Goal: Task Accomplishment & Management: Manage account settings

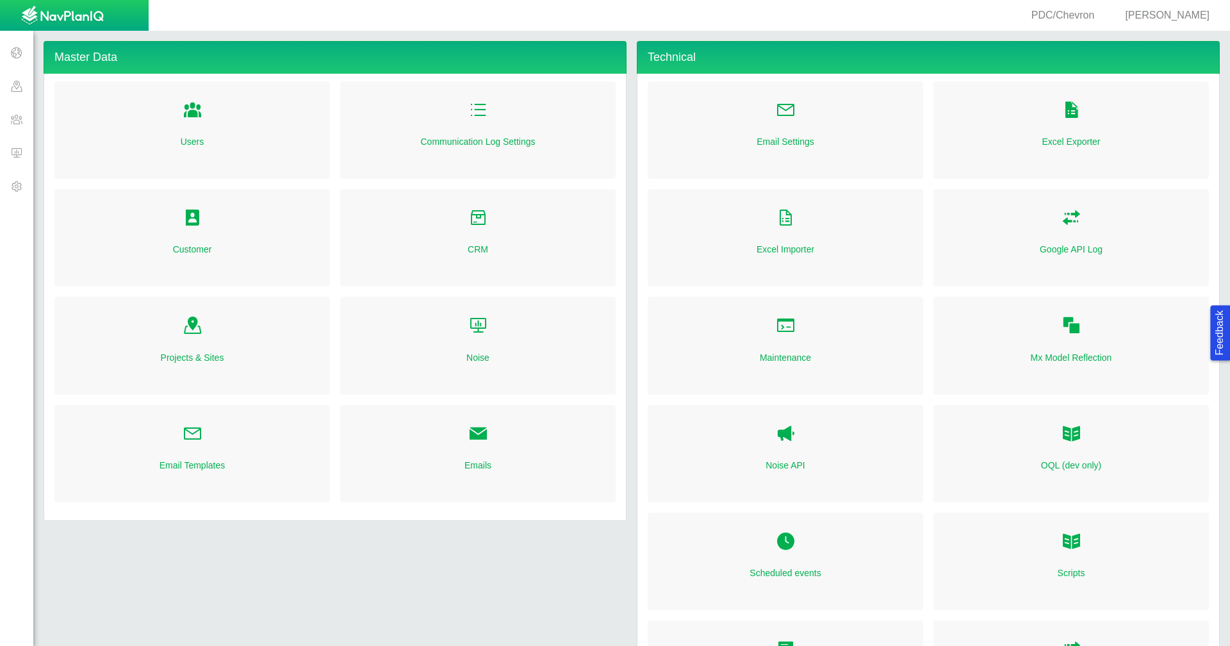
click at [19, 54] on span at bounding box center [16, 52] width 33 height 33
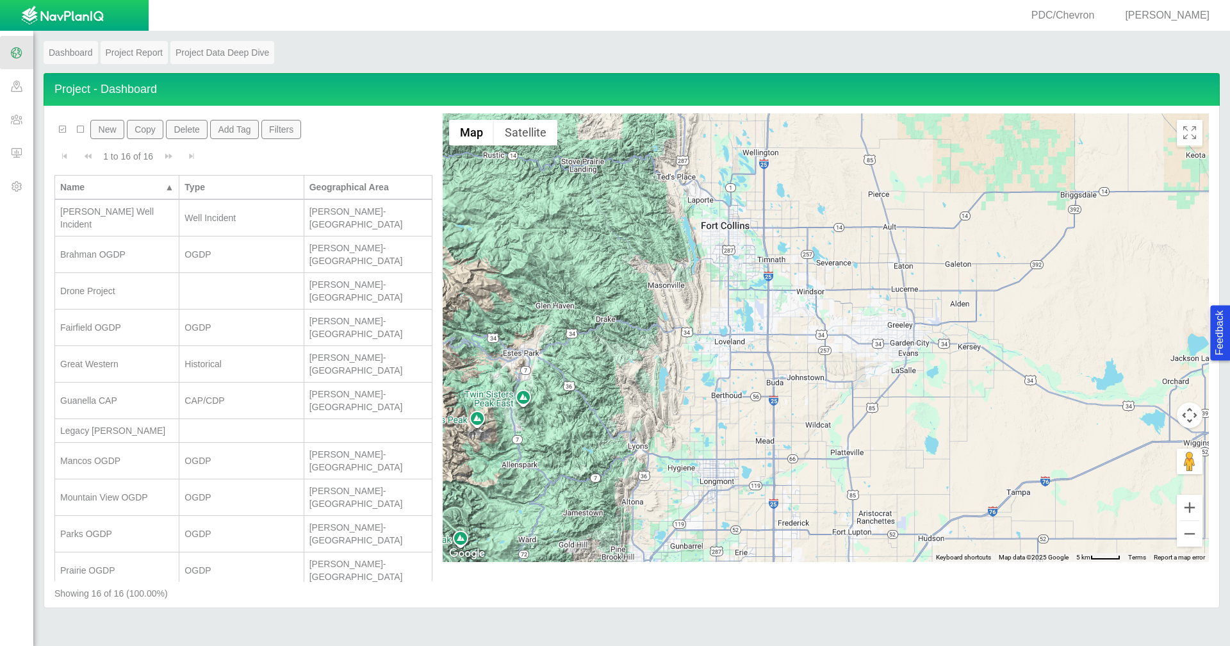
click at [117, 248] on div "Brahman OGDP" at bounding box center [116, 254] width 113 height 13
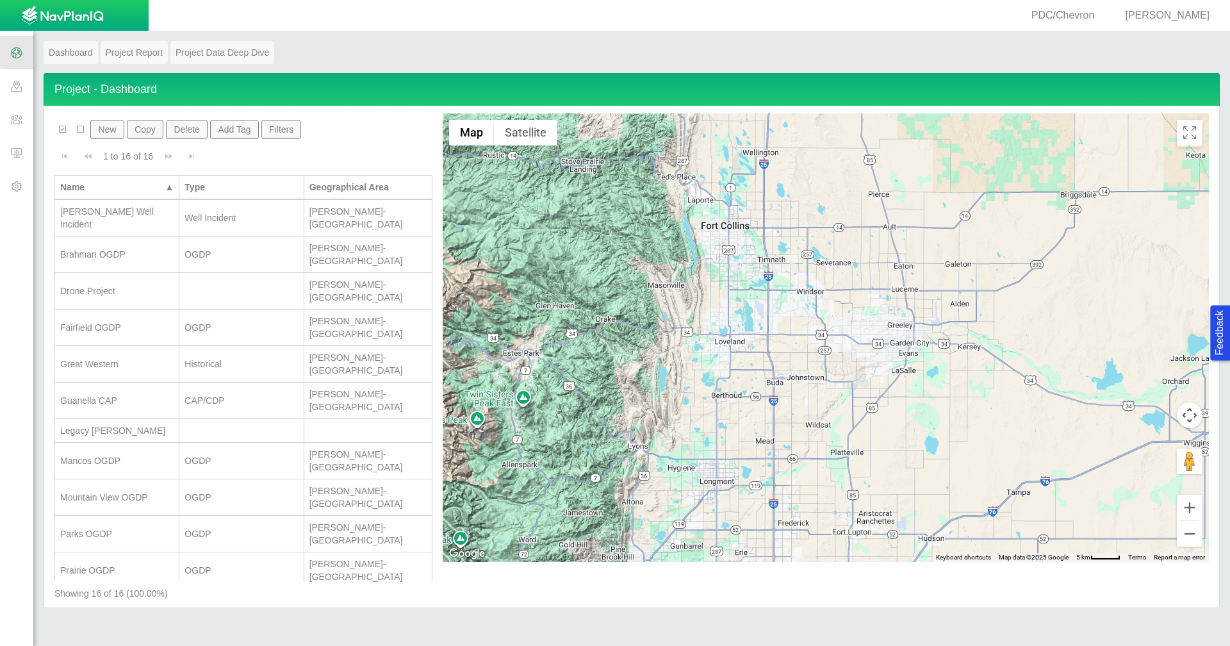
click at [108, 284] on div "Drone Project" at bounding box center [116, 290] width 113 height 13
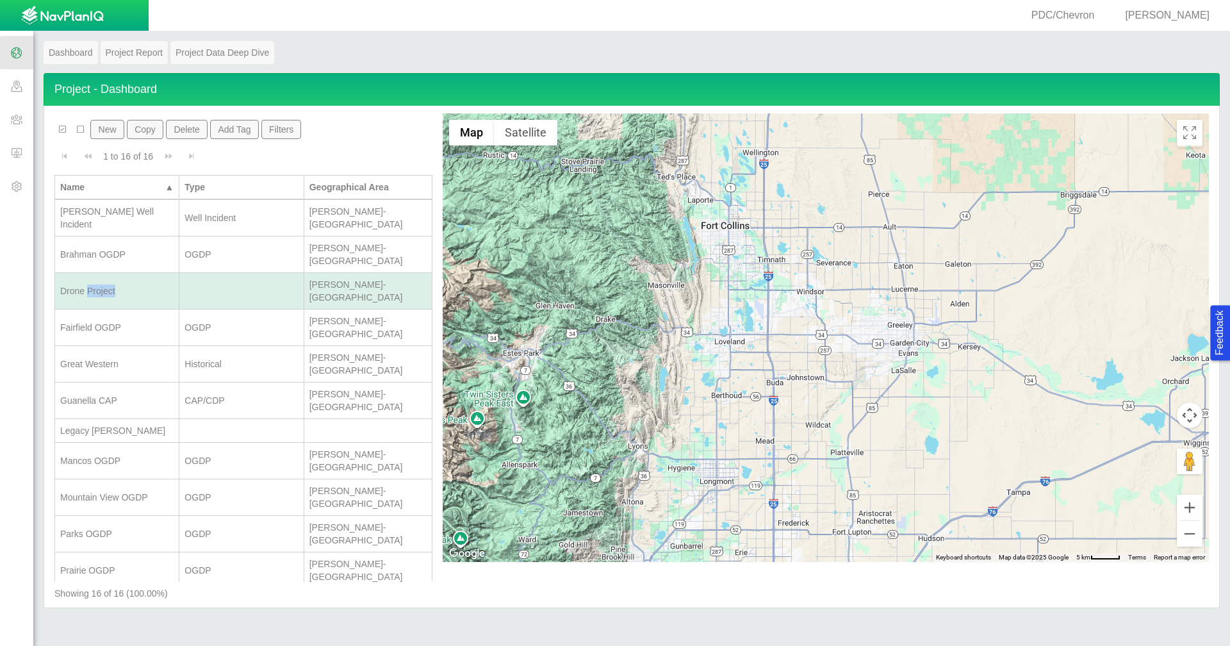
click at [108, 284] on div "Drone Project" at bounding box center [116, 290] width 113 height 13
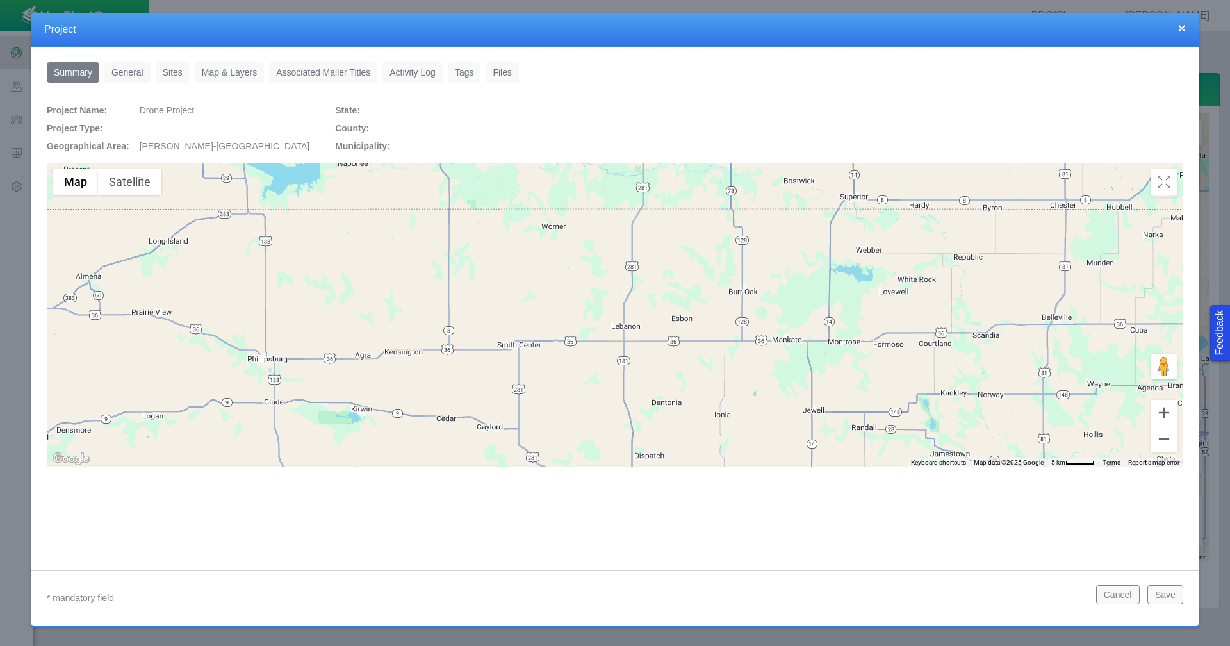
click at [170, 63] on link "Sites" at bounding box center [173, 72] width 34 height 21
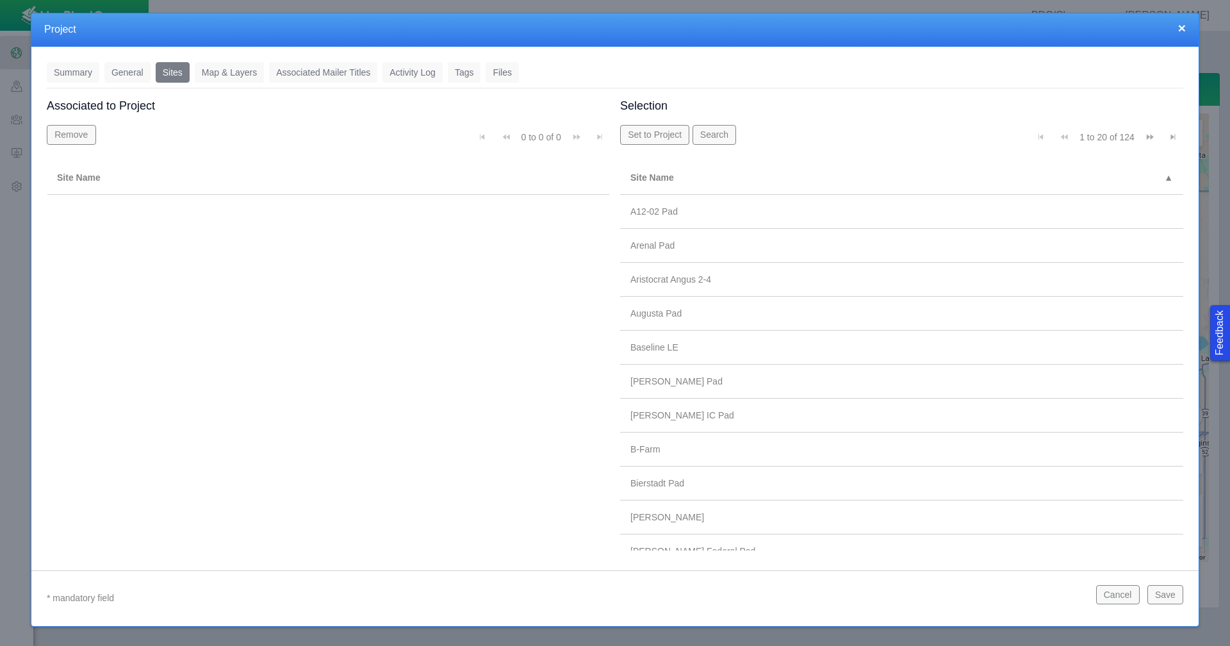
click at [462, 66] on link "Tags" at bounding box center [464, 72] width 33 height 21
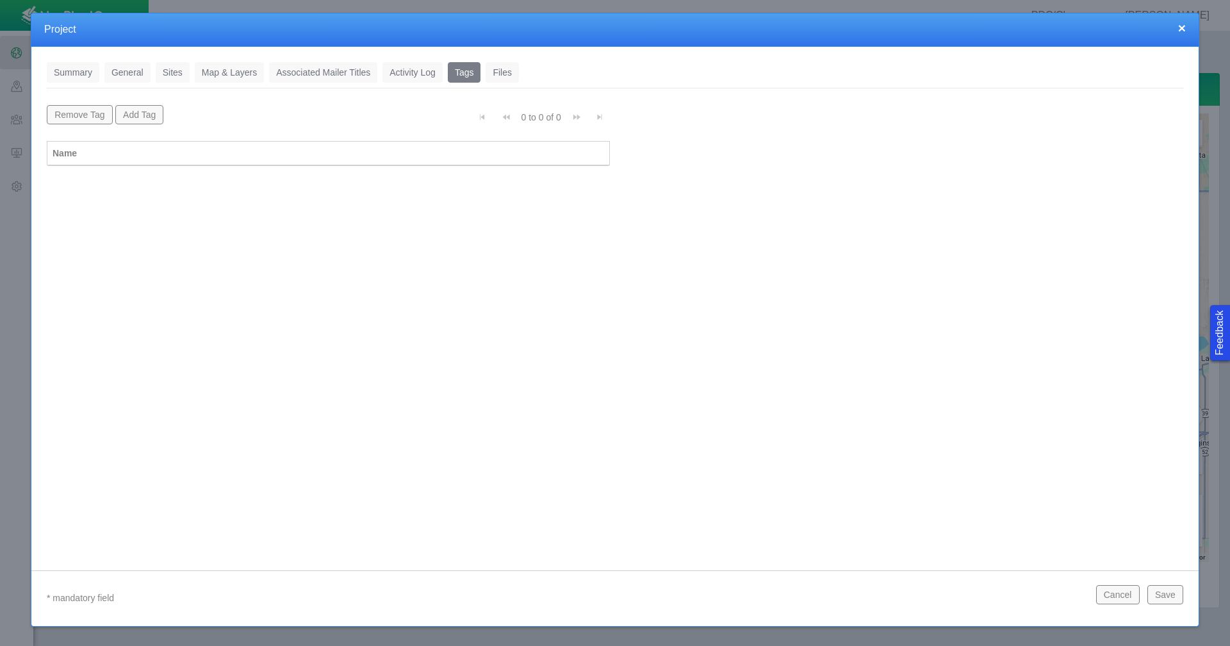
click at [122, 75] on link "General" at bounding box center [127, 72] width 46 height 21
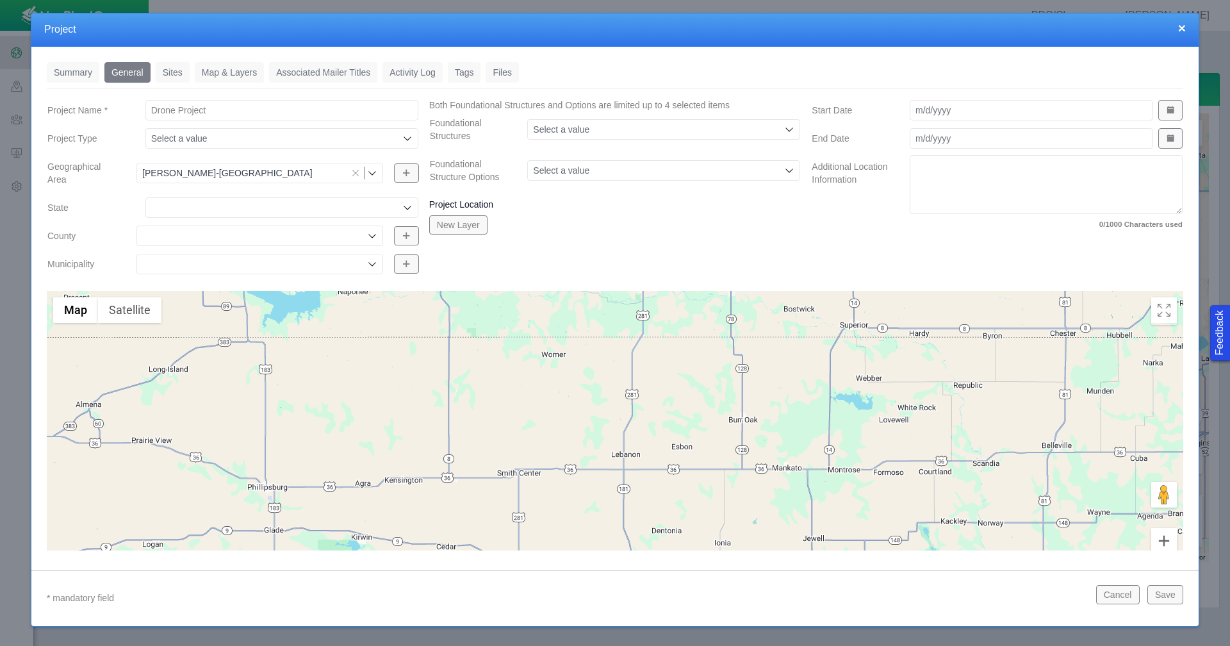
click at [1181, 36] on h4 "Project" at bounding box center [615, 29] width 1142 height 13
click at [1180, 26] on button "×" at bounding box center [1182, 27] width 8 height 13
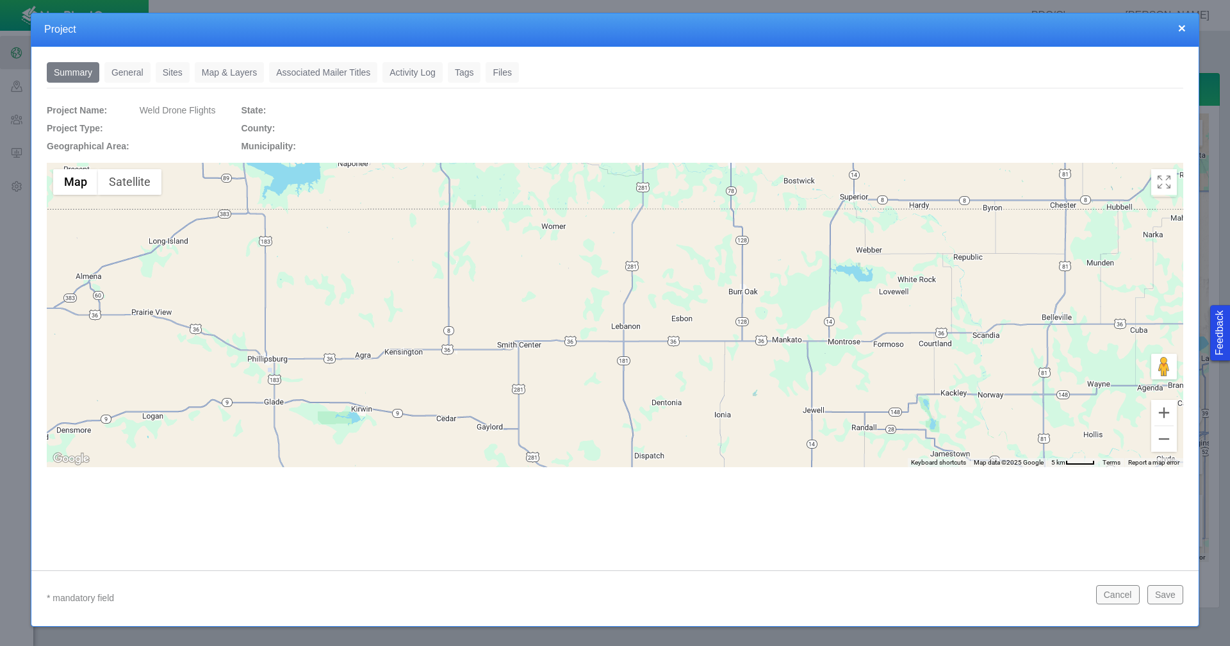
click at [124, 75] on link "General" at bounding box center [127, 72] width 46 height 21
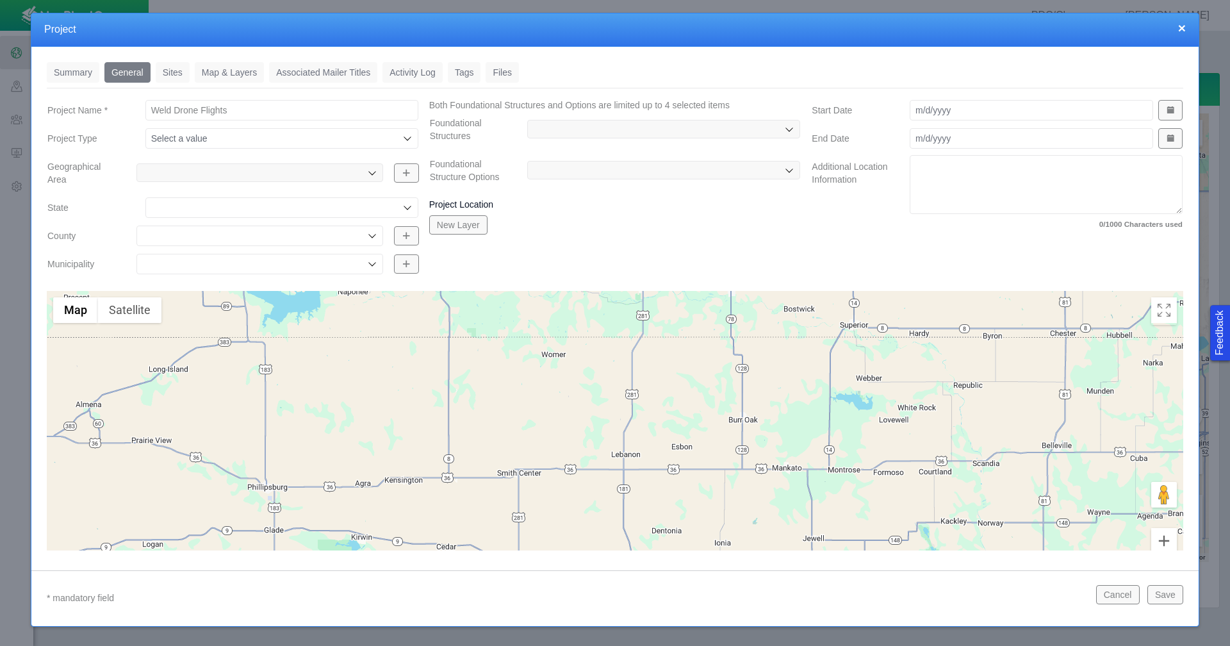
click at [156, 69] on link "Sites" at bounding box center [173, 72] width 34 height 21
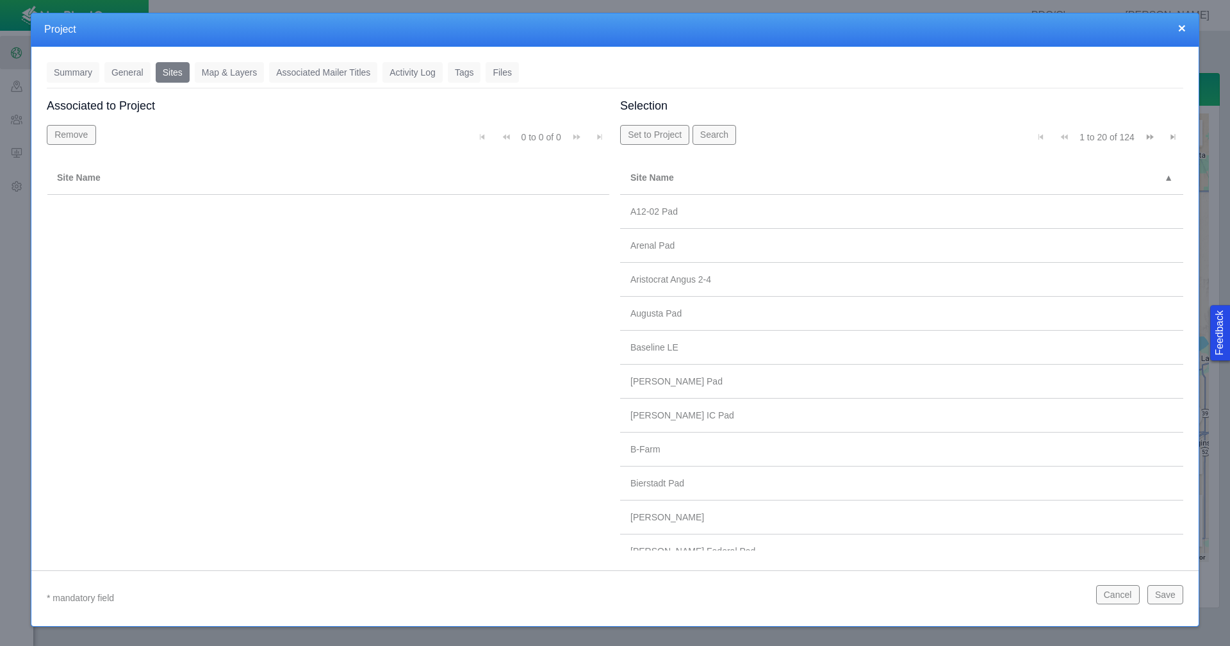
click at [461, 74] on link "Tags" at bounding box center [464, 72] width 33 height 21
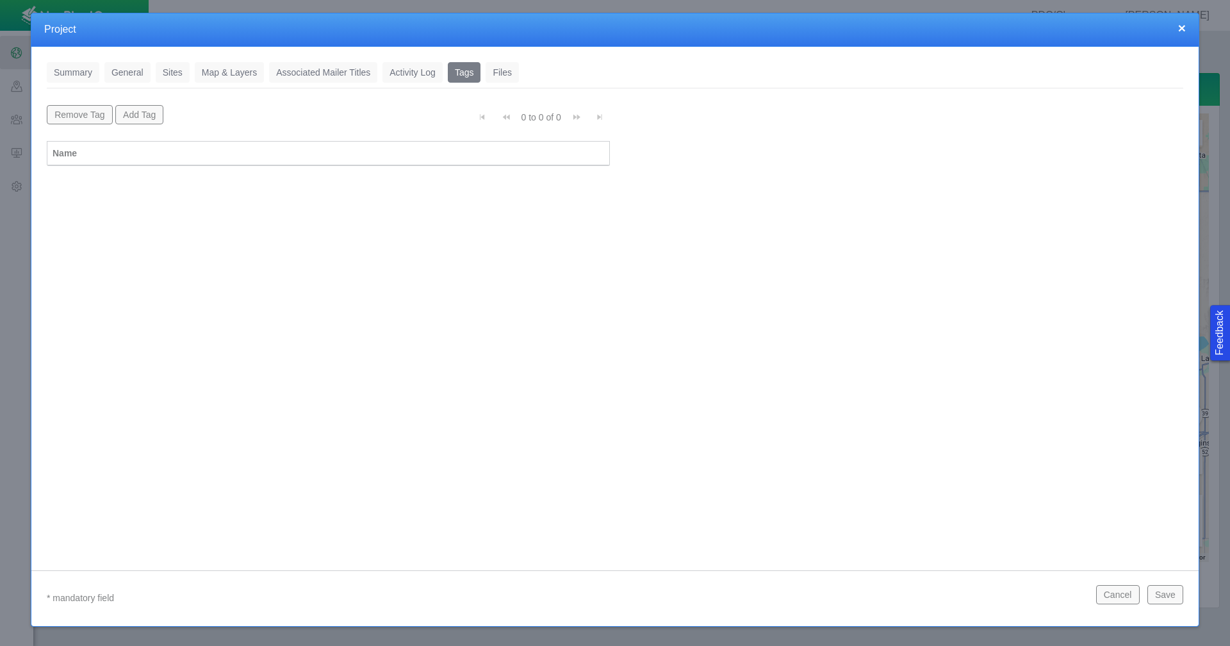
click at [1183, 29] on button "×" at bounding box center [1182, 27] width 8 height 13
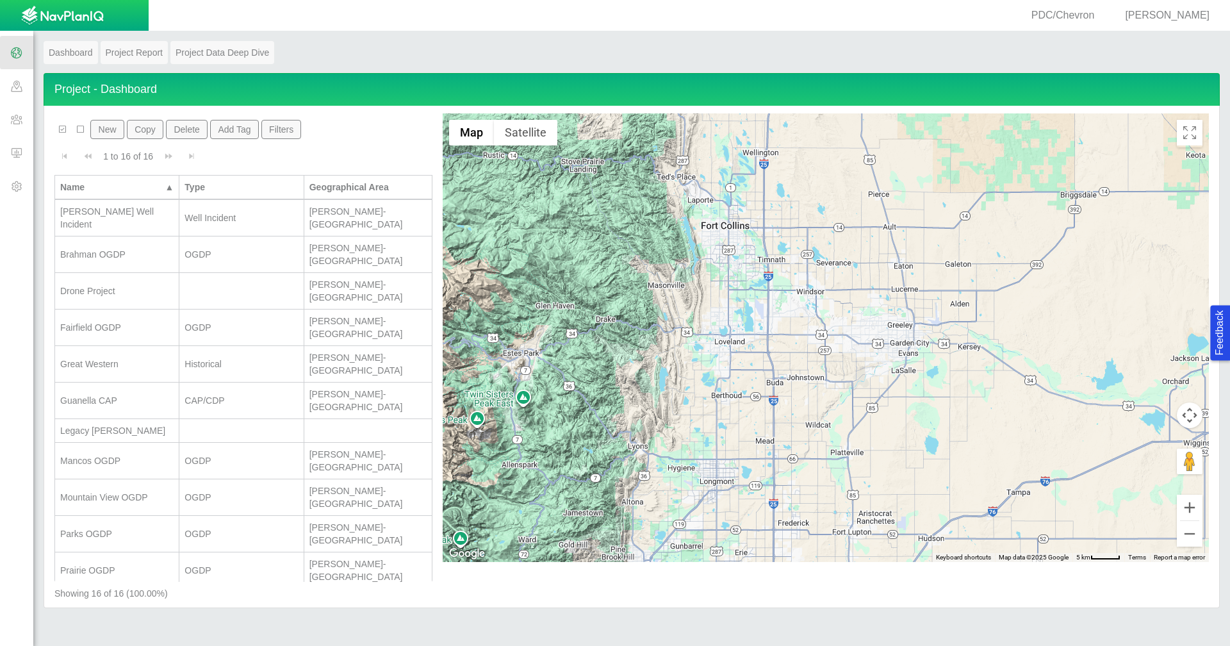
click at [4, 116] on span at bounding box center [16, 119] width 33 height 33
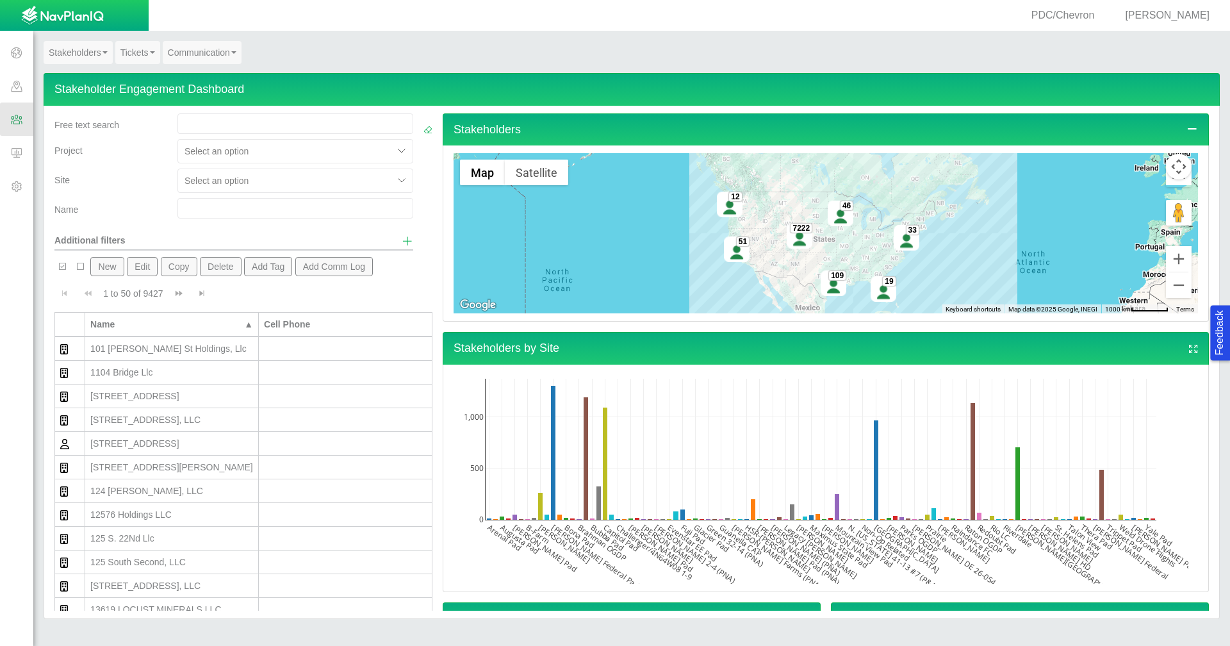
click at [281, 152] on div at bounding box center [286, 151] width 202 height 15
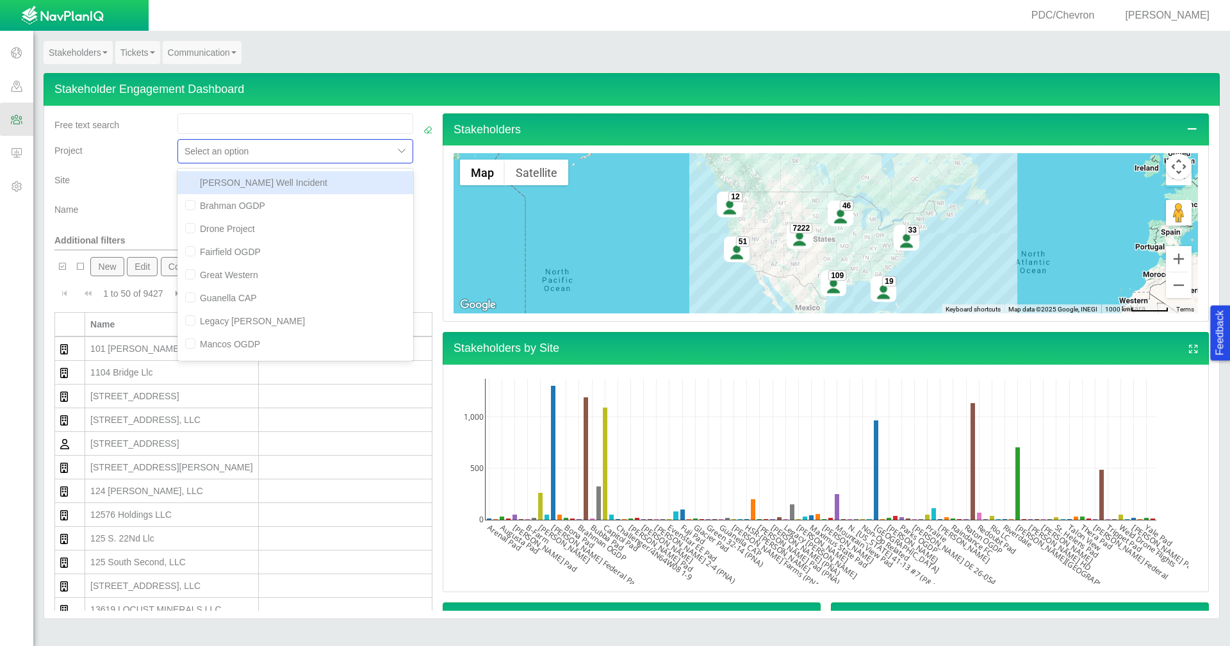
click at [261, 184] on div "[PERSON_NAME] Well Incident" at bounding box center [295, 182] width 236 height 23
checkbox input "true"
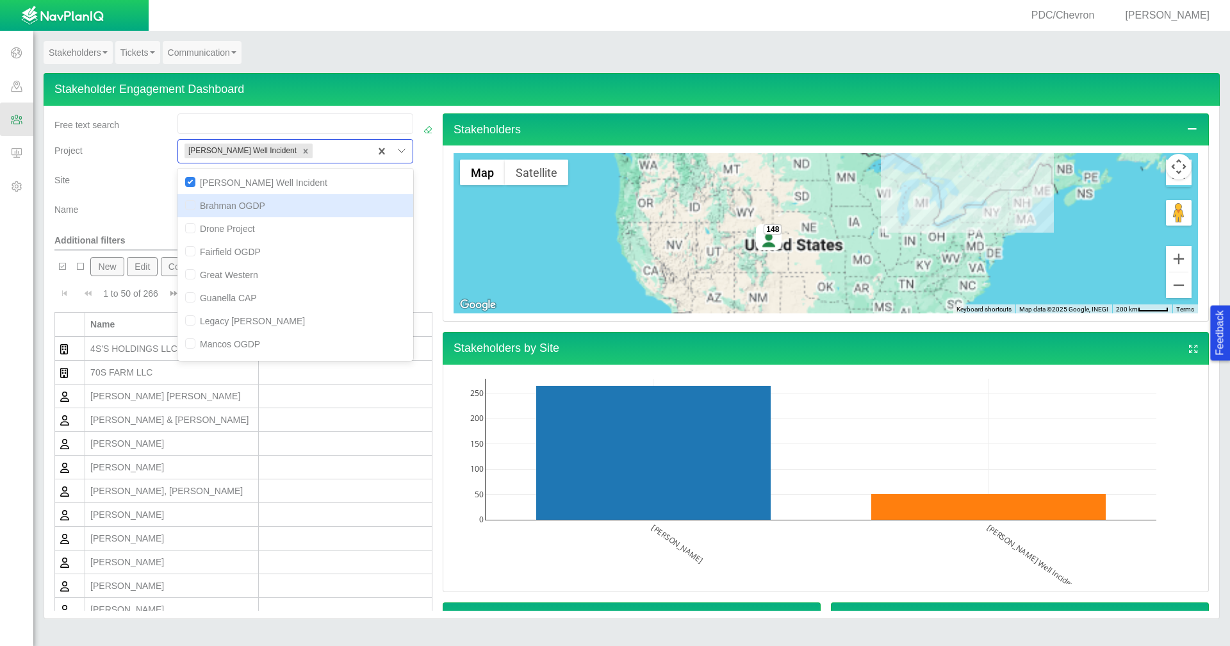
click at [188, 205] on input "checkbox" at bounding box center [190, 205] width 10 height 10
checkbox input "true"
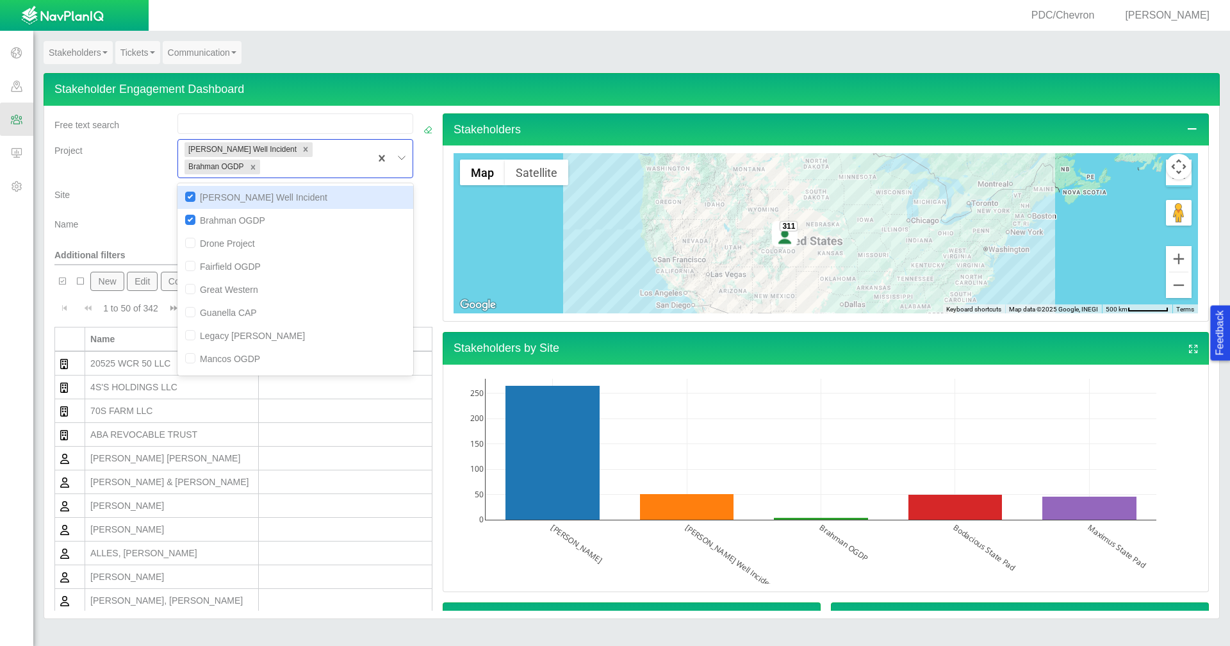
click at [189, 192] on input "checkbox" at bounding box center [190, 197] width 10 height 10
checkbox input "false"
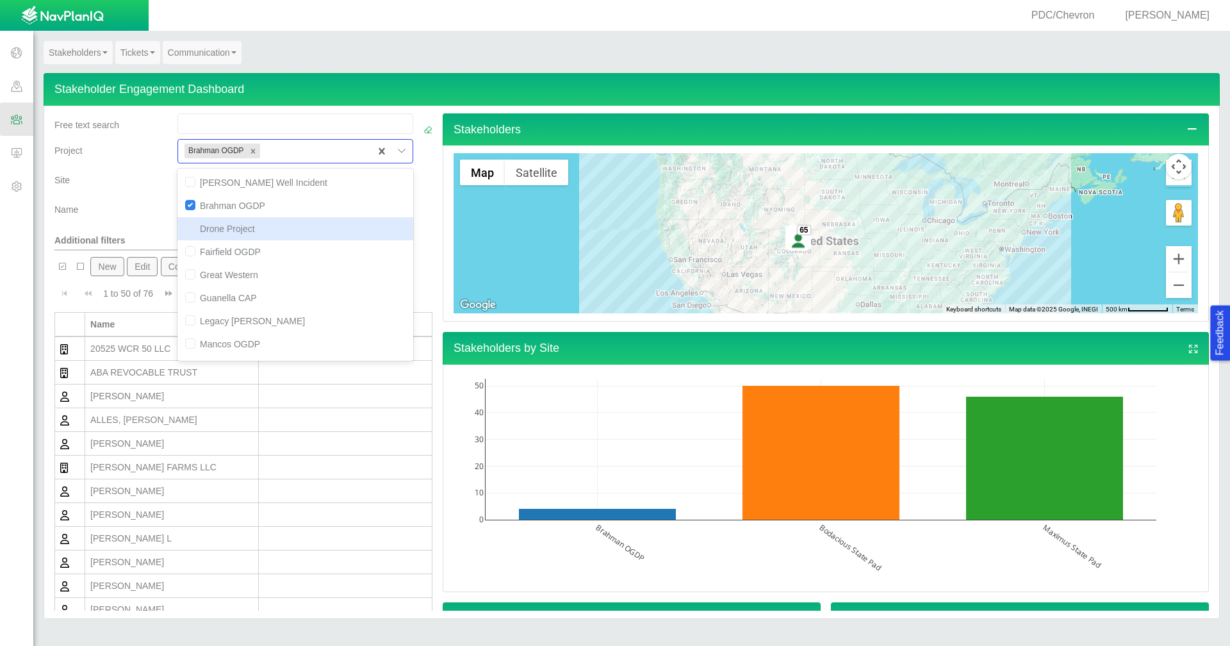
click at [192, 231] on div "Drone Project" at bounding box center [295, 228] width 236 height 23
checkbox input "true"
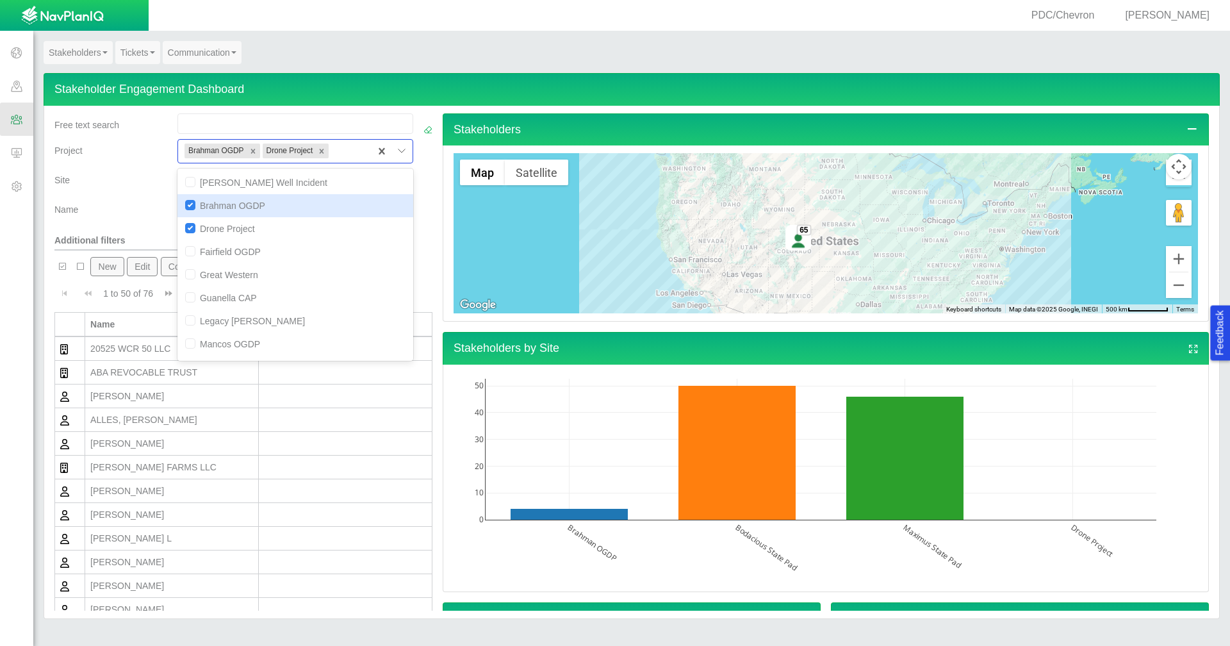
click at [190, 206] on input "checkbox" at bounding box center [190, 205] width 10 height 10
checkbox input "false"
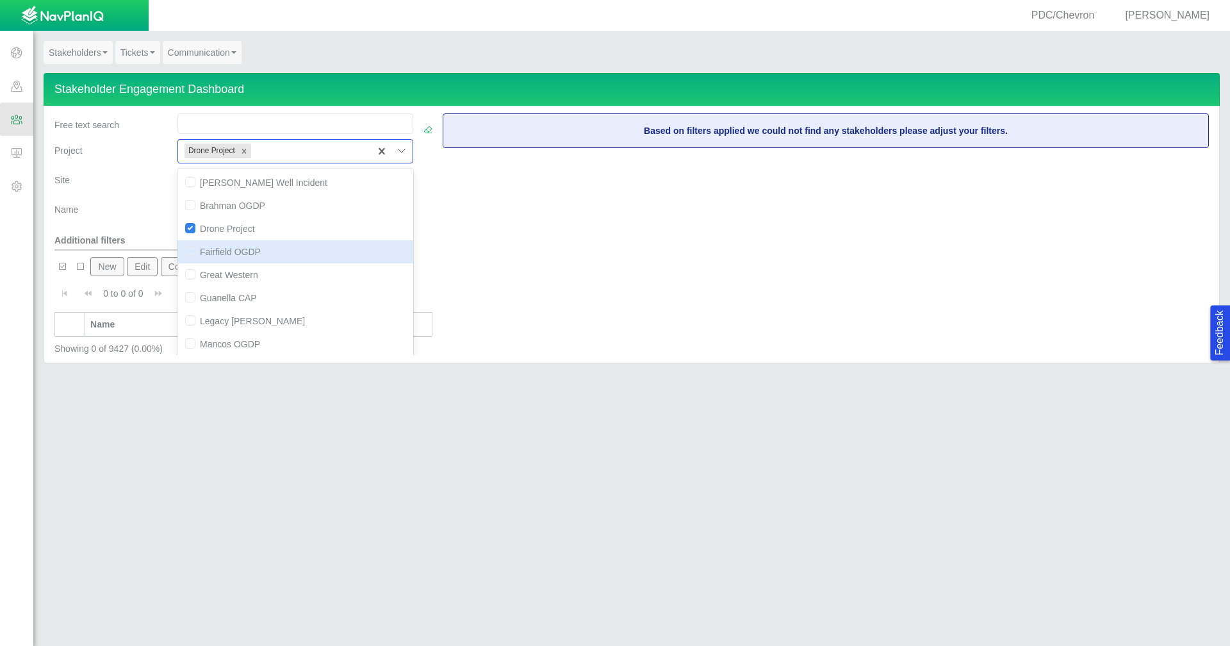
click at [185, 251] on input "checkbox" at bounding box center [190, 251] width 10 height 10
checkbox input "true"
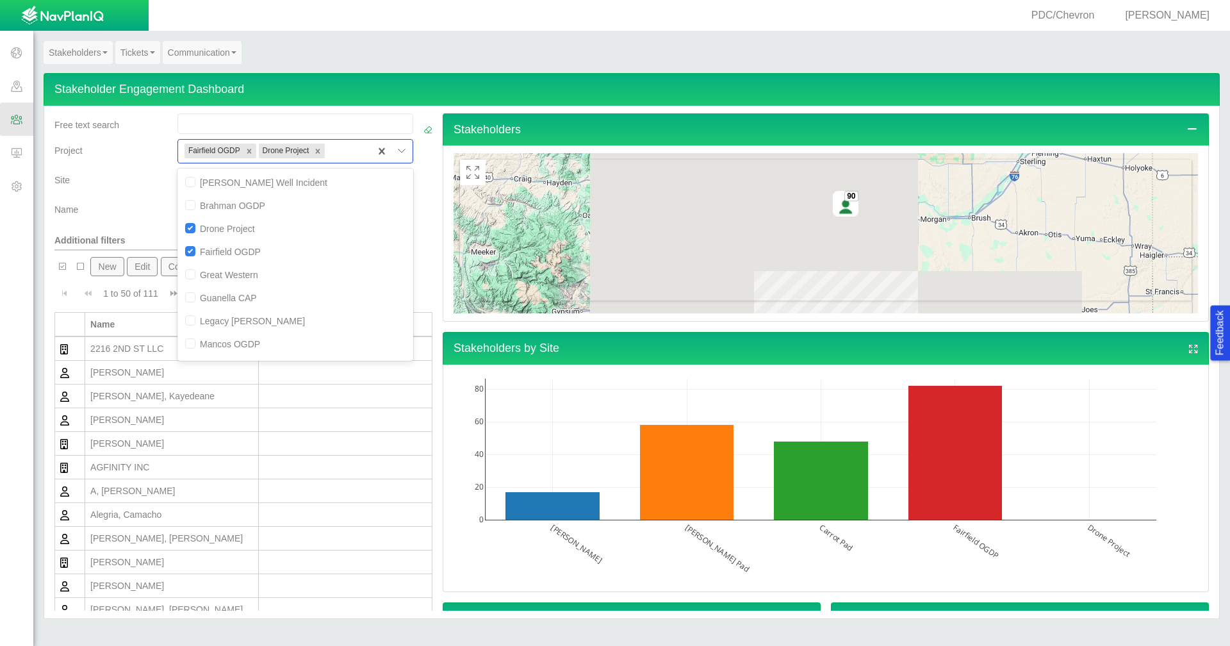
click at [186, 227] on input "checkbox" at bounding box center [190, 228] width 10 height 10
checkbox input "false"
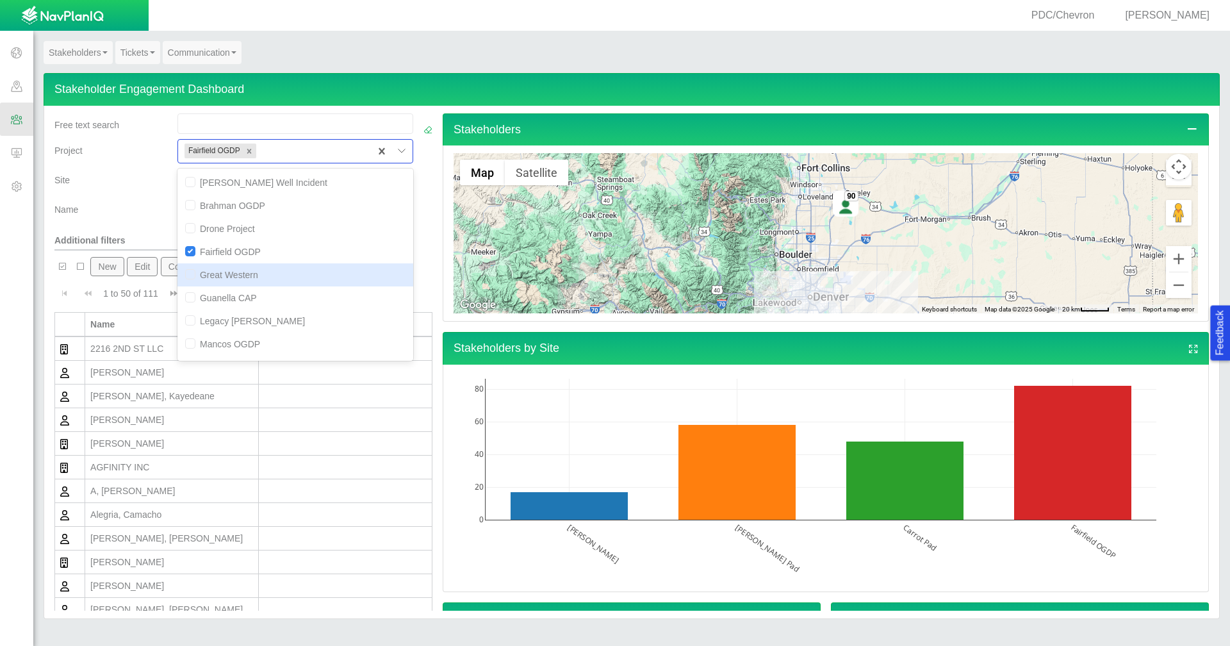
click at [190, 279] on input "checkbox" at bounding box center [190, 274] width 10 height 10
checkbox input "true"
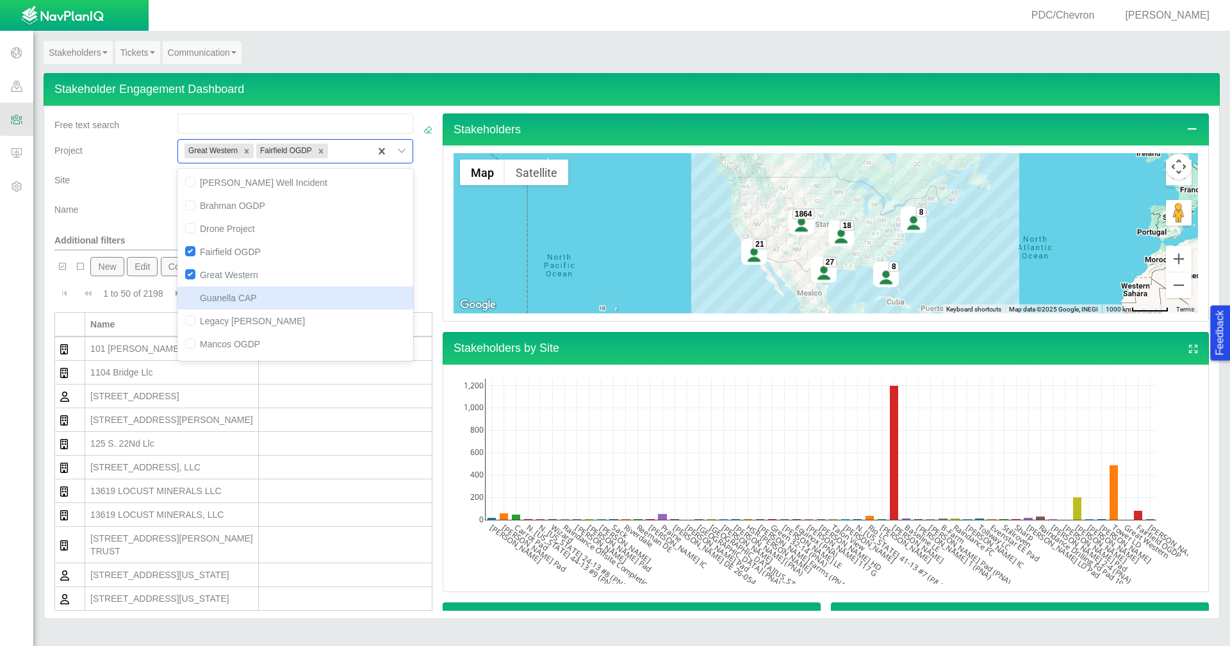
click at [185, 300] on input "checkbox" at bounding box center [190, 297] width 10 height 10
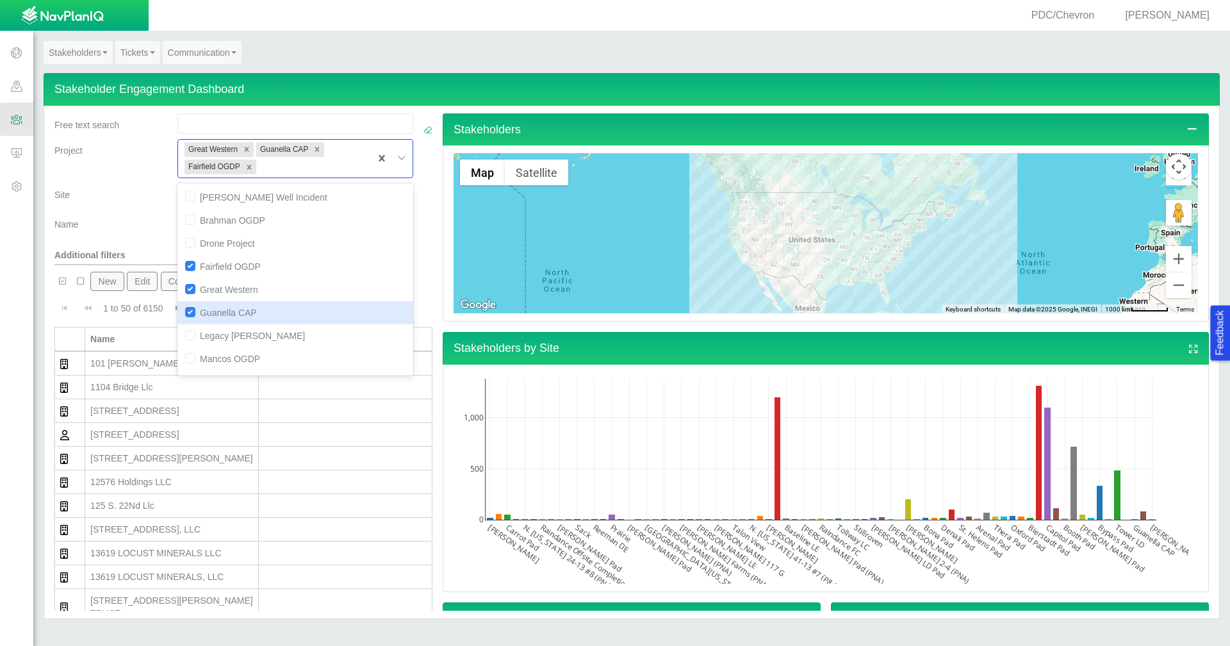
click at [186, 308] on input "checkbox" at bounding box center [190, 312] width 10 height 10
checkbox input "false"
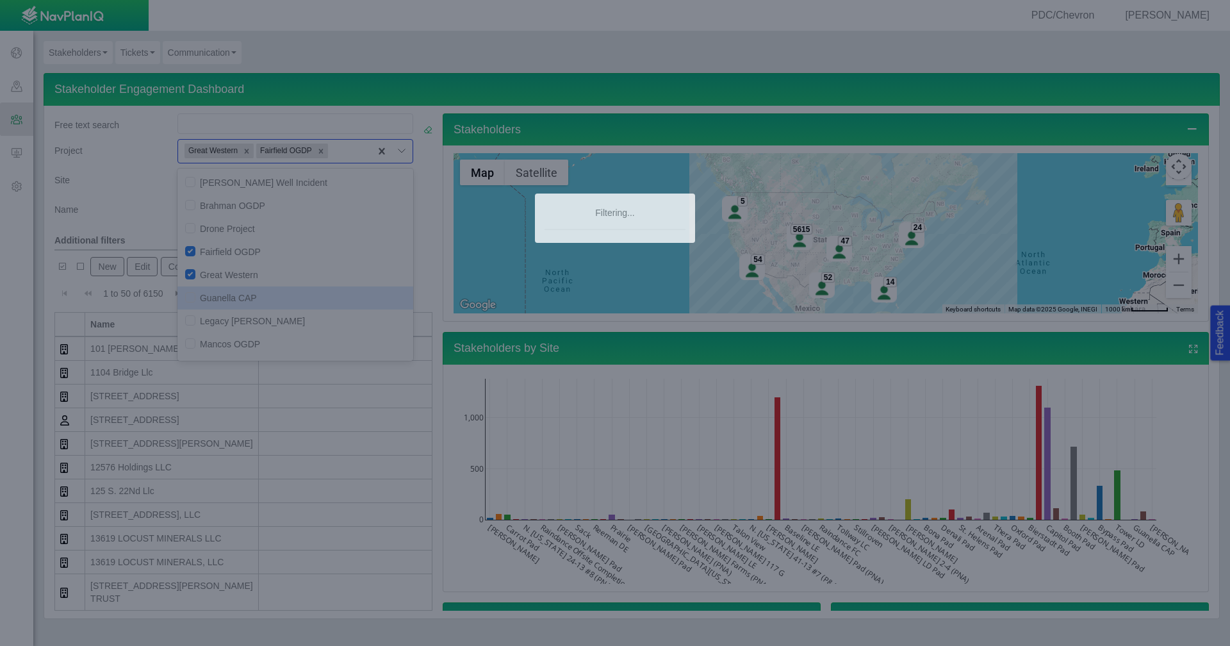
click at [189, 276] on div at bounding box center [615, 323] width 1230 height 646
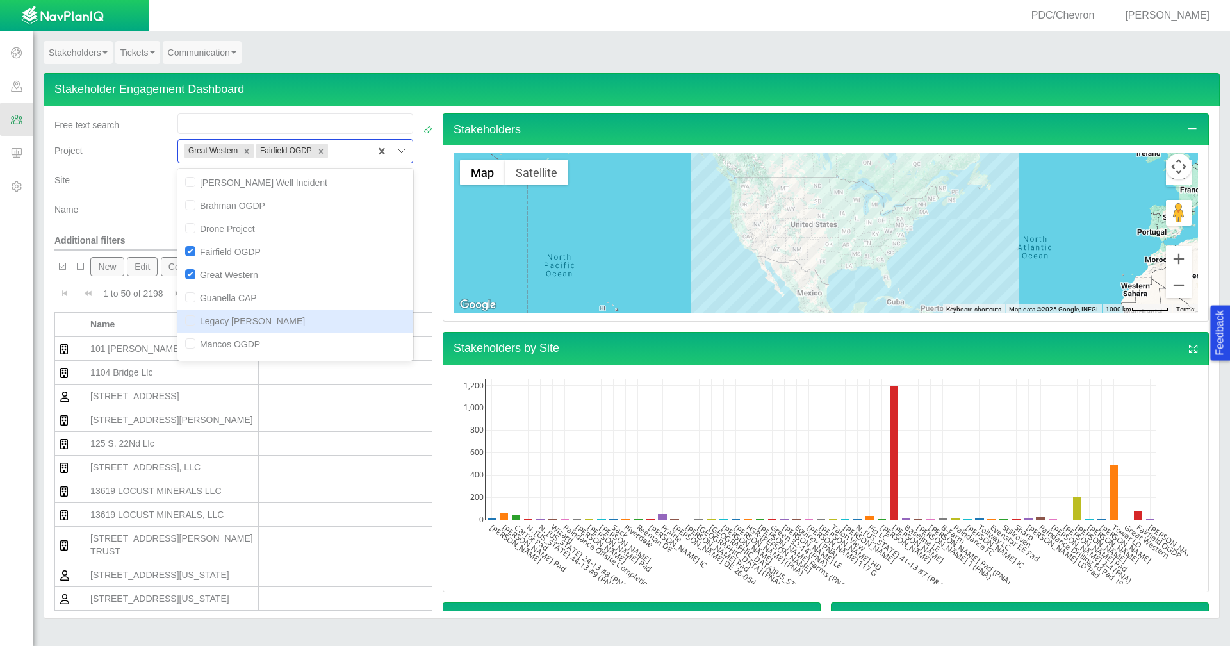
click at [188, 322] on input "checkbox" at bounding box center [190, 320] width 10 height 10
checkbox input "true"
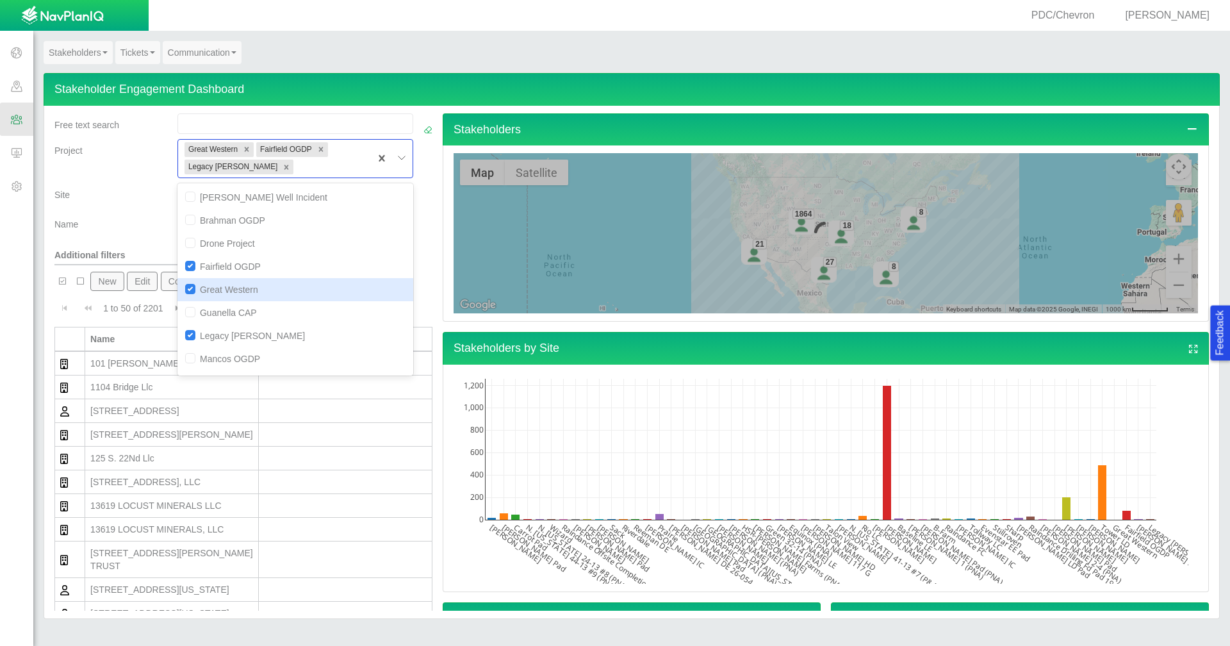
click at [188, 286] on input "checkbox" at bounding box center [190, 289] width 10 height 10
checkbox input "false"
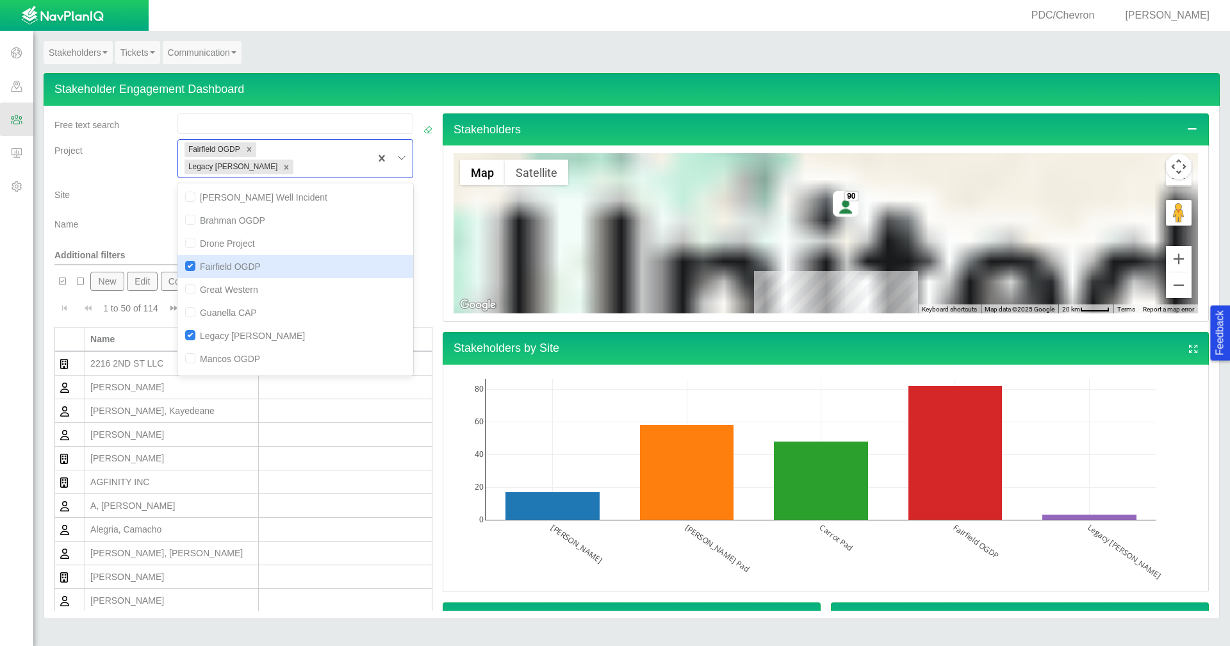
click at [190, 261] on input "checkbox" at bounding box center [190, 266] width 10 height 10
checkbox input "false"
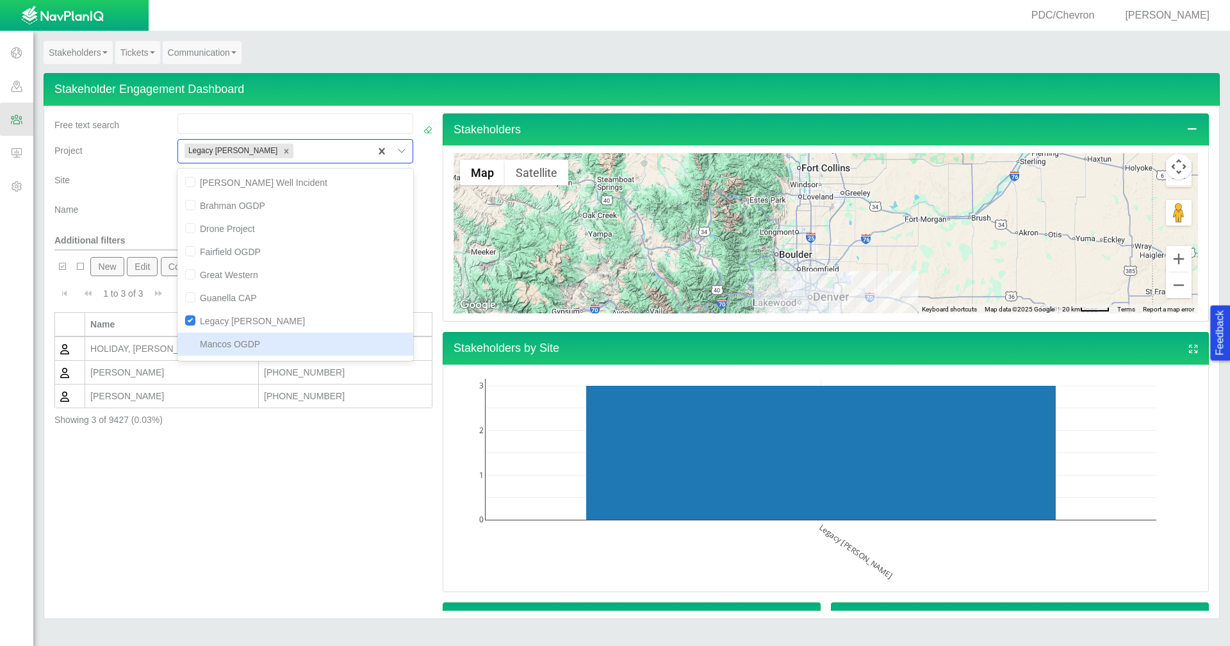
click at [190, 345] on input "checkbox" at bounding box center [190, 343] width 10 height 10
checkbox input "true"
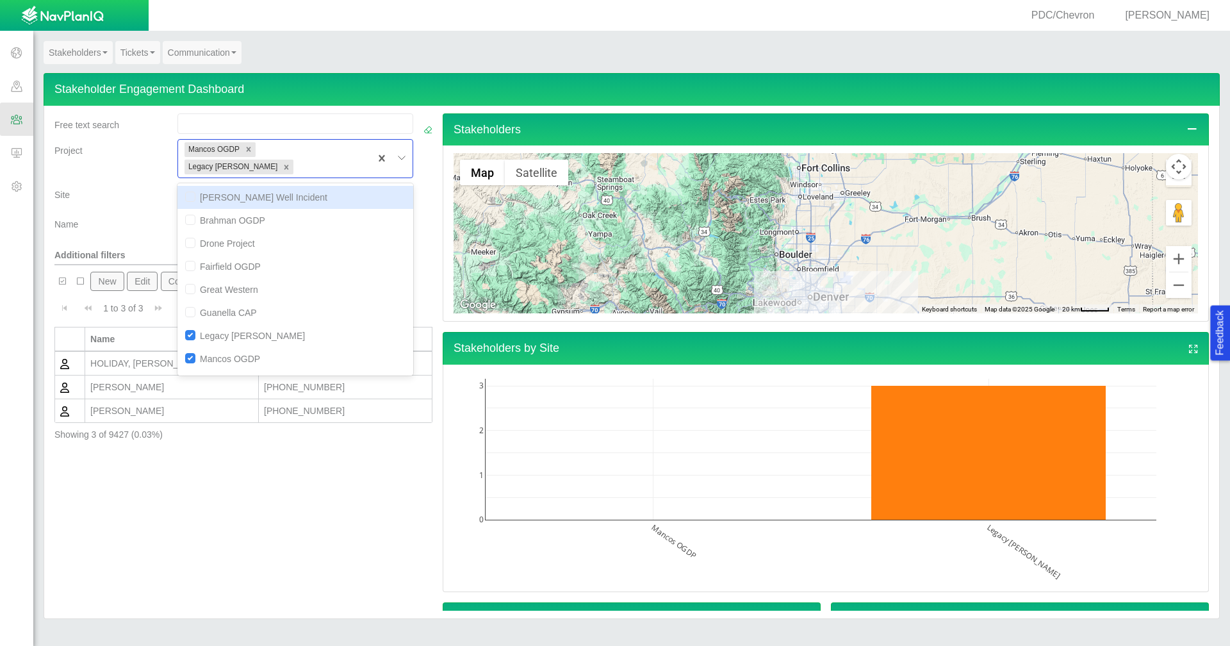
drag, startPoint x: 409, startPoint y: 259, endPoint x: 411, endPoint y: 304, distance: 45.5
click at [187, 185] on input "checkbox" at bounding box center [190, 190] width 10 height 10
checkbox input "false"
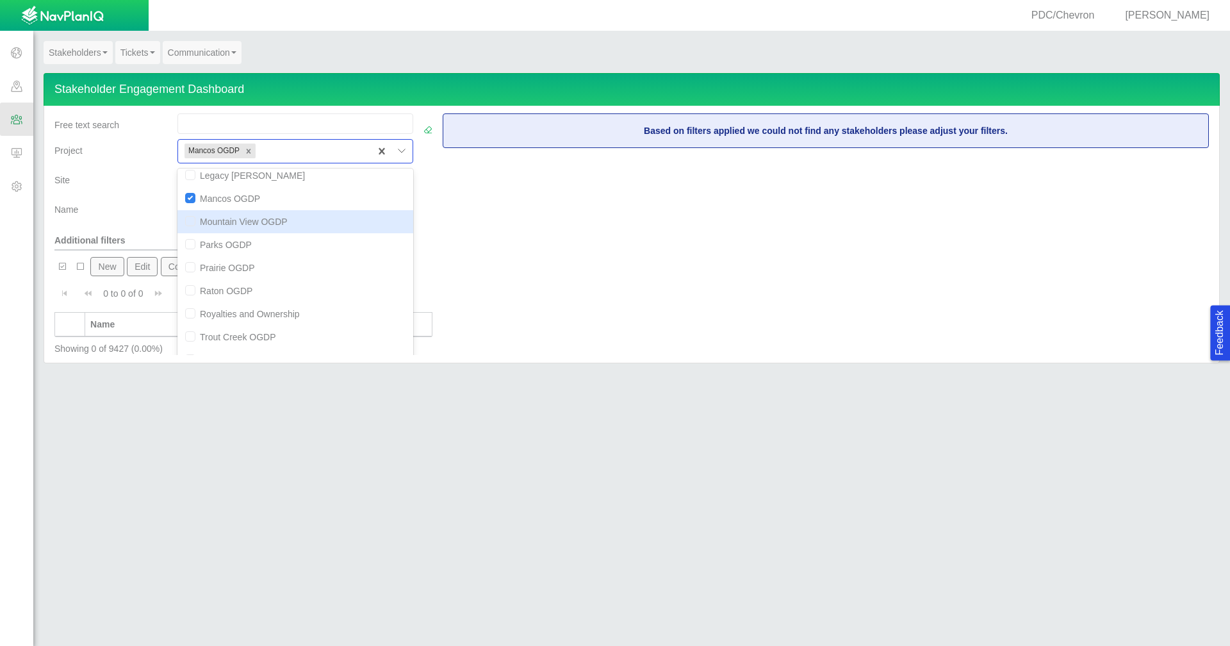
click at [188, 222] on input "checkbox" at bounding box center [190, 221] width 10 height 10
checkbox input "true"
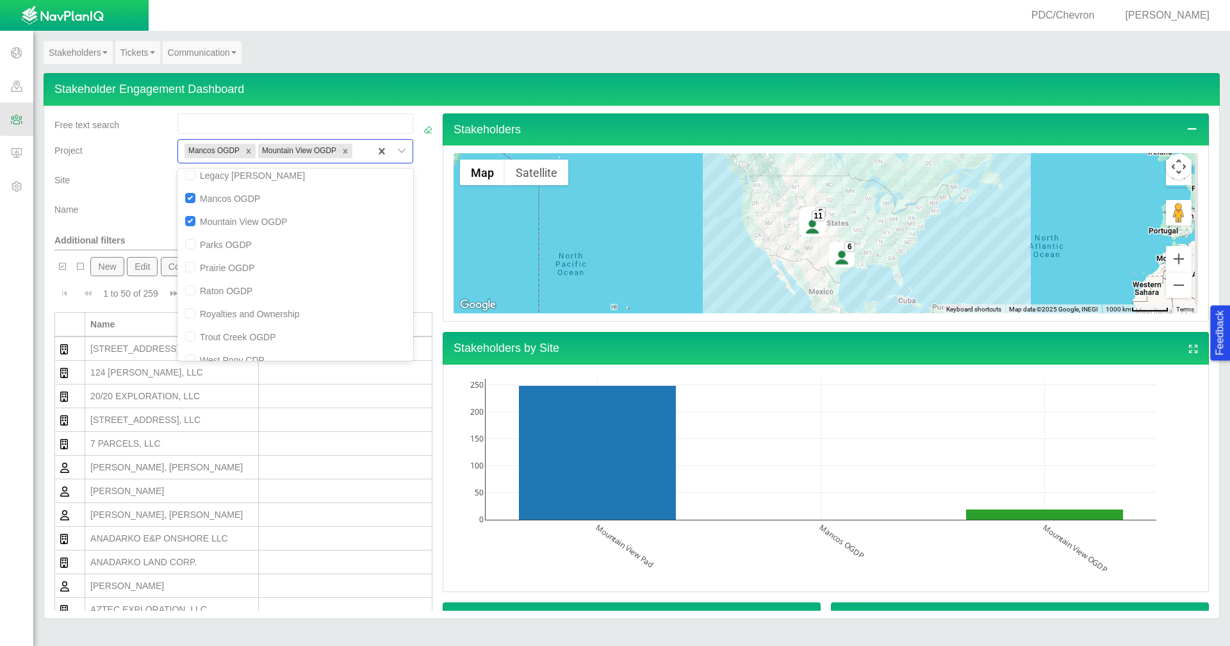
click at [188, 203] on input "checkbox" at bounding box center [190, 198] width 10 height 10
checkbox input "false"
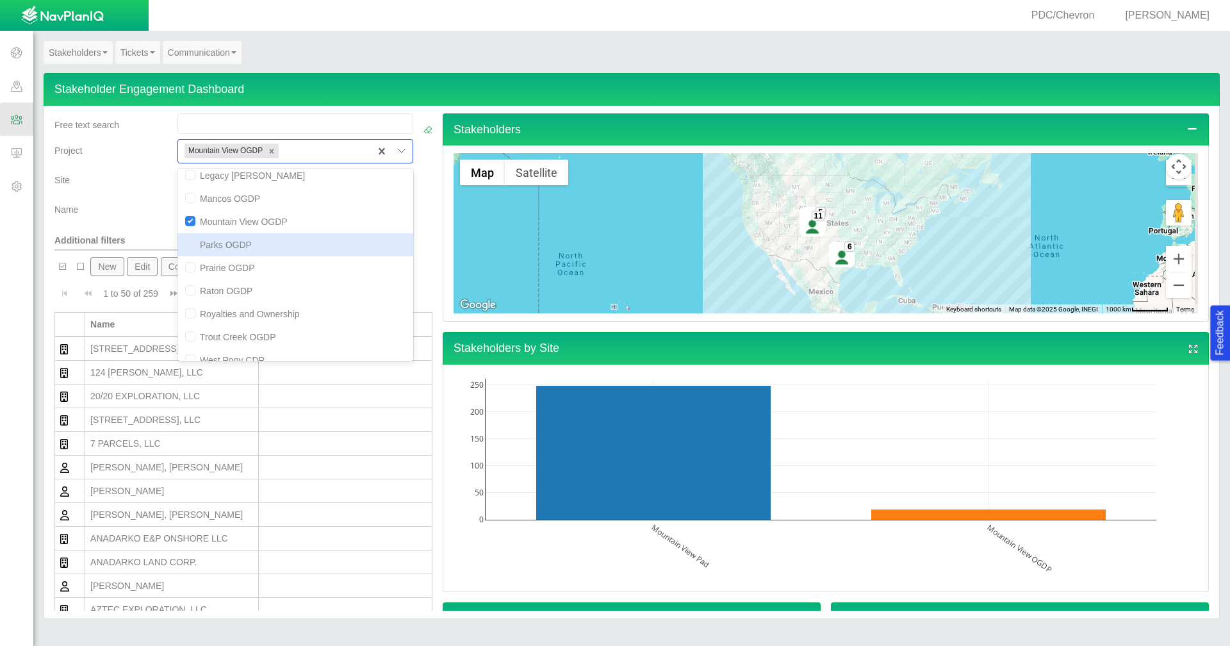
click at [192, 247] on input "checkbox" at bounding box center [190, 244] width 10 height 10
checkbox input "true"
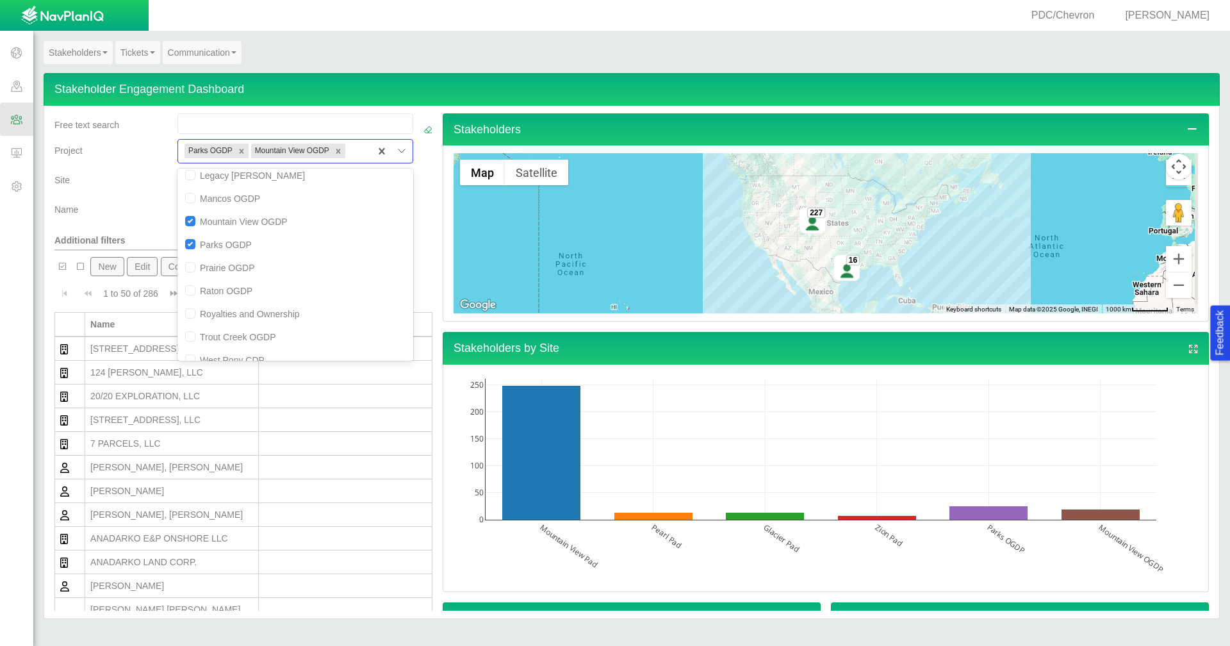
click at [186, 221] on input "checkbox" at bounding box center [190, 221] width 10 height 10
checkbox input "false"
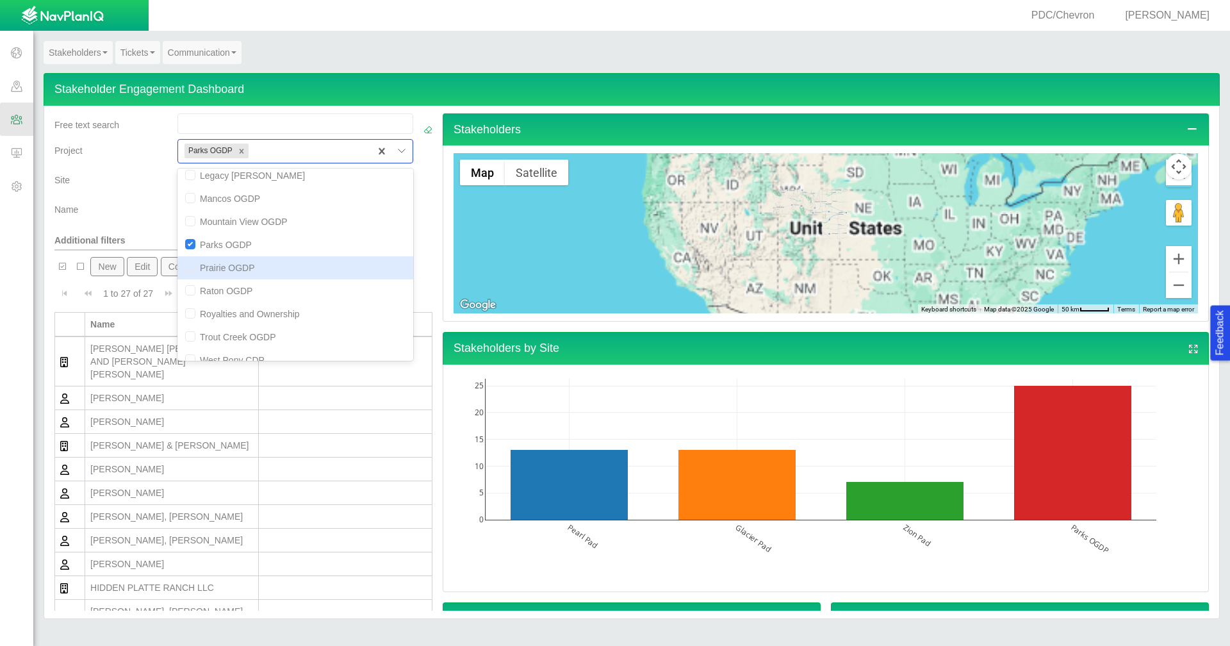
click at [186, 268] on input "checkbox" at bounding box center [190, 267] width 10 height 10
checkbox input "true"
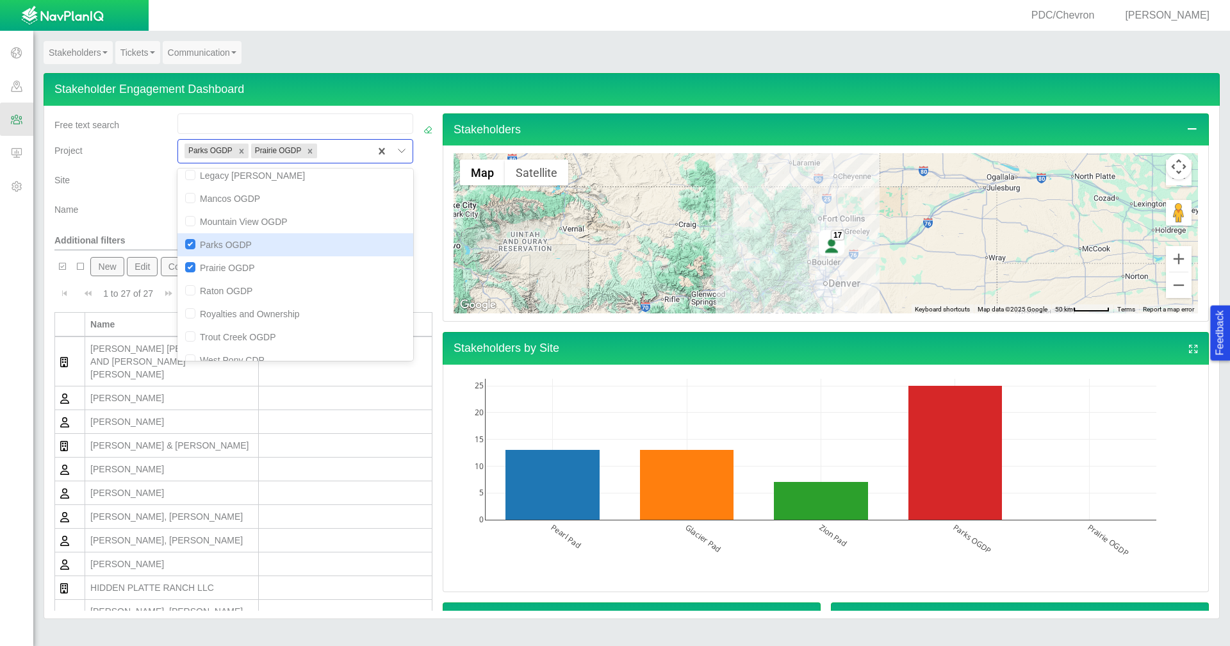
click at [188, 242] on input "checkbox" at bounding box center [190, 244] width 10 height 10
checkbox input "false"
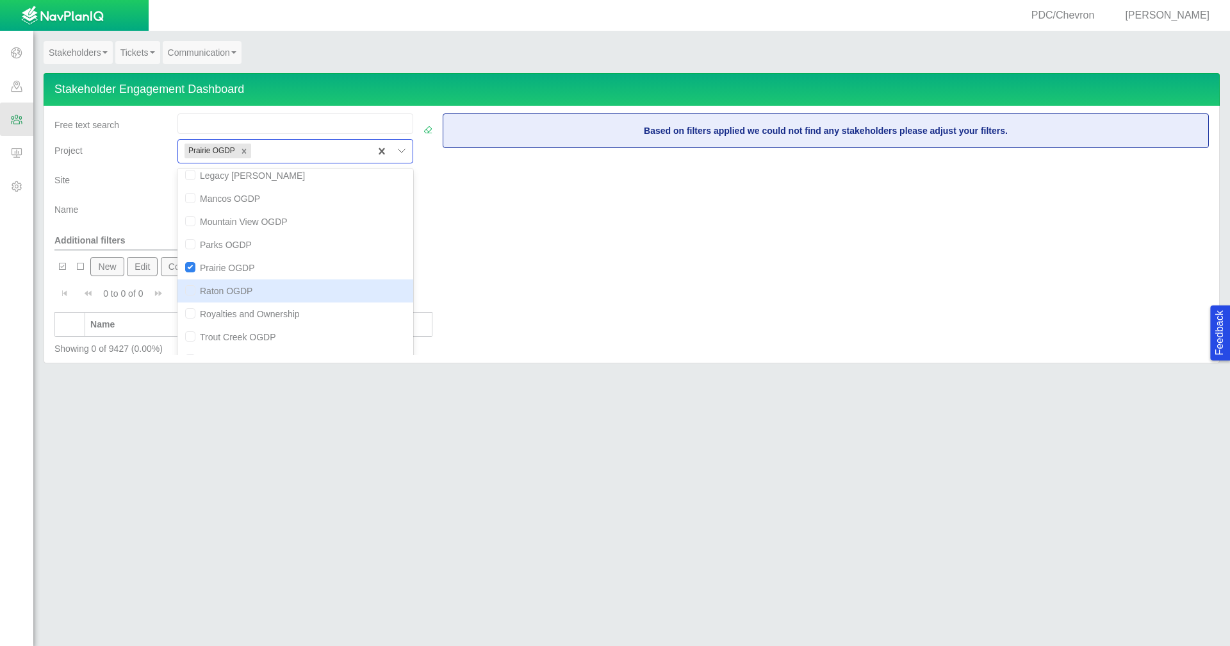
click at [187, 294] on input "checkbox" at bounding box center [190, 290] width 10 height 10
checkbox input "true"
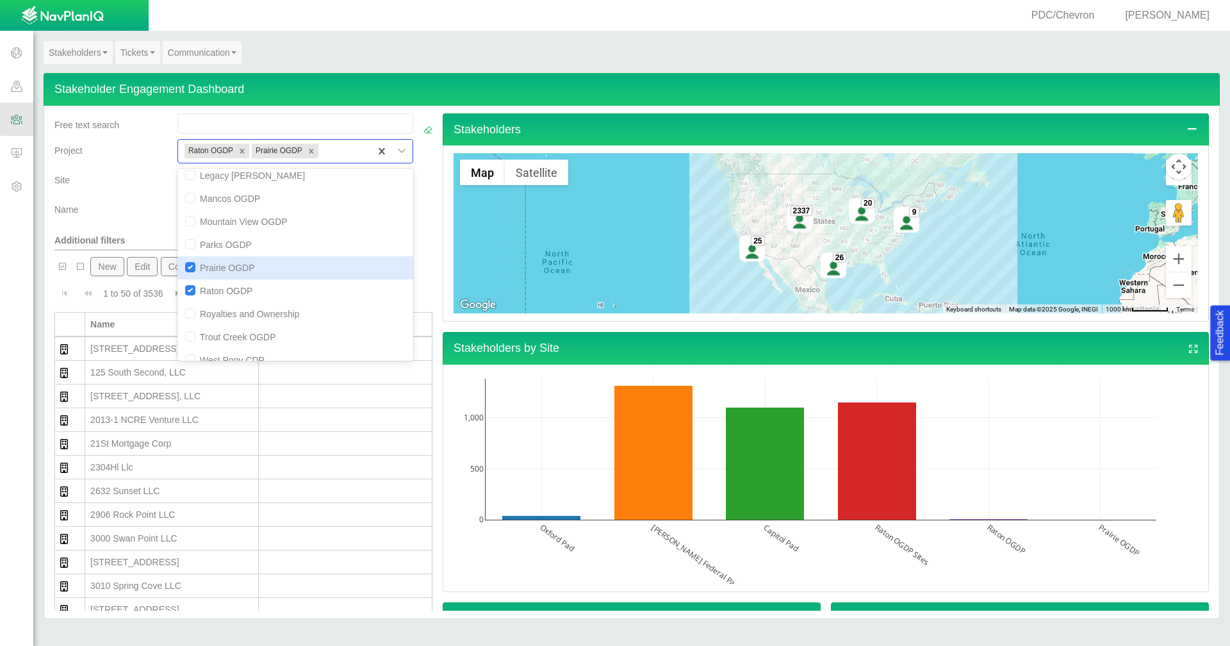
click at [188, 268] on input "checkbox" at bounding box center [190, 267] width 10 height 10
checkbox input "false"
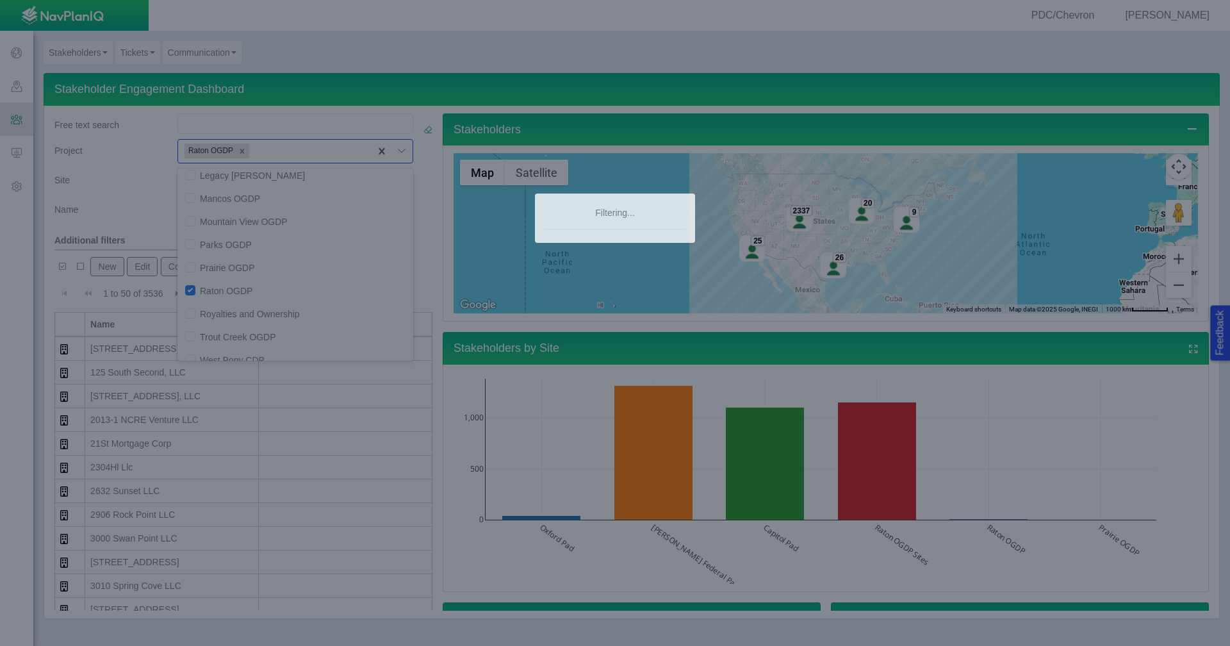
click at [186, 316] on div at bounding box center [615, 323] width 1230 height 646
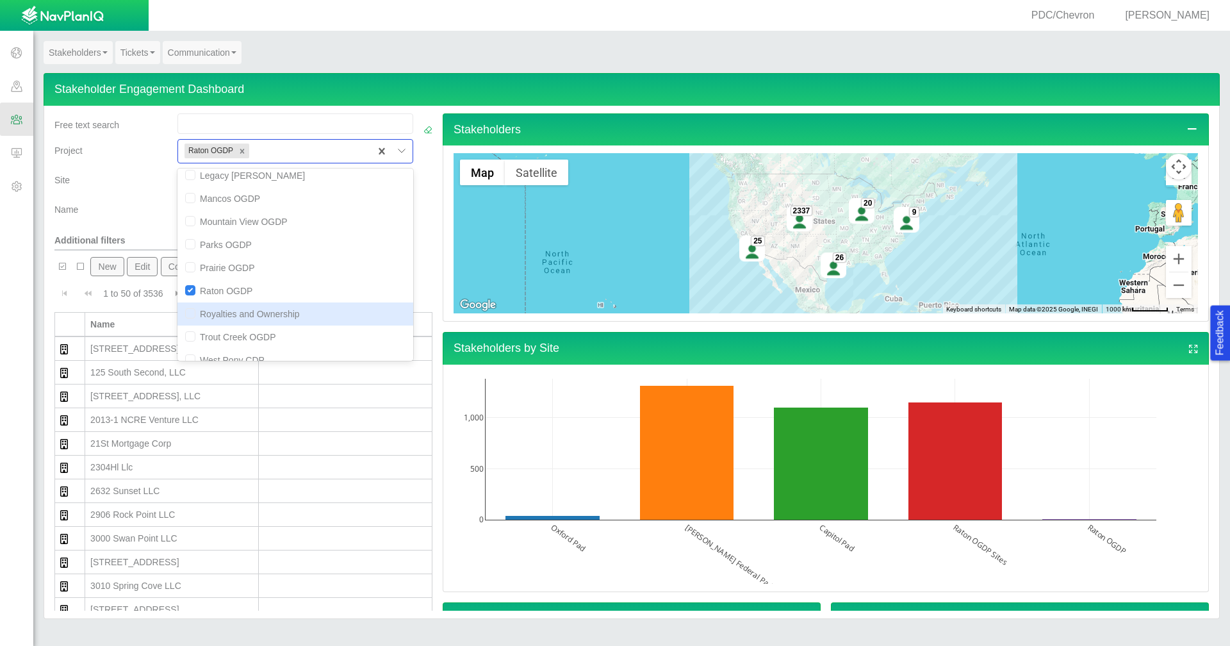
click at [186, 315] on input "checkbox" at bounding box center [190, 313] width 10 height 10
checkbox input "true"
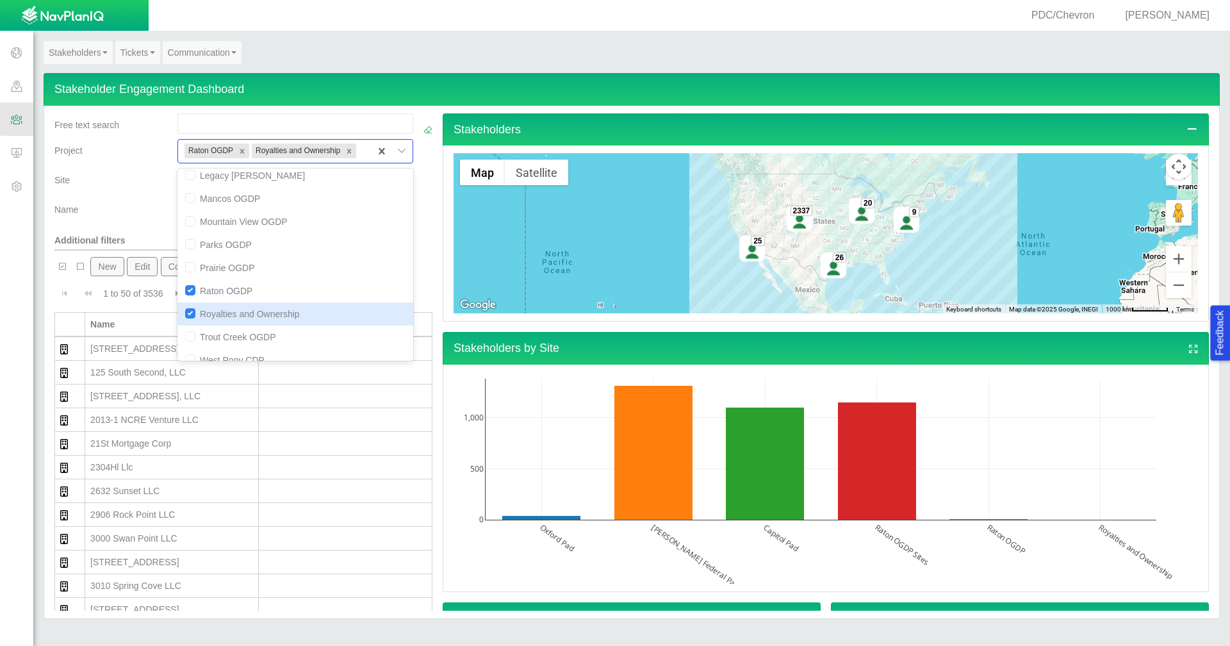
click at [192, 295] on input "checkbox" at bounding box center [190, 290] width 10 height 10
checkbox input "false"
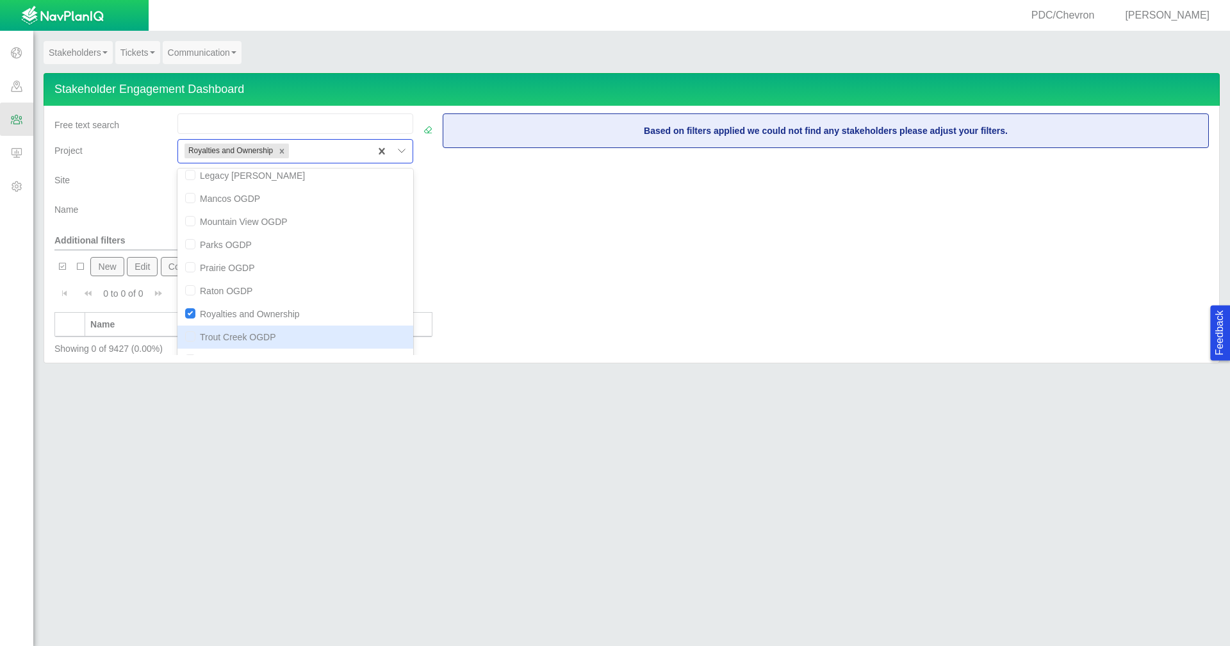
click at [186, 342] on input "checkbox" at bounding box center [190, 336] width 10 height 10
checkbox input "true"
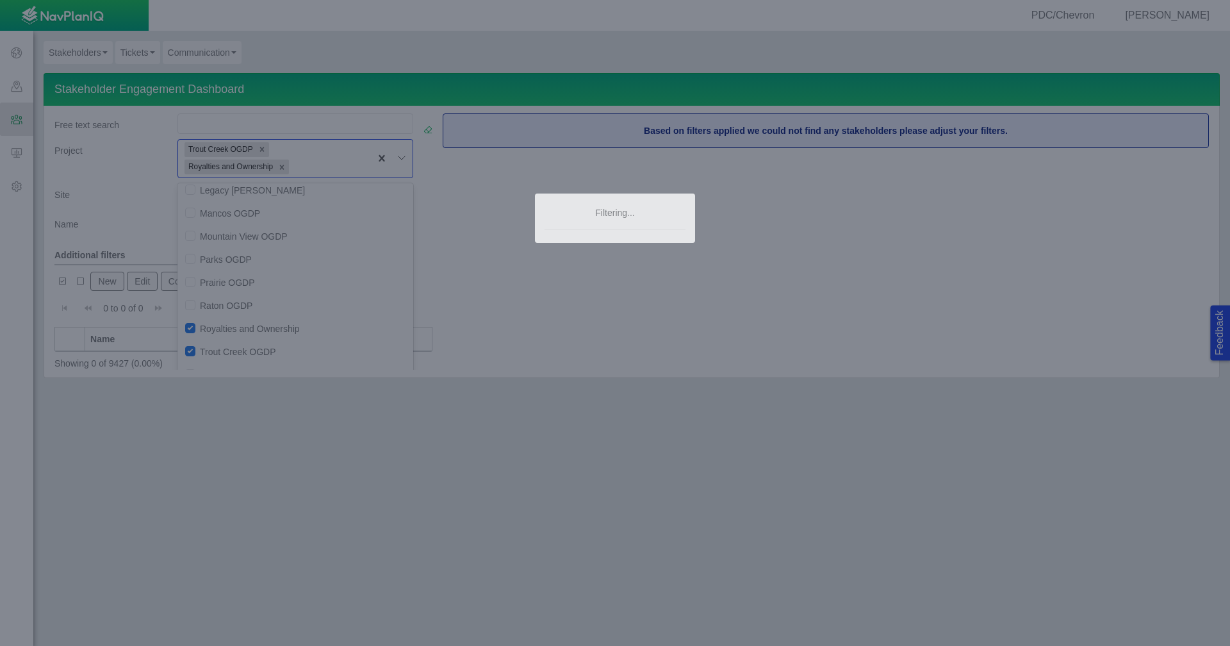
drag, startPoint x: 397, startPoint y: 320, endPoint x: 392, endPoint y: 340, distance: 19.9
click at [395, 349] on div at bounding box center [615, 323] width 1230 height 646
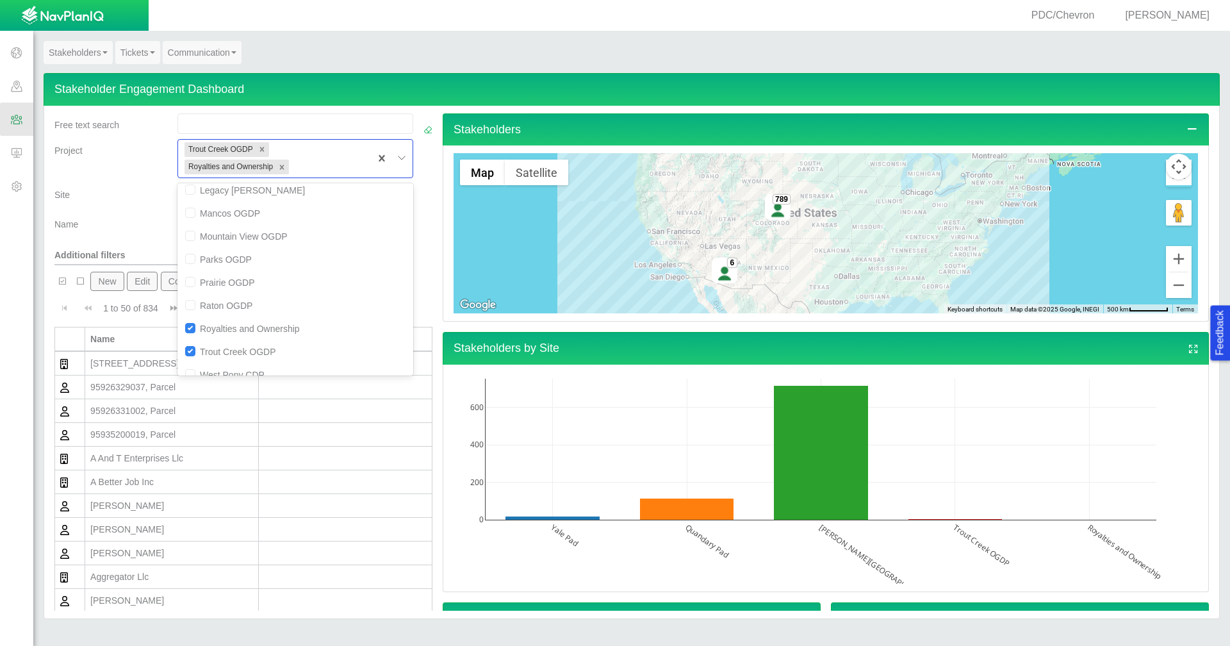
scroll to position [159, 0]
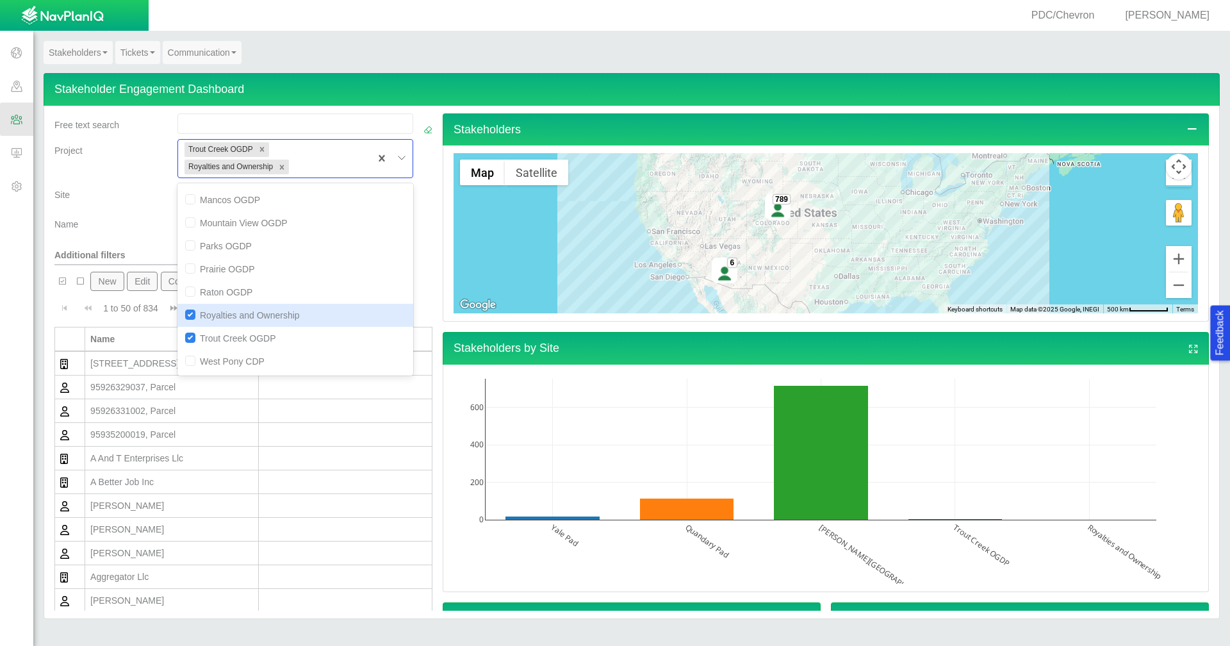
click at [188, 315] on input "checkbox" at bounding box center [190, 314] width 10 height 10
checkbox input "false"
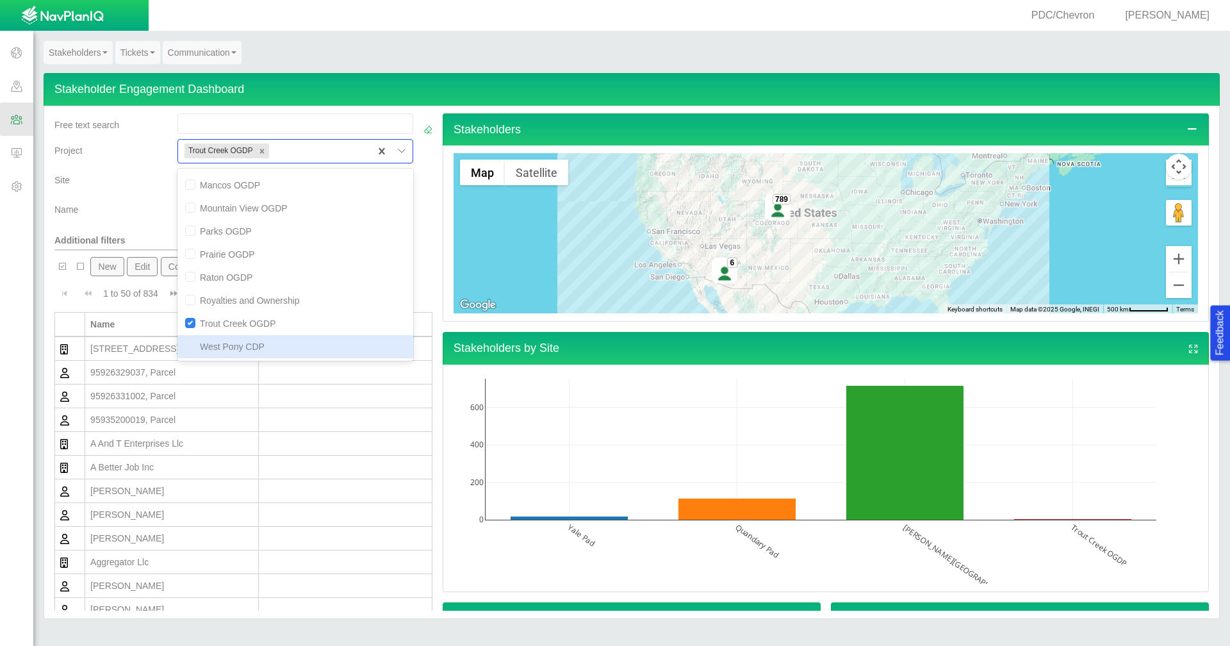
click at [192, 349] on input "checkbox" at bounding box center [190, 346] width 10 height 10
checkbox input "true"
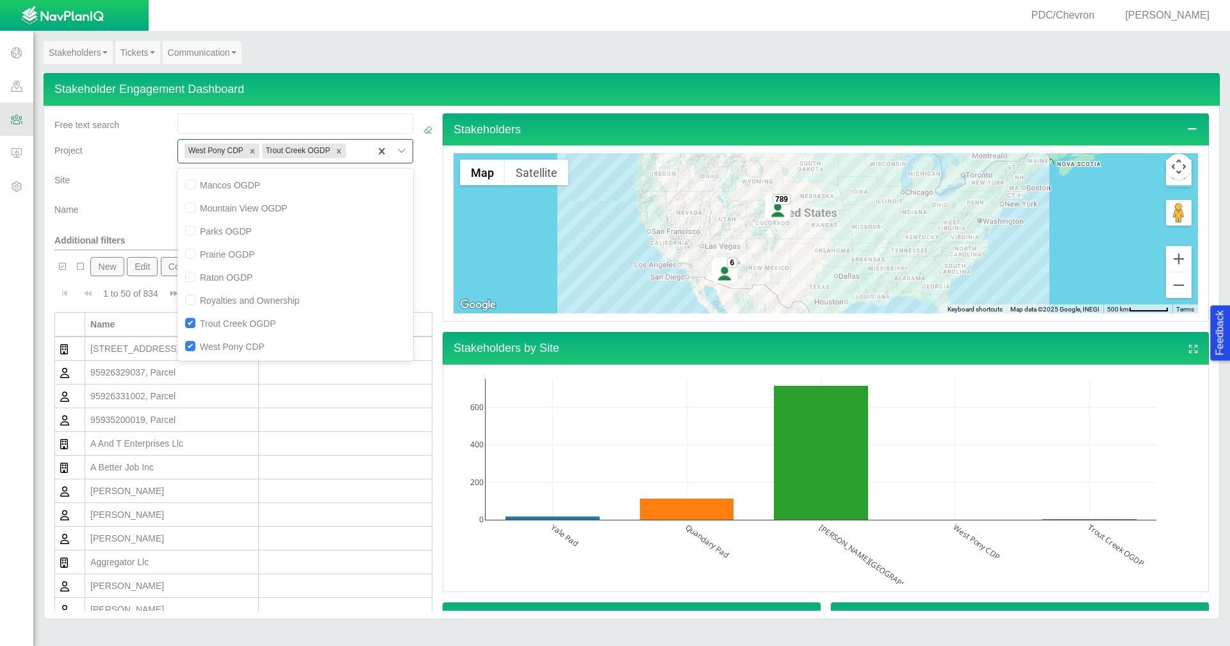
click at [188, 321] on input "checkbox" at bounding box center [190, 323] width 10 height 10
checkbox input "false"
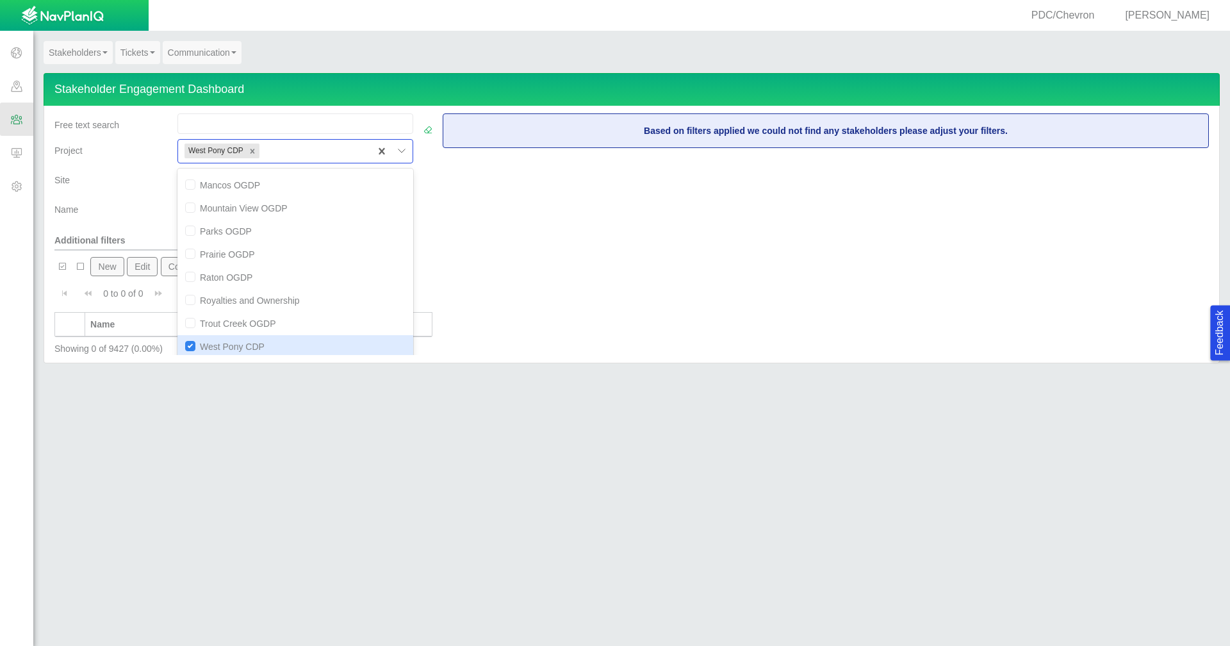
click at [188, 342] on input "checkbox" at bounding box center [190, 346] width 10 height 10
checkbox input "false"
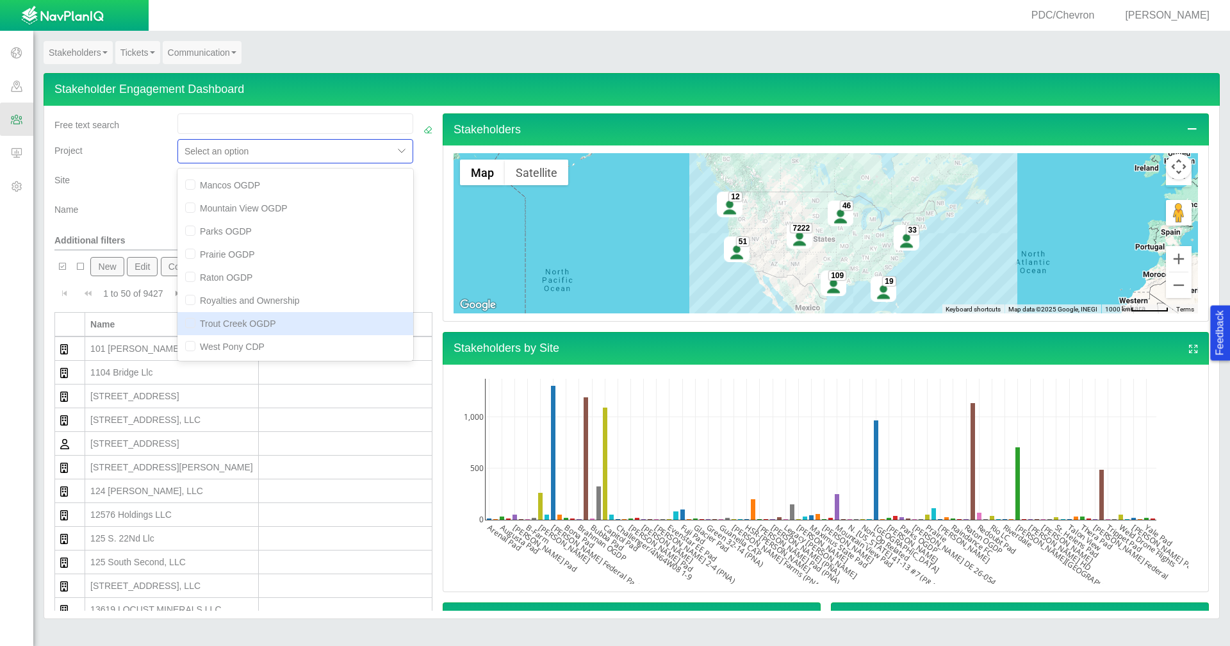
drag, startPoint x: 391, startPoint y: 336, endPoint x: 391, endPoint y: 320, distance: 16.0
click at [391, 320] on div "[PERSON_NAME] Well Incident Brahman OGDP Drone Project Fairfield OGDP [GEOGRAPH…" at bounding box center [295, 265] width 236 height 192
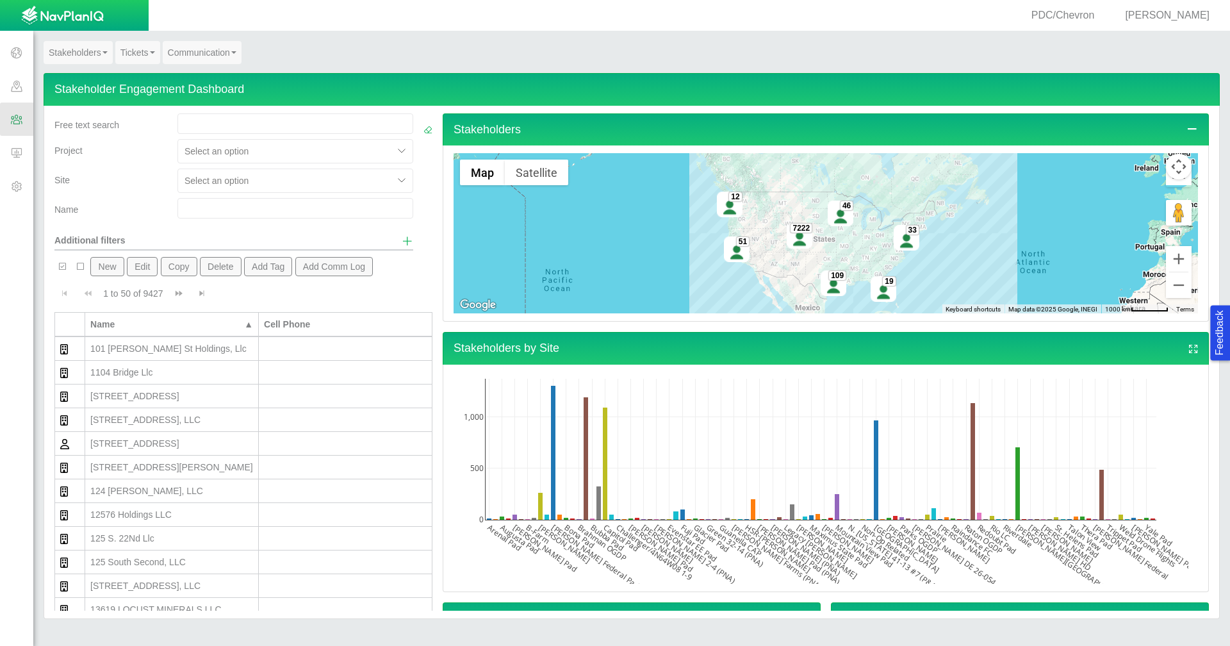
click at [141, 202] on div "Name" at bounding box center [110, 207] width 113 height 18
click at [7, 92] on span at bounding box center [16, 85] width 33 height 33
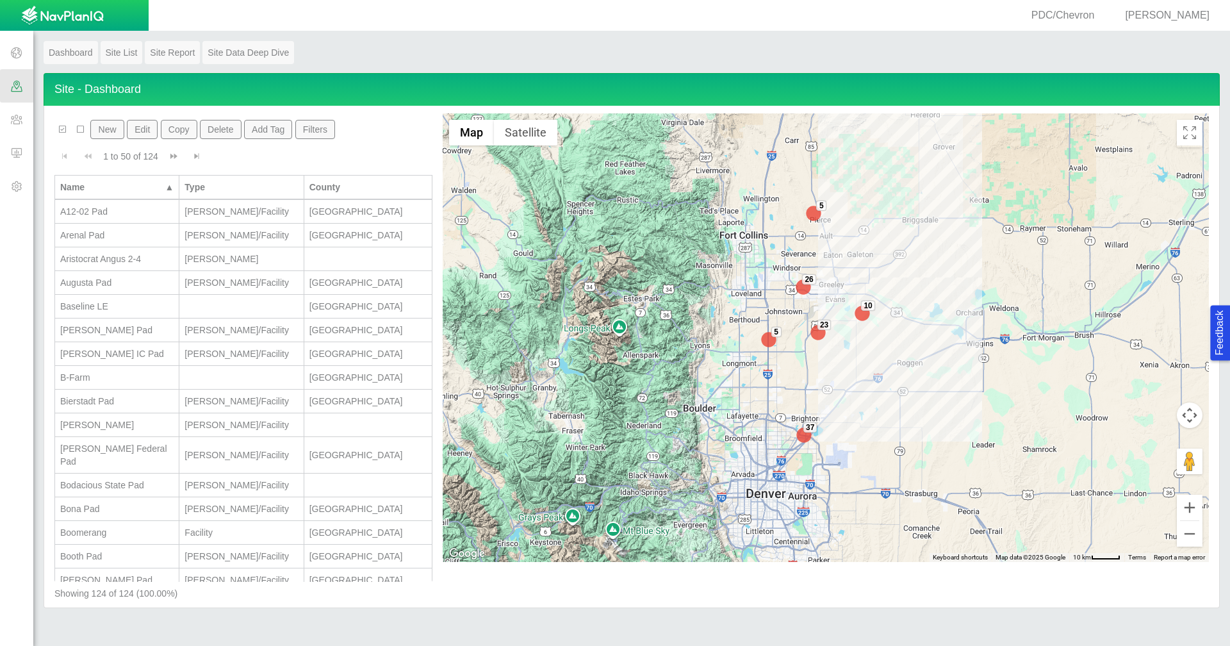
click at [13, 53] on span at bounding box center [16, 52] width 33 height 33
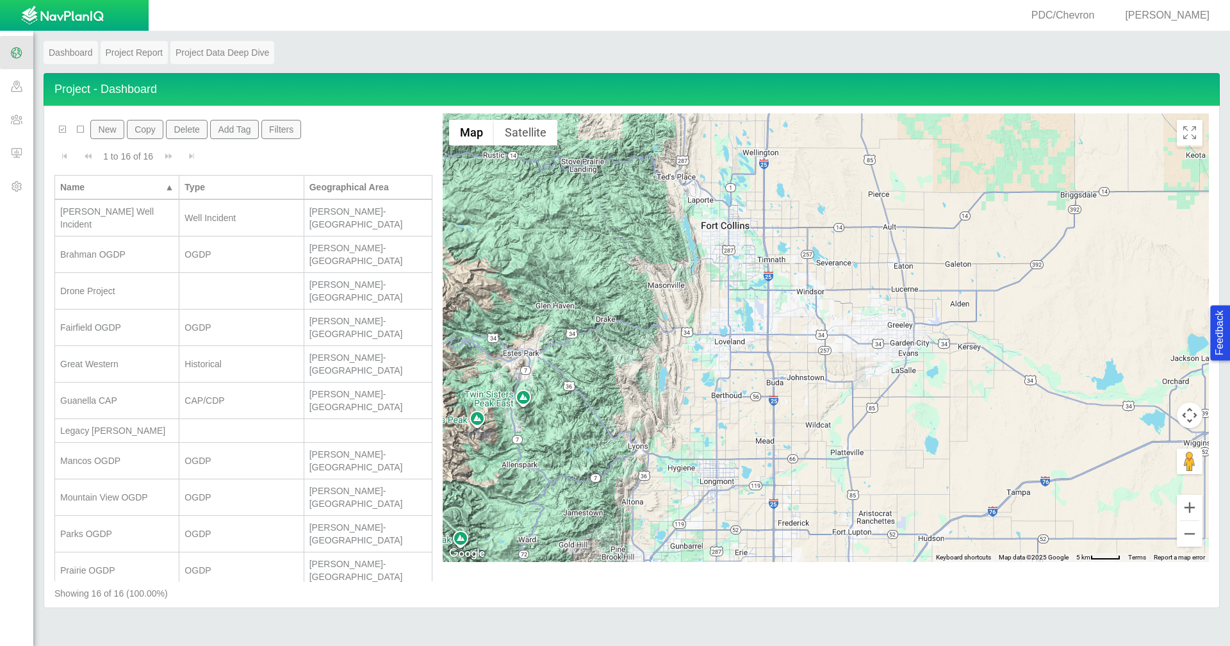
click at [147, 284] on div "Drone Project" at bounding box center [116, 290] width 113 height 13
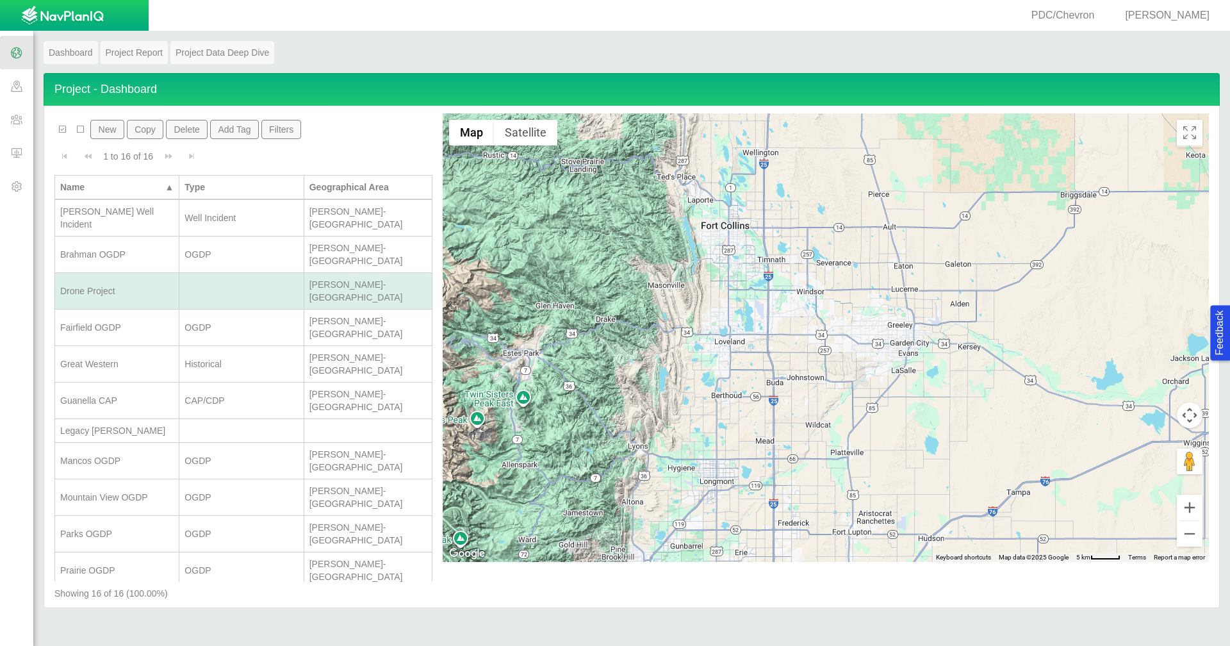
click at [178, 133] on button "Delete" at bounding box center [187, 129] width 42 height 19
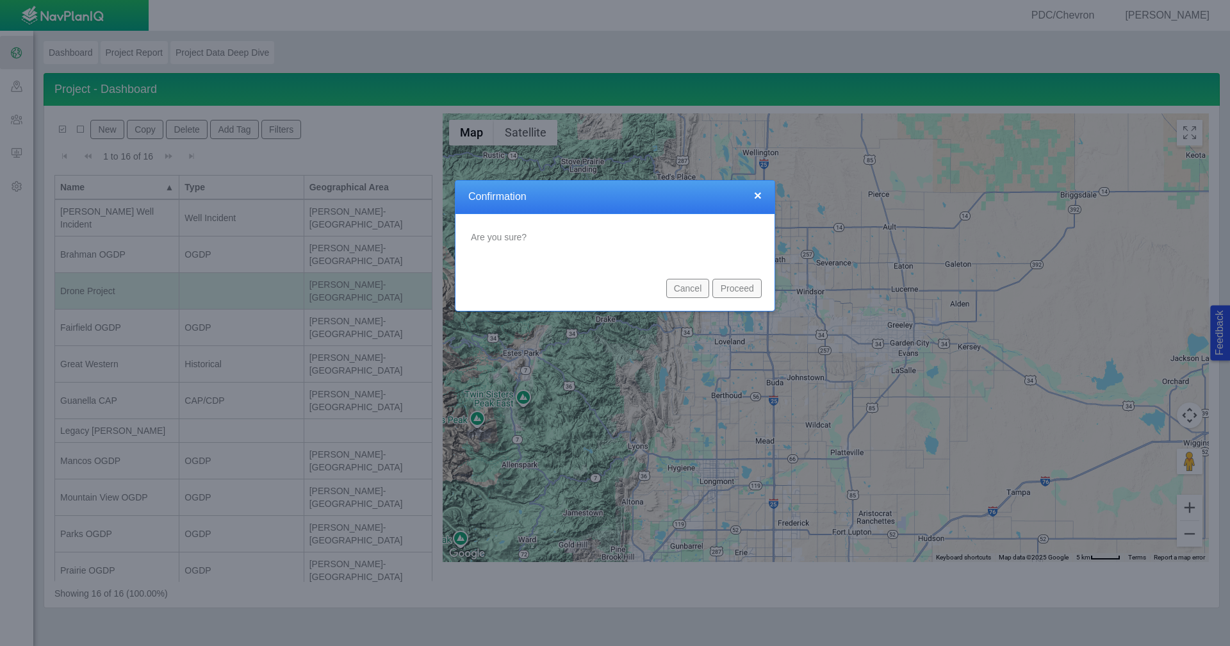
click at [747, 290] on button "Proceed" at bounding box center [736, 288] width 49 height 19
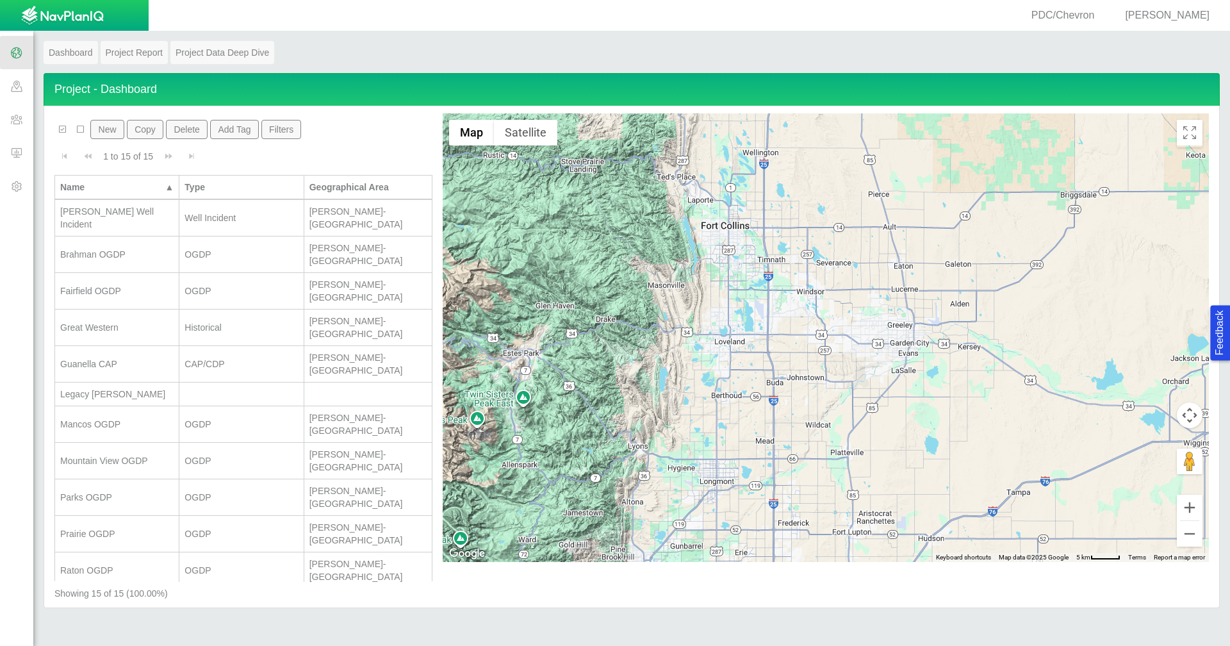
click at [162, 594] on div "Royalties and Ownership" at bounding box center [116, 600] width 113 height 13
click at [184, 129] on button "Delete" at bounding box center [187, 129] width 42 height 19
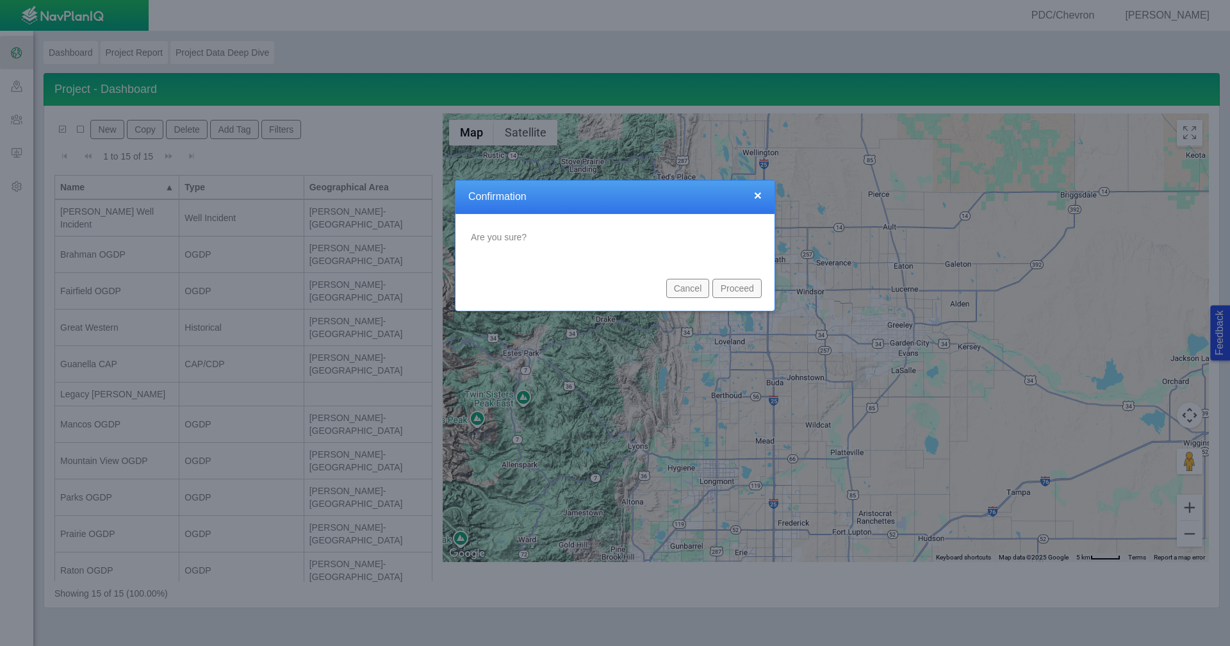
click at [739, 286] on button "Proceed" at bounding box center [736, 288] width 49 height 19
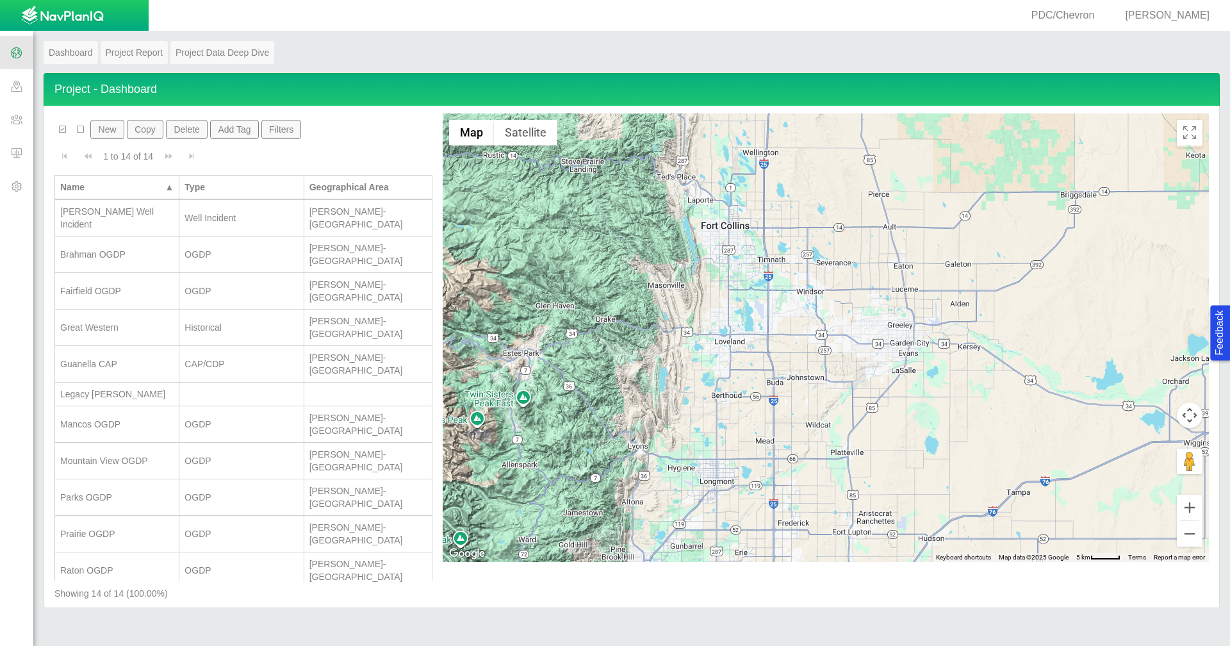
click at [186, 130] on button "Delete" at bounding box center [187, 129] width 42 height 19
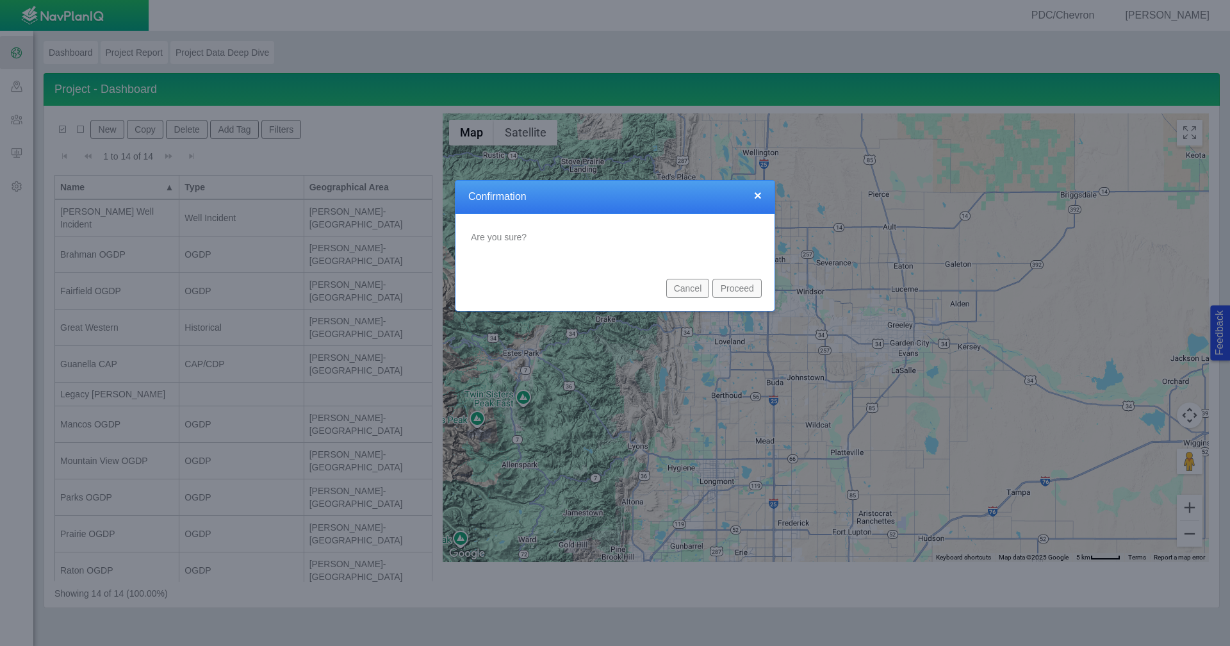
click at [723, 293] on button "Proceed" at bounding box center [736, 288] width 49 height 19
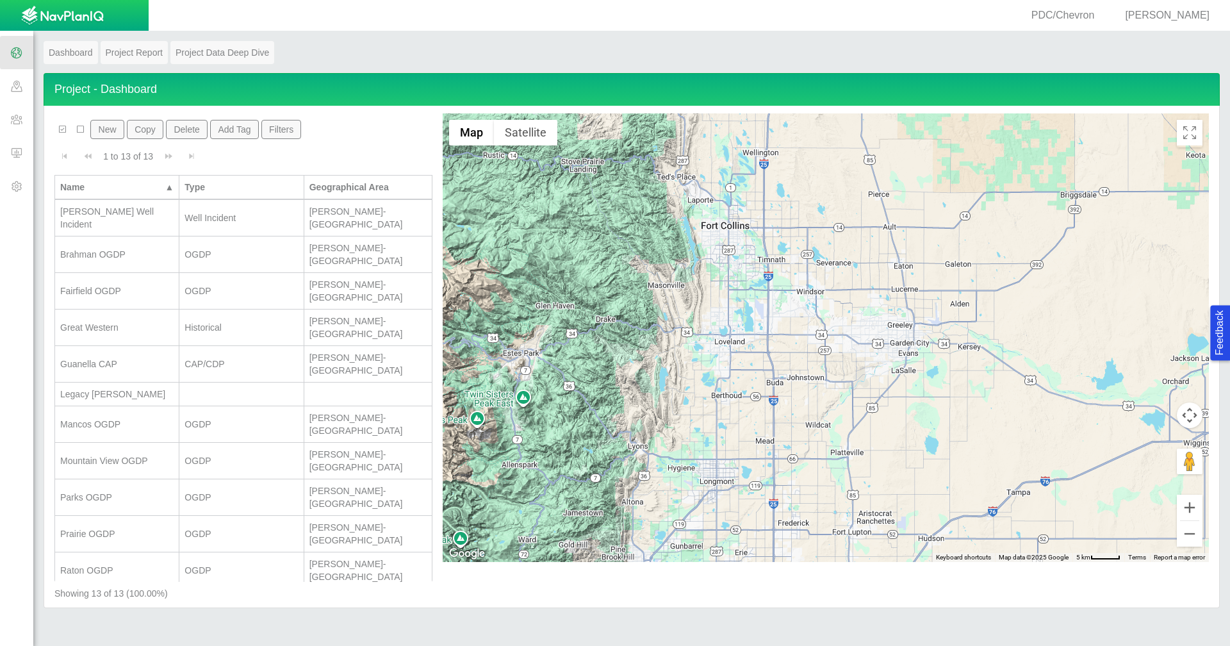
click at [20, 90] on span at bounding box center [16, 85] width 33 height 33
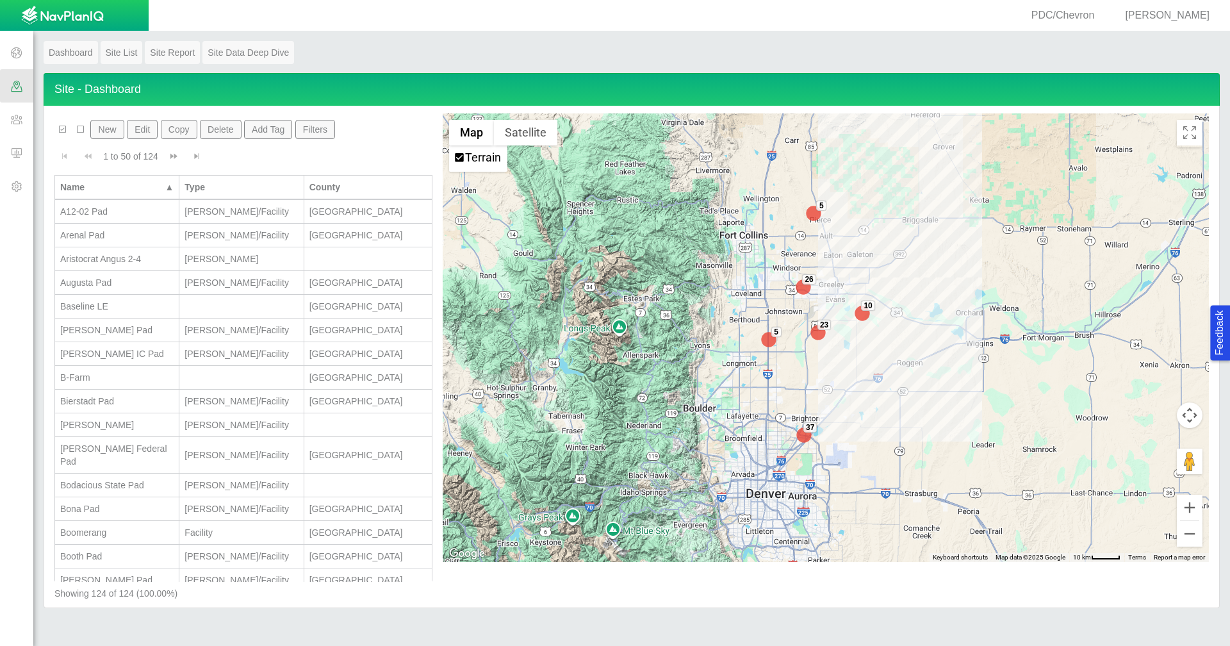
click at [12, 119] on span at bounding box center [16, 119] width 33 height 33
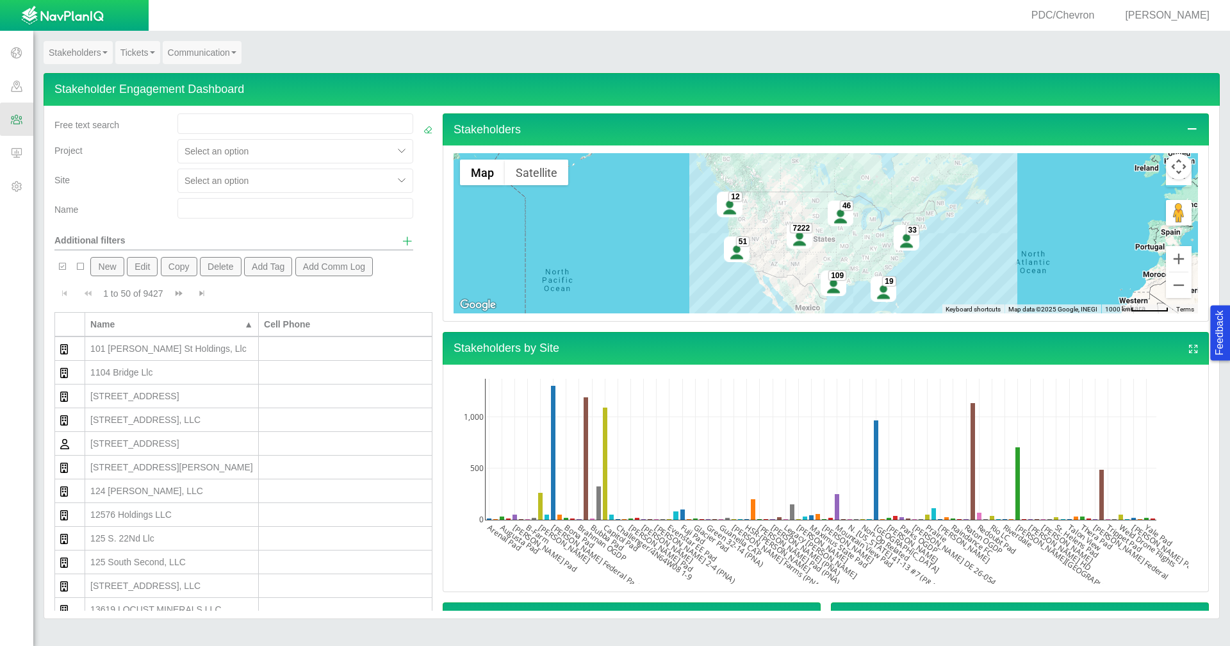
click at [136, 51] on link "Tickets" at bounding box center [137, 52] width 45 height 23
click at [141, 76] on link "Ticket Dashboard" at bounding box center [166, 76] width 101 height 17
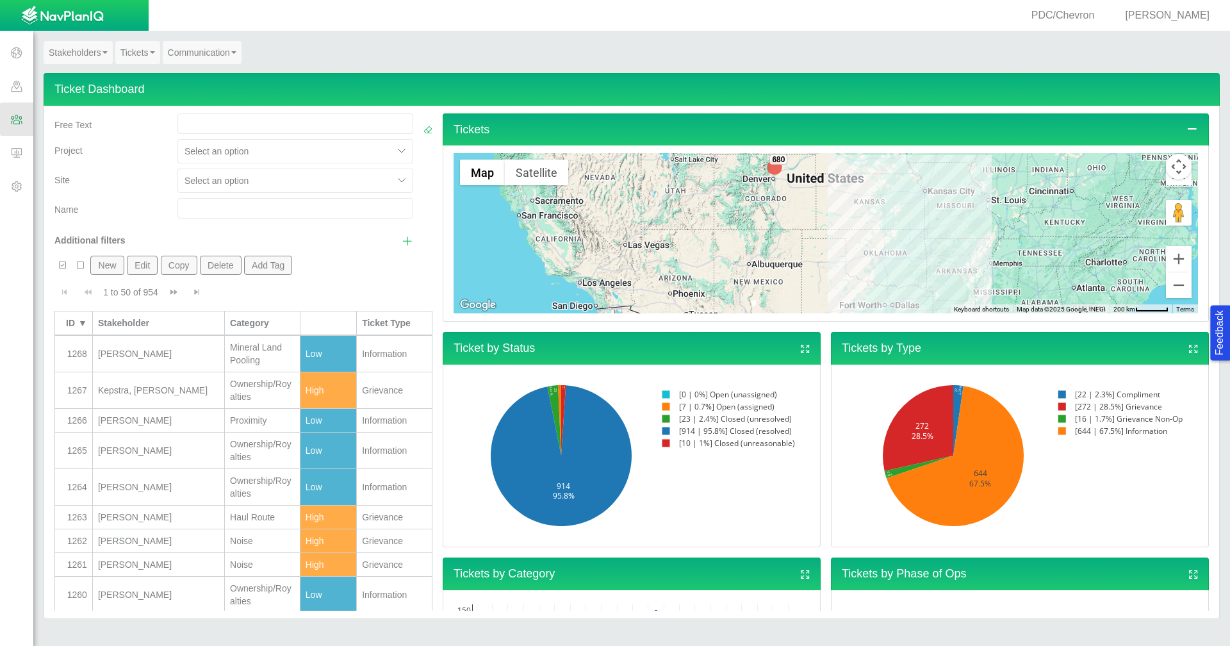
click at [16, 148] on span at bounding box center [16, 152] width 33 height 33
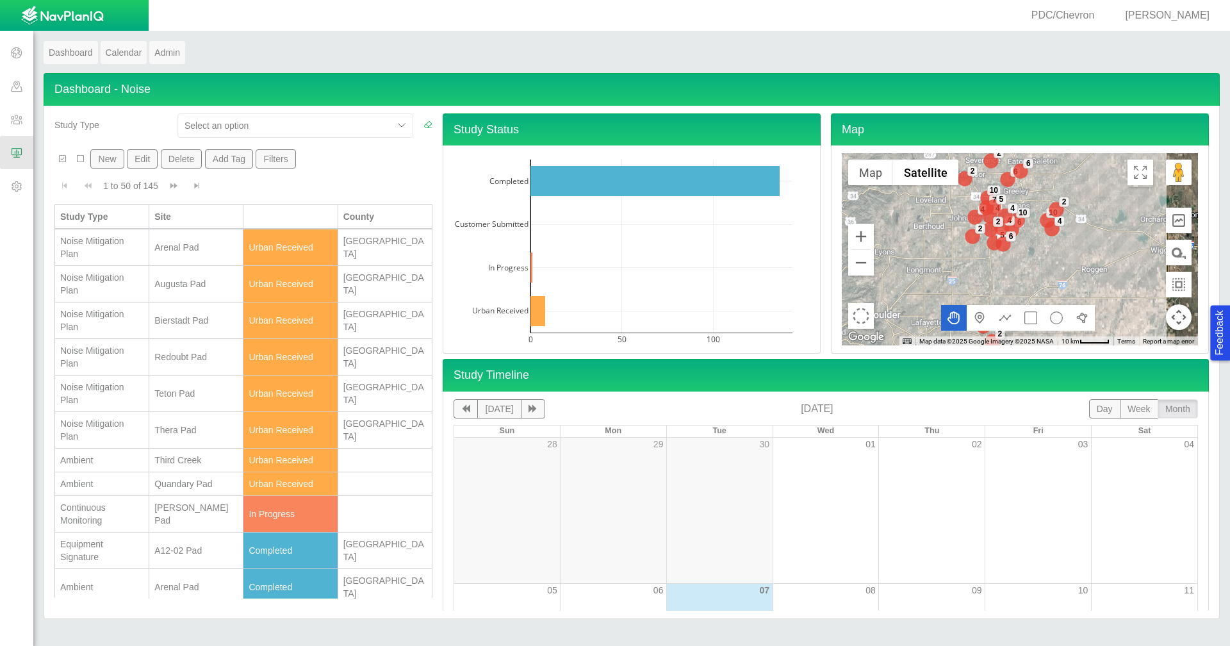
click at [1162, 15] on span "[PERSON_NAME]" at bounding box center [1167, 15] width 85 height 11
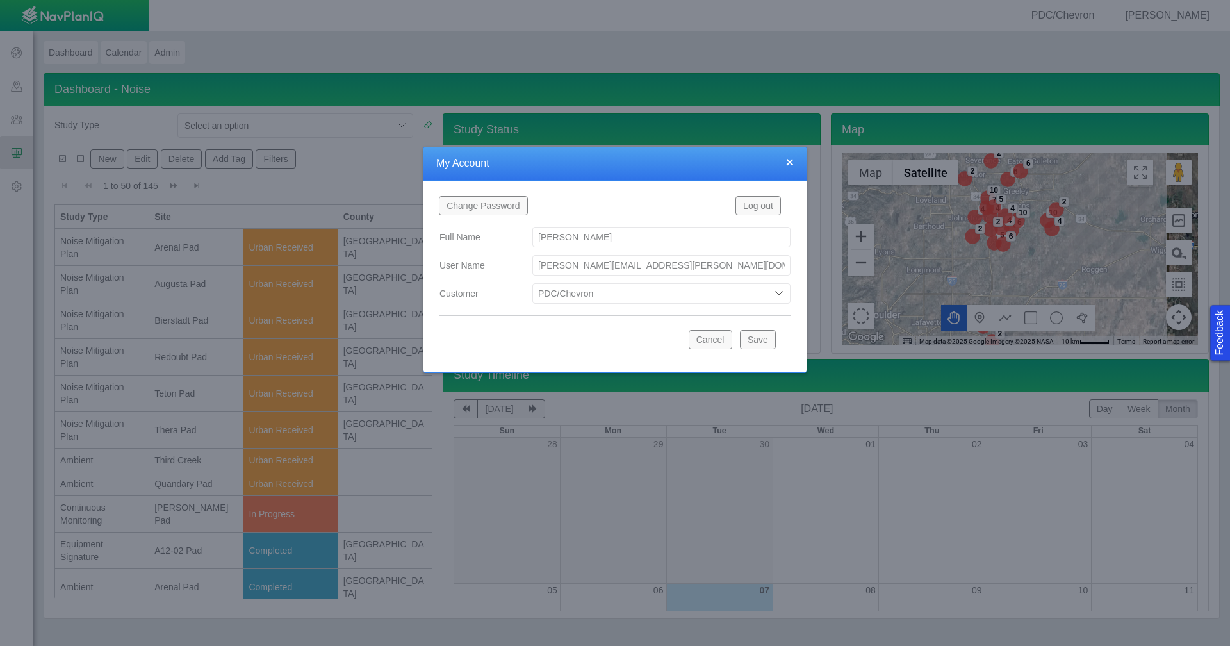
click at [778, 296] on select "Bison Blue Green Solutions Chevron Civitas Koloma Oxy PDC/Chevron Prairie OC Re…" at bounding box center [661, 293] width 258 height 21
click at [532, 283] on select "Bison Blue Green Solutions Chevron Civitas Koloma Oxy PDC/Chevron Prairie OC Re…" at bounding box center [661, 293] width 258 height 21
select select "42784196460071069"
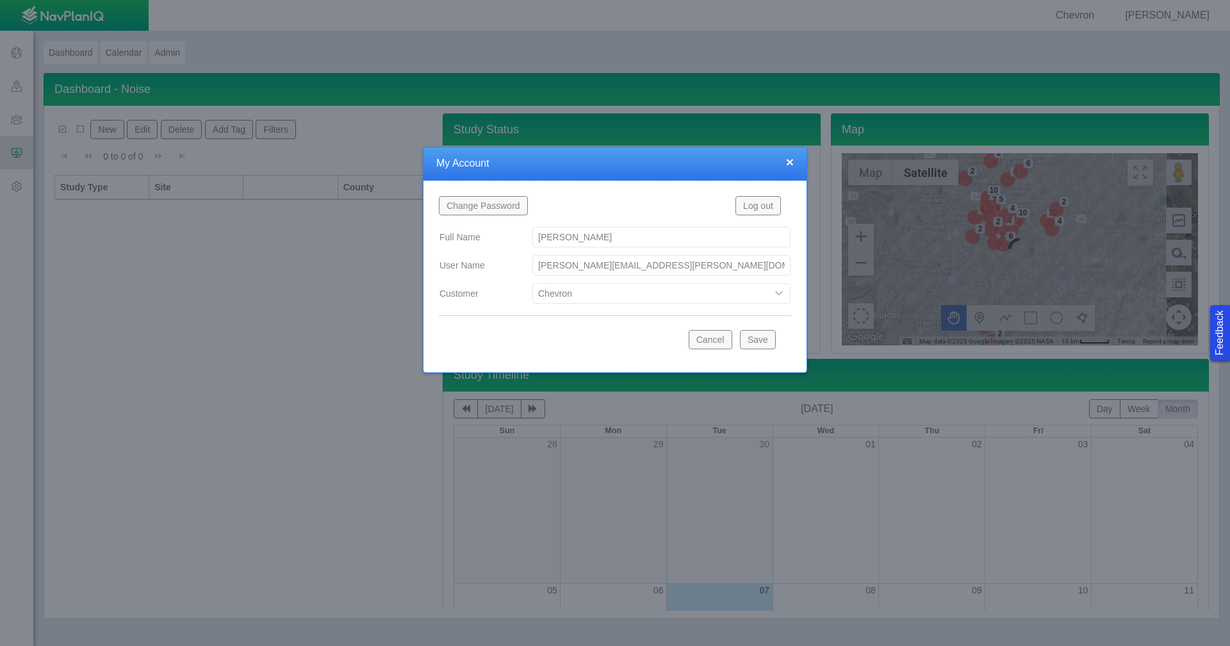
click at [764, 343] on button "Save" at bounding box center [758, 339] width 36 height 19
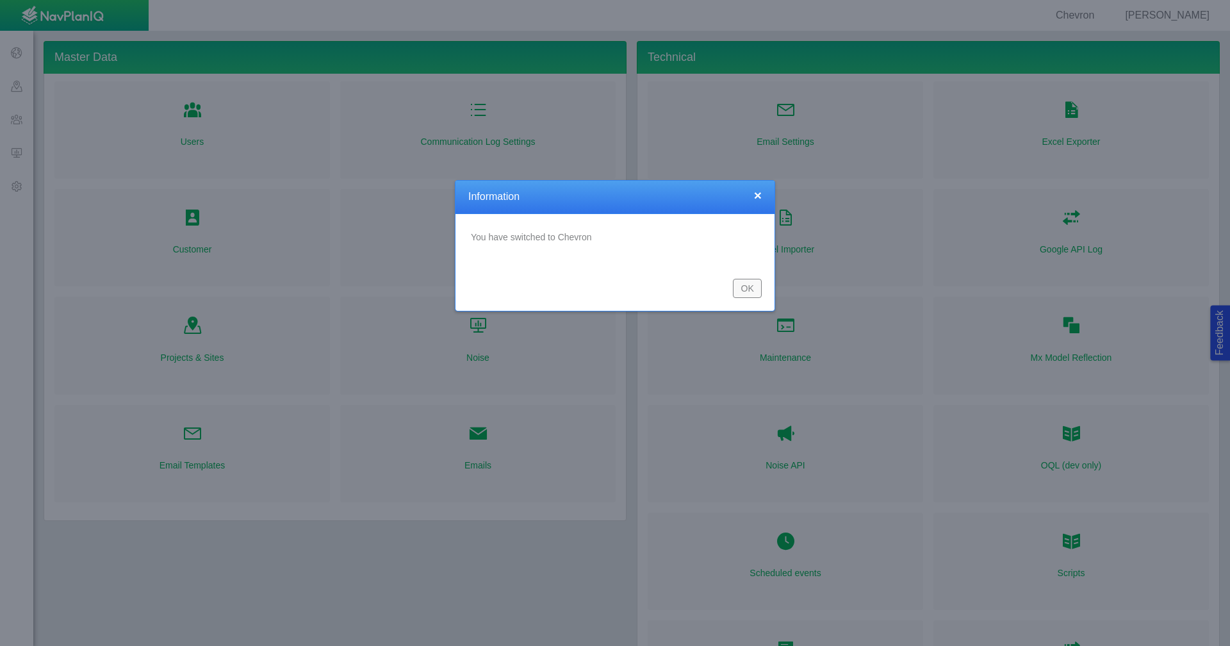
click at [749, 293] on button "OK" at bounding box center [747, 288] width 29 height 19
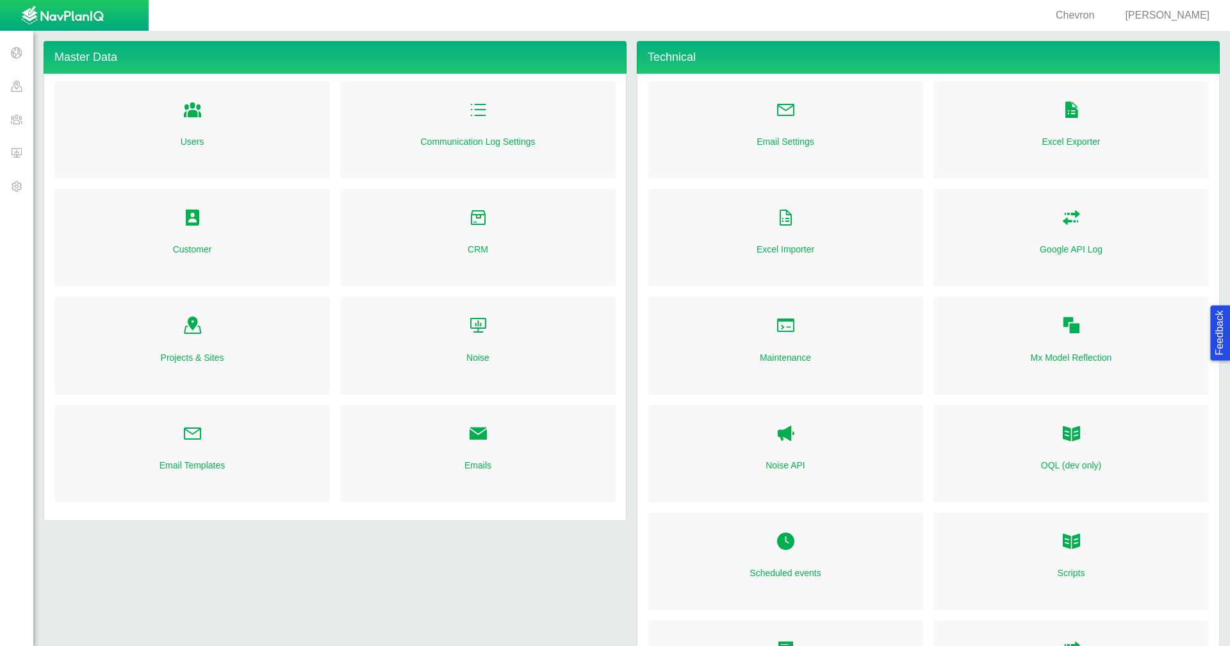
click at [12, 51] on span at bounding box center [16, 52] width 33 height 33
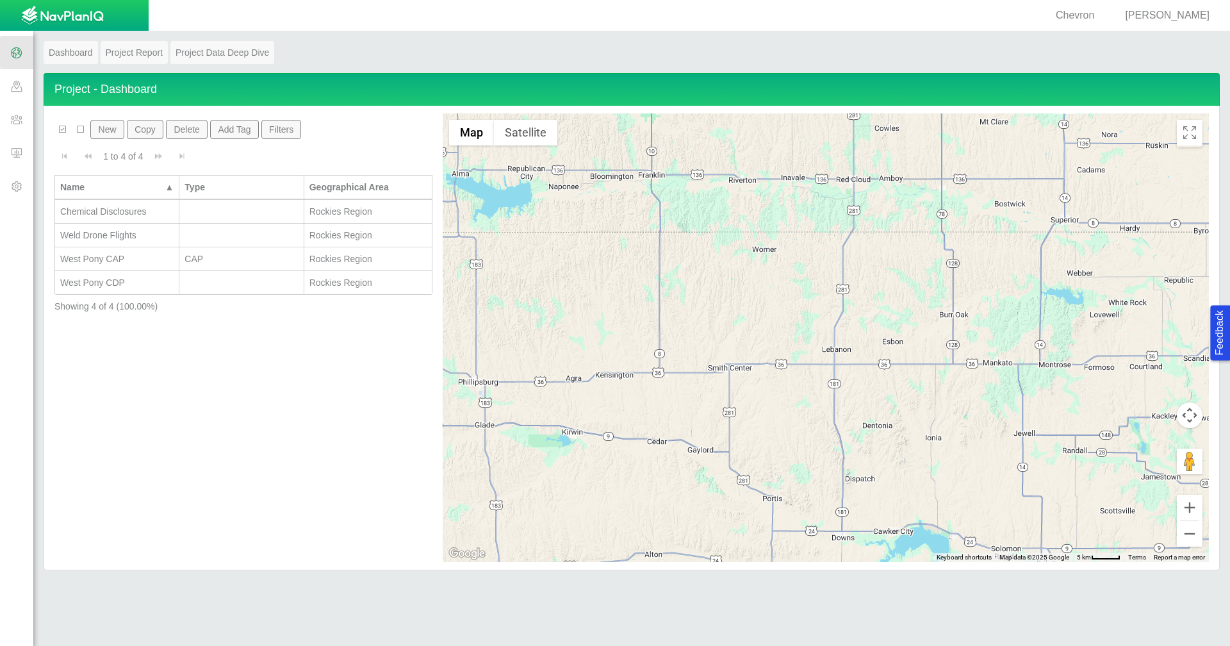
click at [158, 285] on div "West Pony CDP" at bounding box center [116, 282] width 113 height 13
click at [195, 132] on button "Delete" at bounding box center [187, 129] width 42 height 19
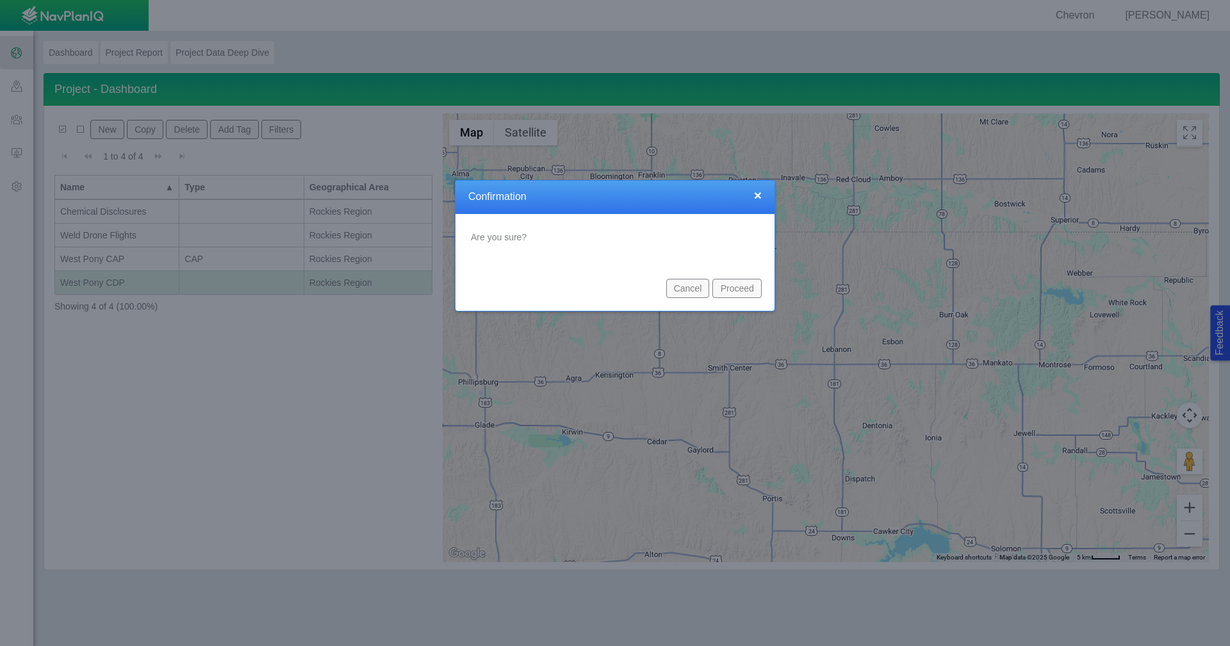
click at [743, 288] on button "Proceed" at bounding box center [736, 288] width 49 height 19
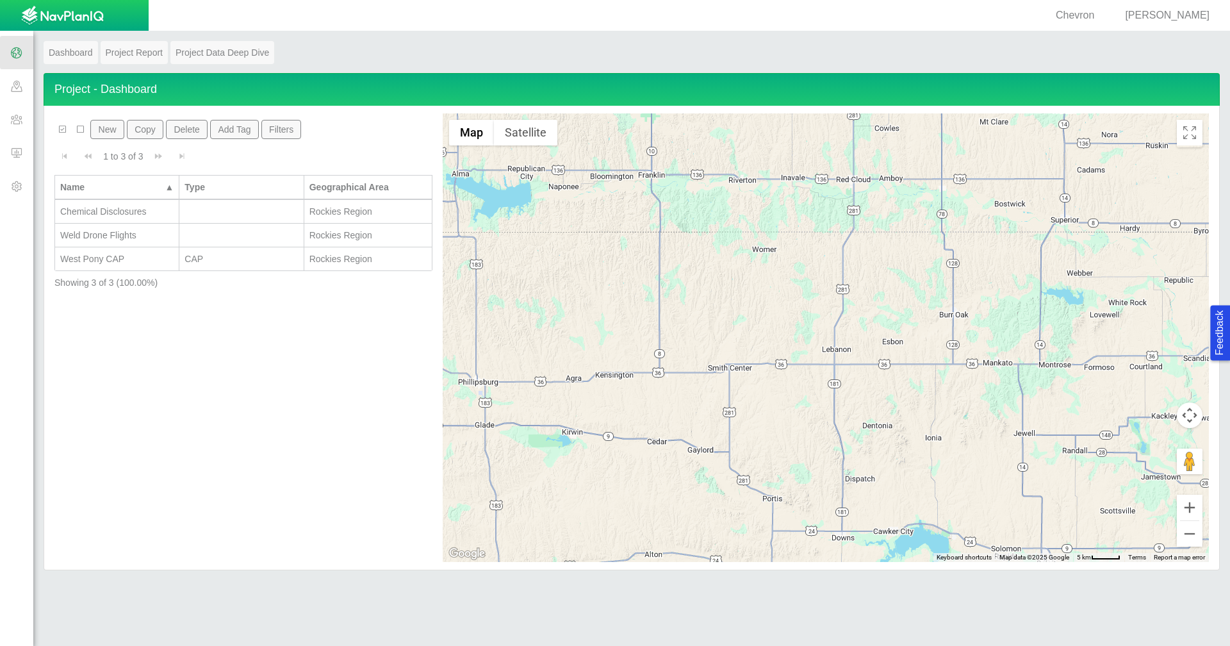
click at [241, 261] on div "CAP" at bounding box center [241, 258] width 113 height 13
click at [215, 238] on div at bounding box center [241, 235] width 113 height 13
click at [229, 213] on div at bounding box center [241, 211] width 113 height 13
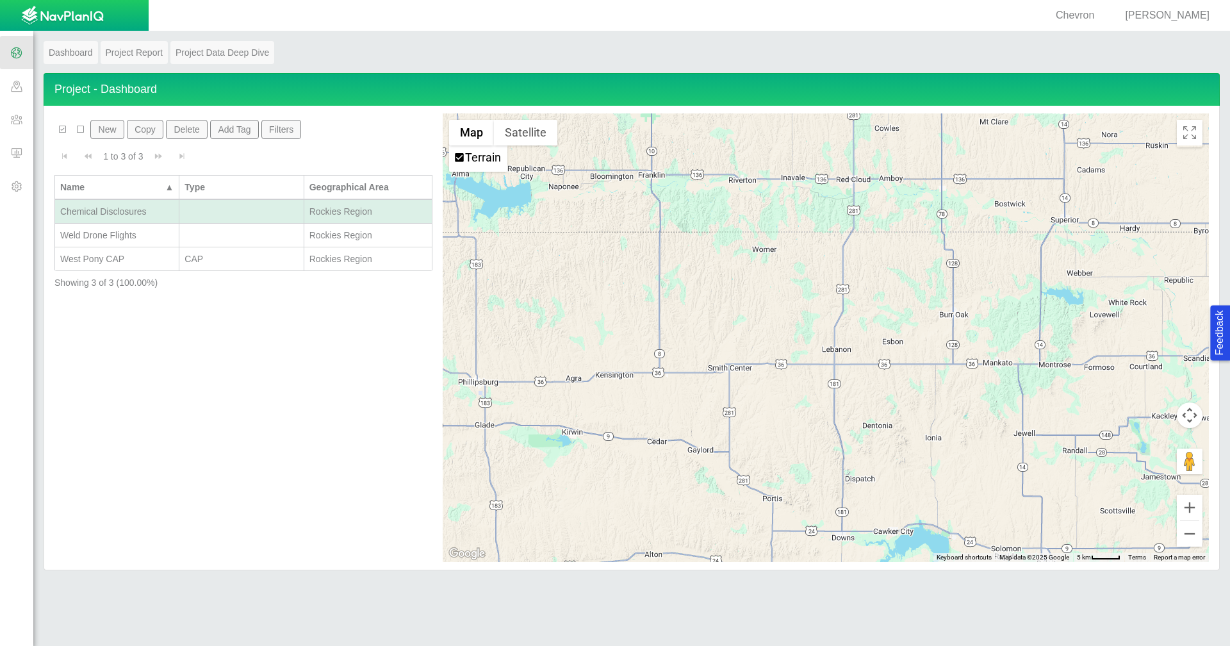
click at [8, 88] on span at bounding box center [16, 85] width 33 height 33
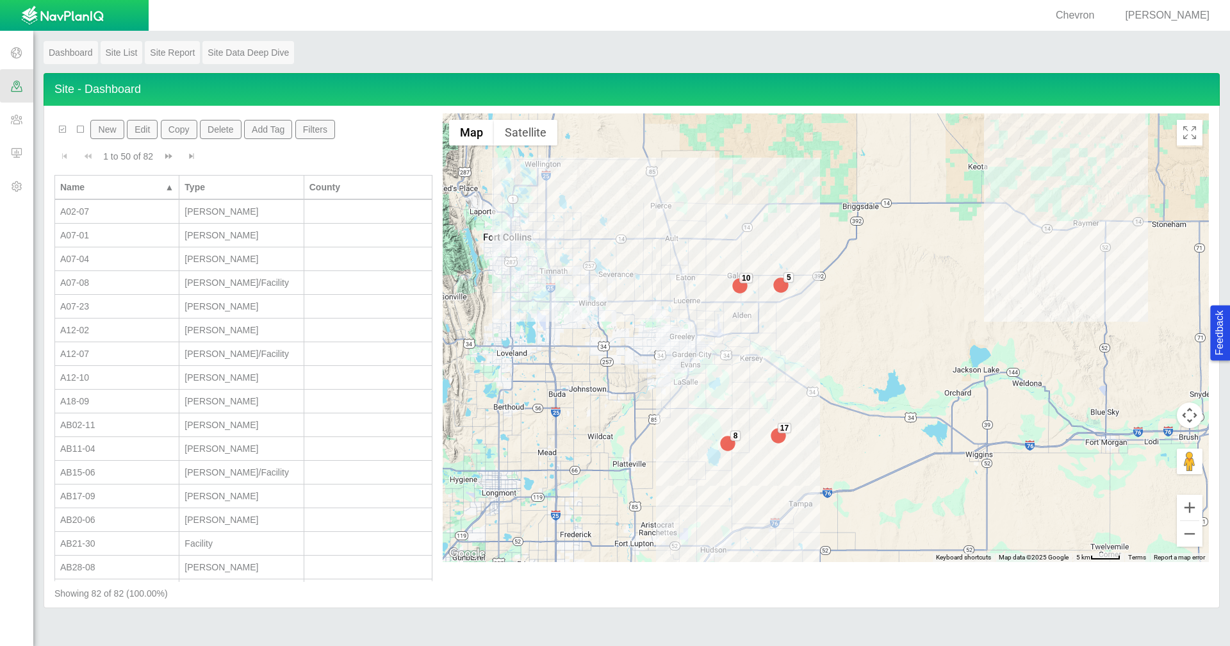
click at [3, 117] on span at bounding box center [16, 119] width 33 height 33
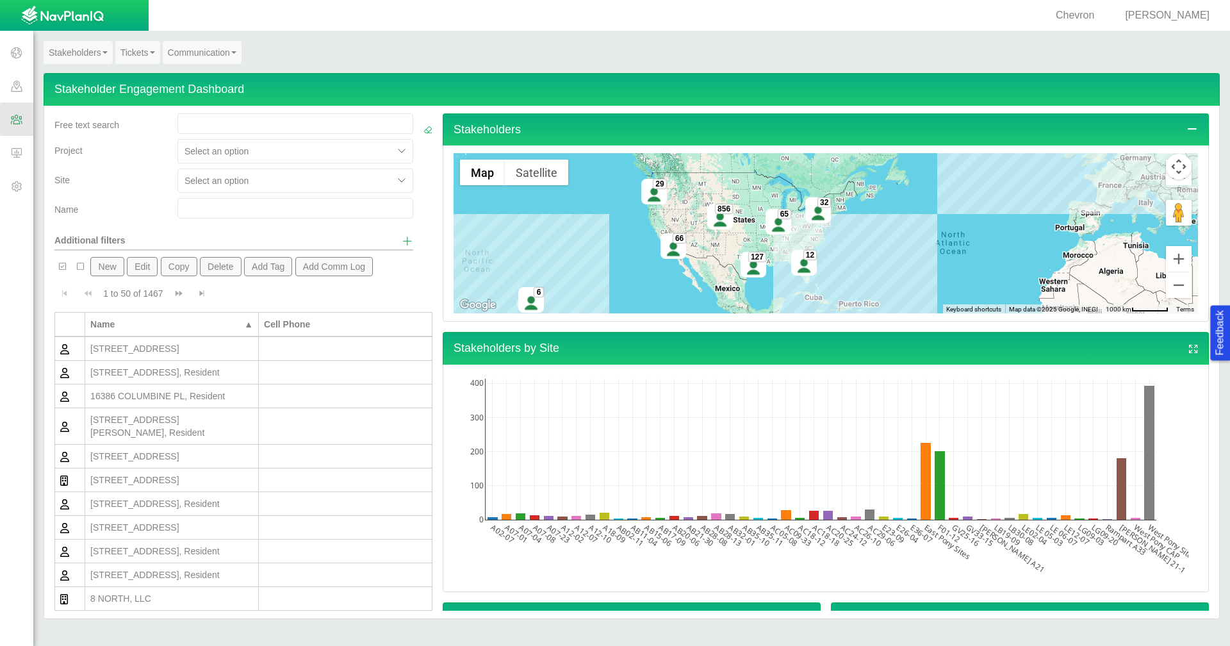
click at [142, 54] on link "Tickets" at bounding box center [137, 52] width 45 height 23
click at [150, 74] on link "Ticket Dashboard" at bounding box center [166, 76] width 101 height 17
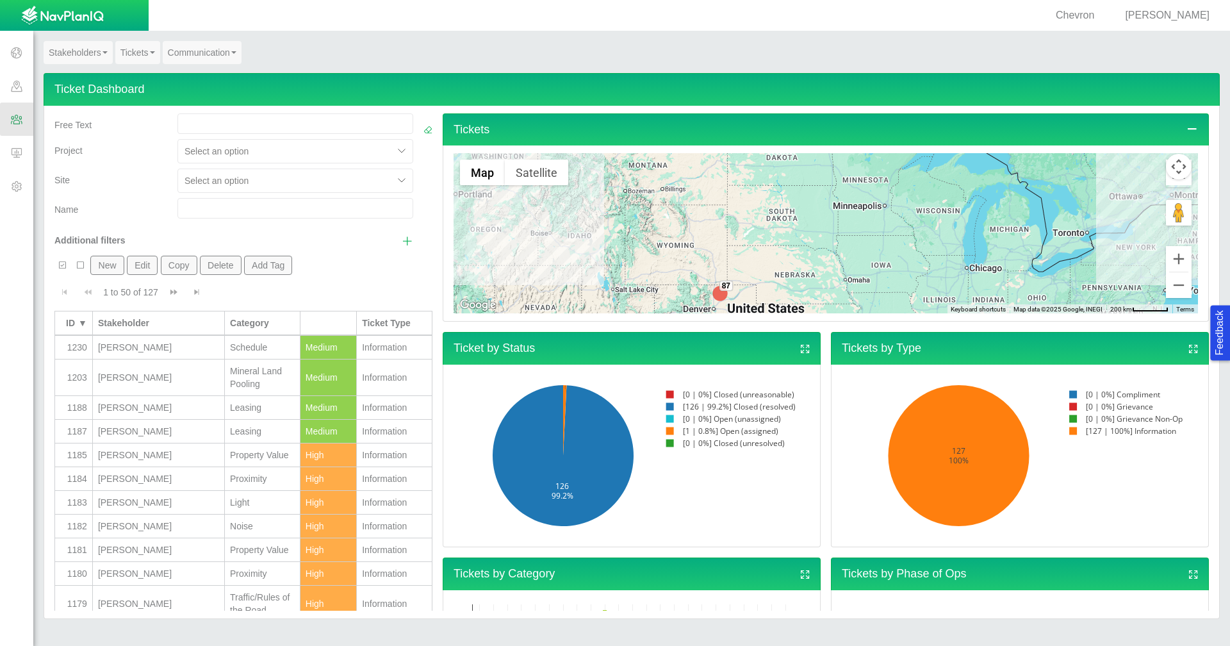
click at [69, 50] on link "Stakeholders" at bounding box center [78, 52] width 69 height 23
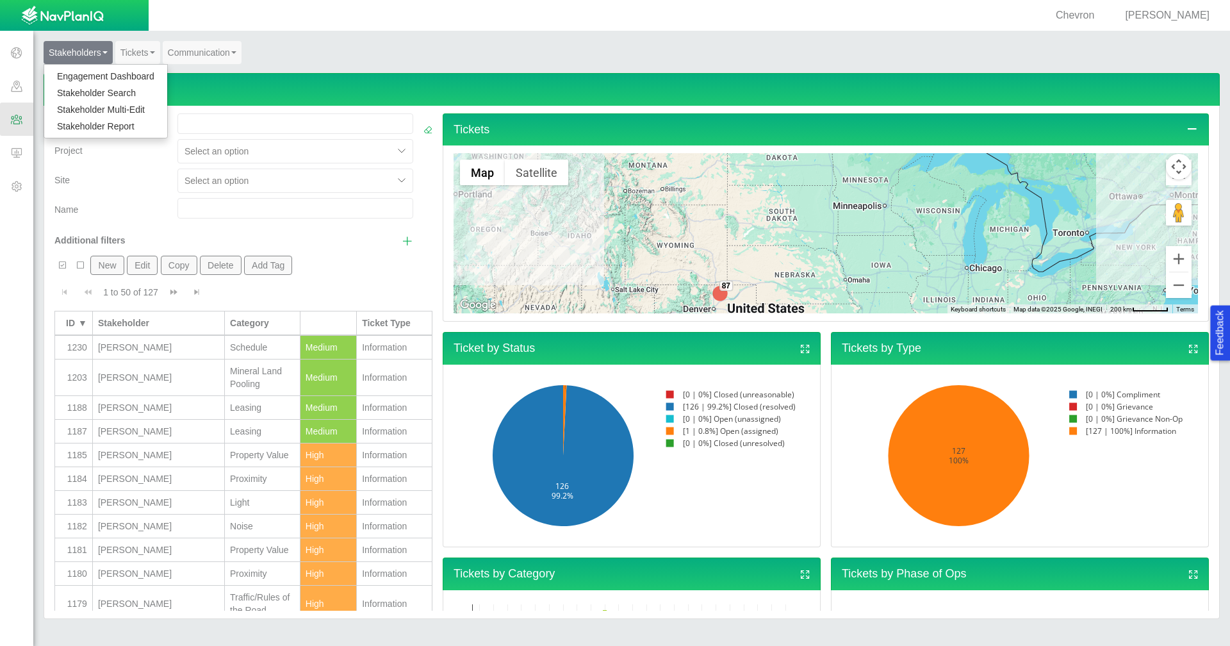
click at [83, 57] on link "Stakeholders" at bounding box center [78, 52] width 69 height 23
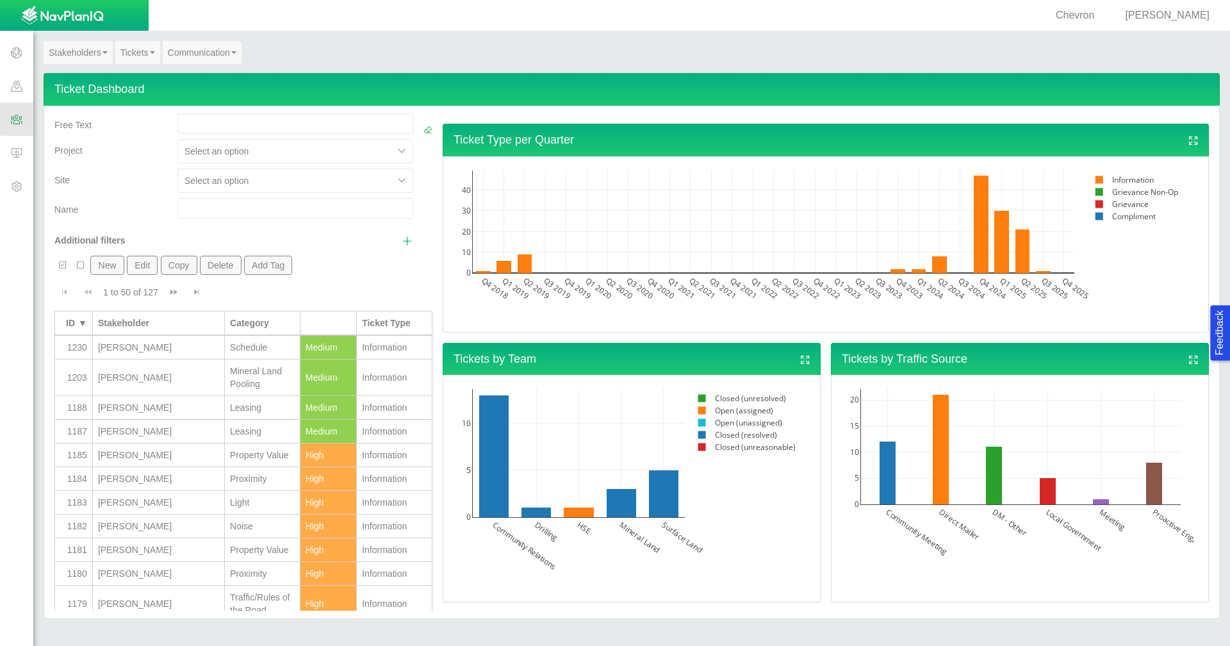
scroll to position [705, 0]
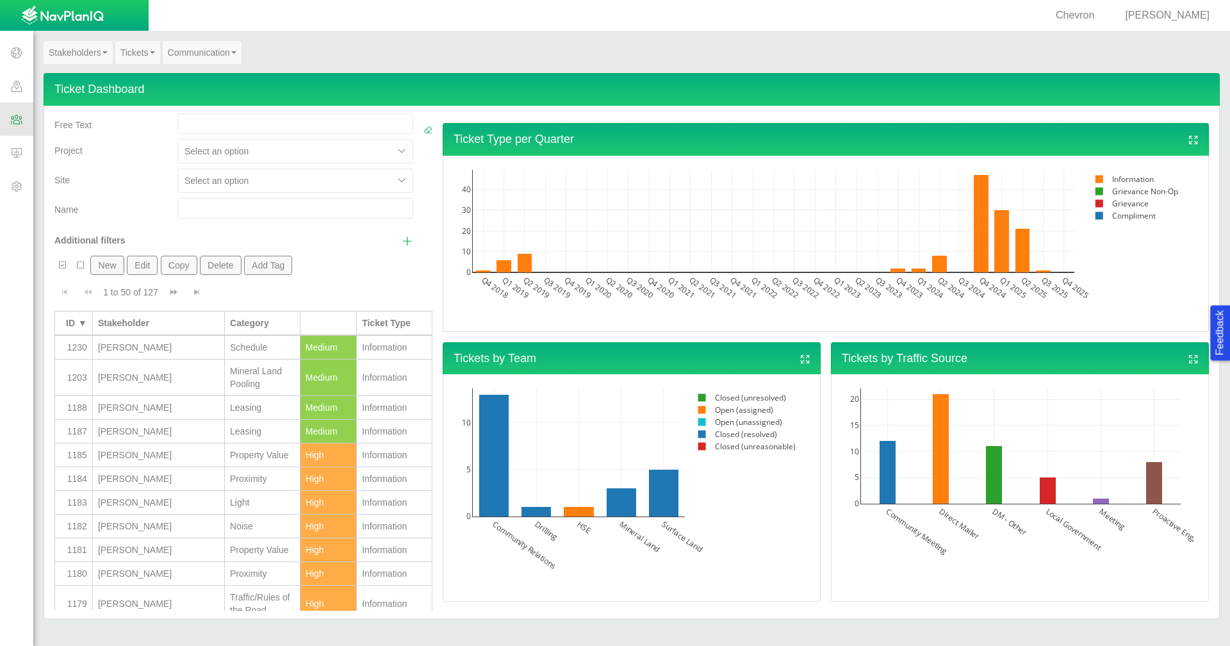
click at [86, 54] on link "Stakeholders" at bounding box center [78, 52] width 69 height 23
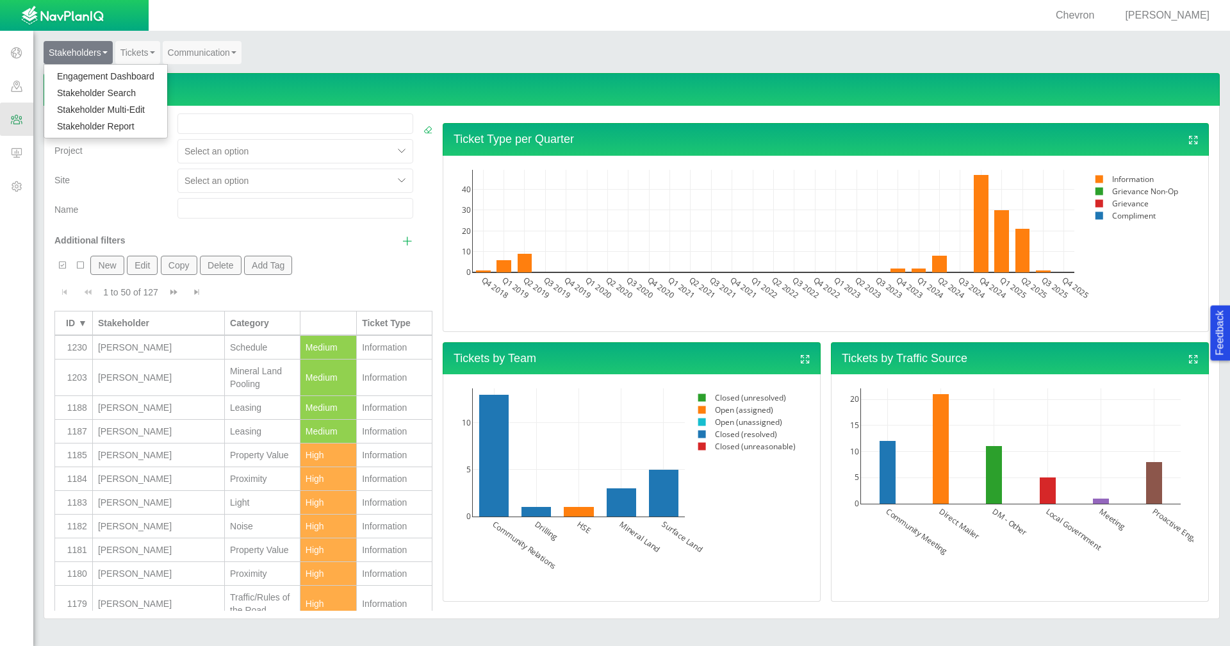
click at [90, 73] on link "Engagement Dashboard" at bounding box center [105, 76] width 123 height 17
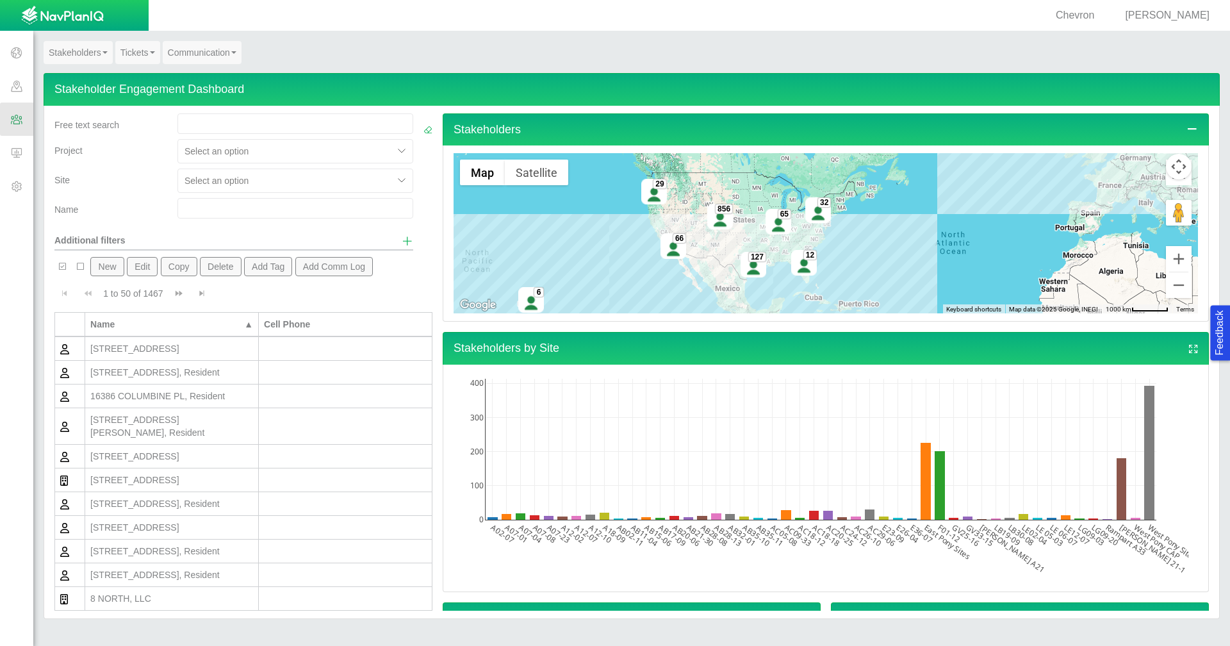
click at [402, 242] on span "Show additional filters" at bounding box center [408, 241] width 12 height 12
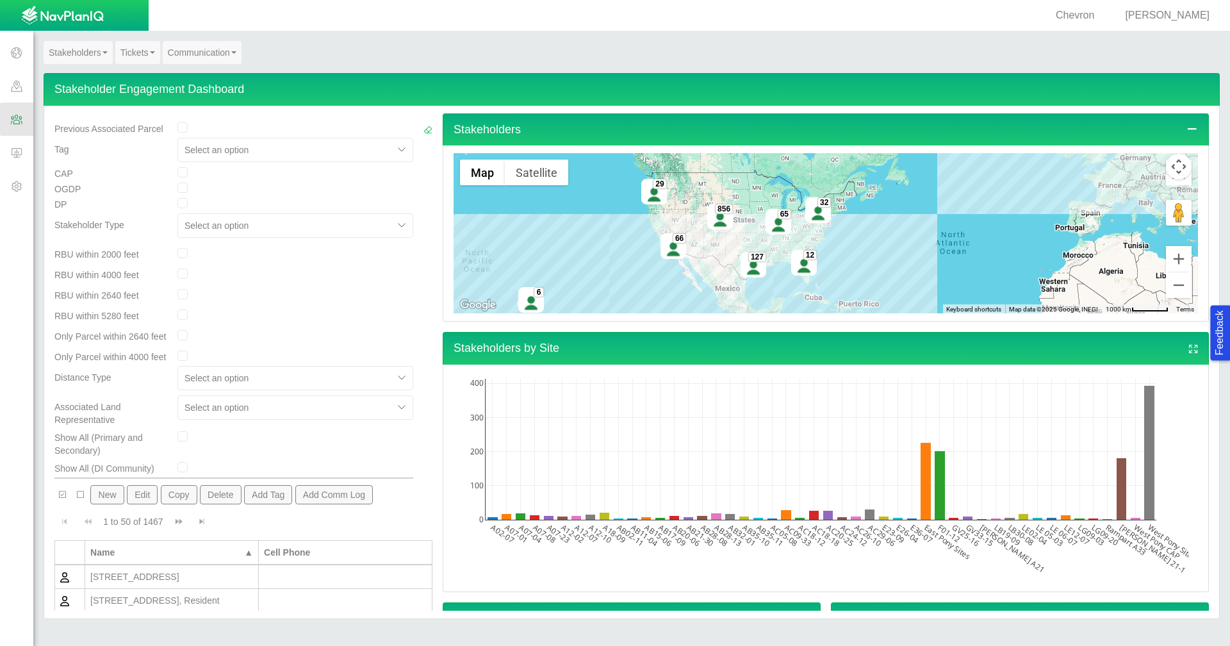
scroll to position [295, 0]
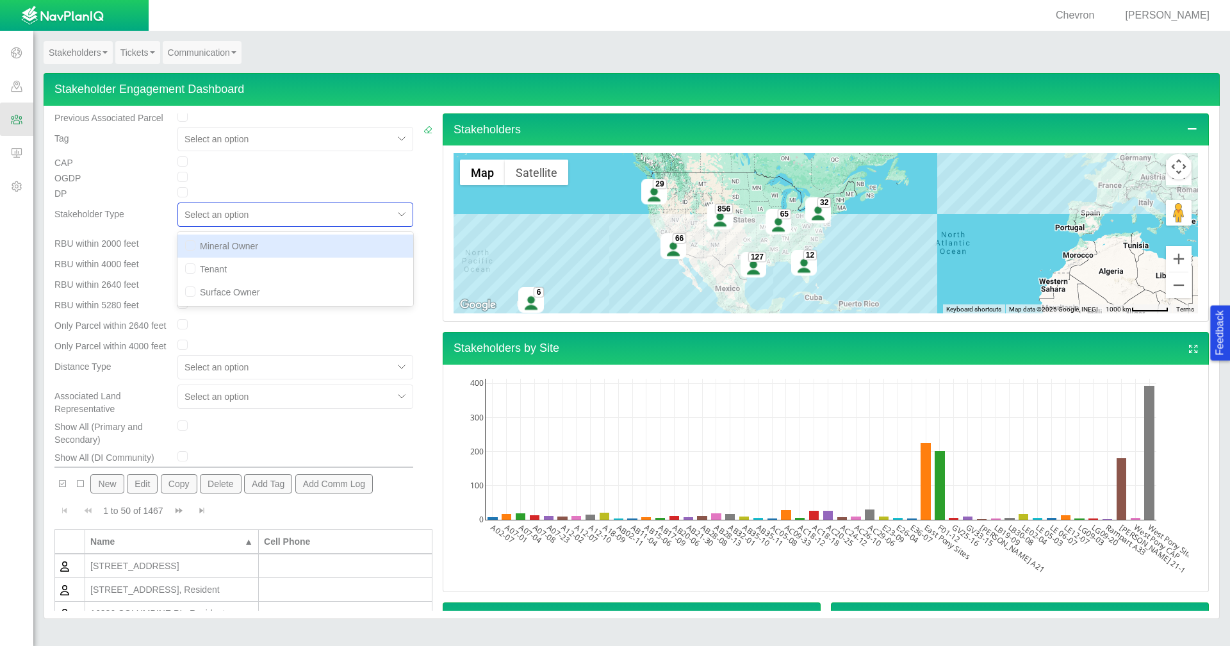
click at [317, 213] on div at bounding box center [286, 214] width 202 height 15
click at [303, 247] on div "Mineral Owner" at bounding box center [295, 246] width 236 height 23
checkbox input "true"
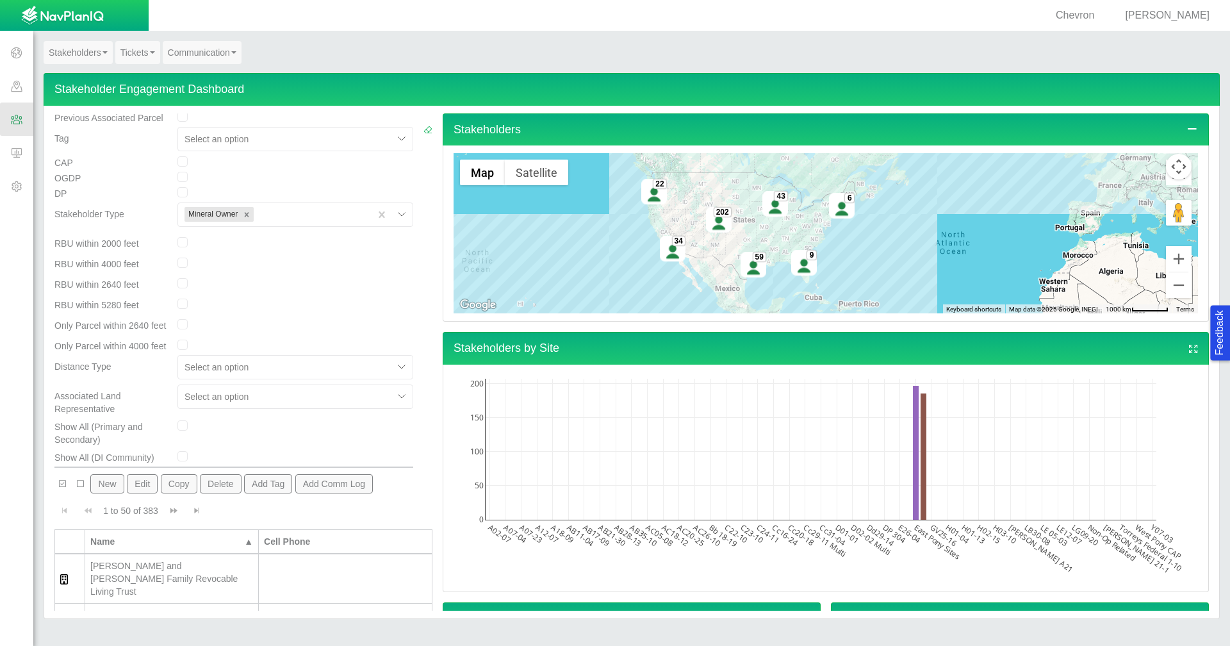
click at [395, 215] on div at bounding box center [402, 214] width 19 height 19
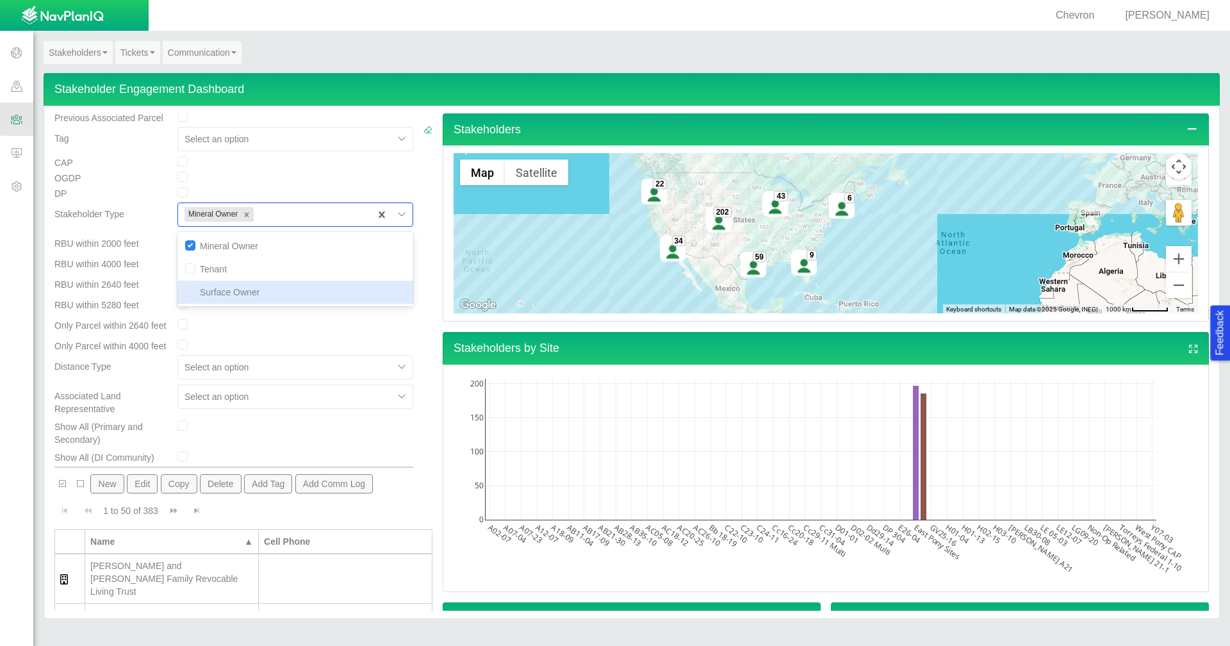
click at [262, 288] on div "Surface Owner" at bounding box center [295, 292] width 236 height 23
checkbox input "true"
click at [245, 215] on icon "Remove Mineral Owner" at bounding box center [247, 214] width 4 height 4
checkbox input "false"
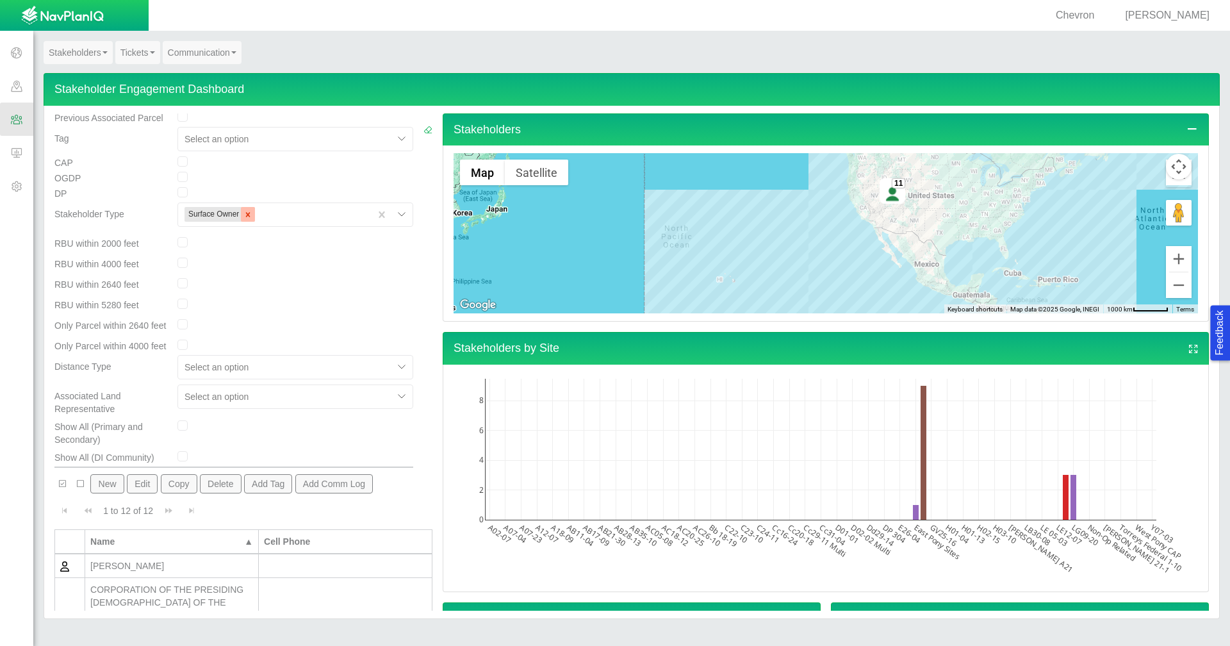
click at [247, 214] on icon "Remove Surface Owner" at bounding box center [247, 214] width 9 height 9
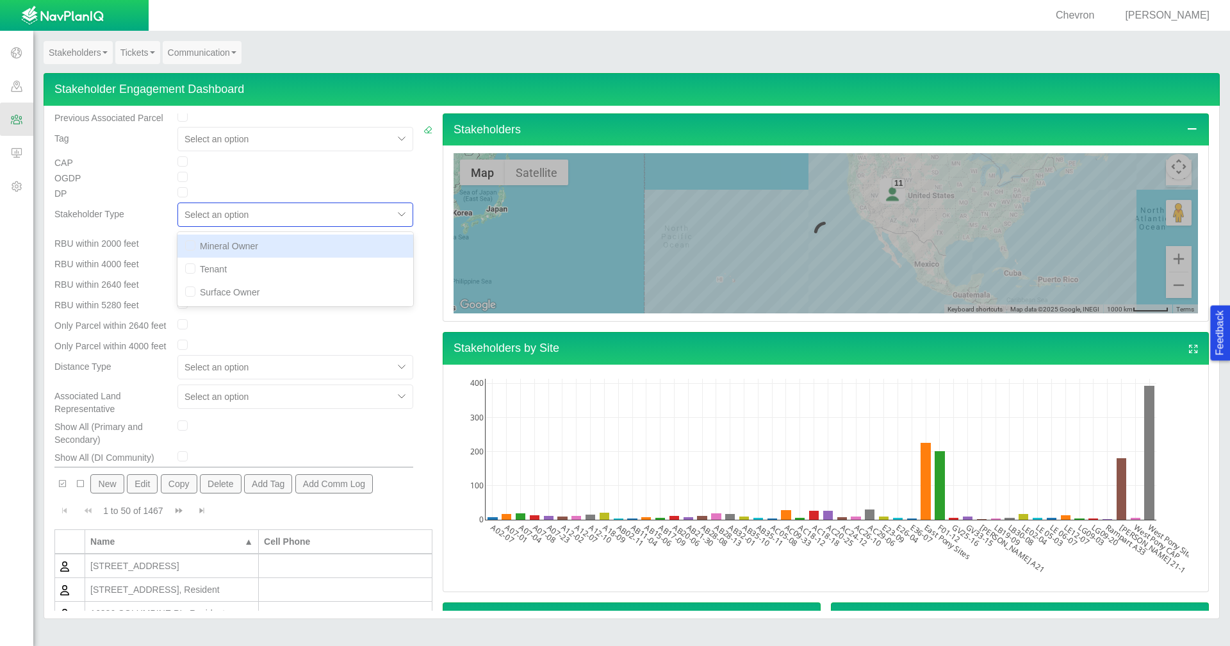
click at [393, 215] on div at bounding box center [402, 214] width 19 height 19
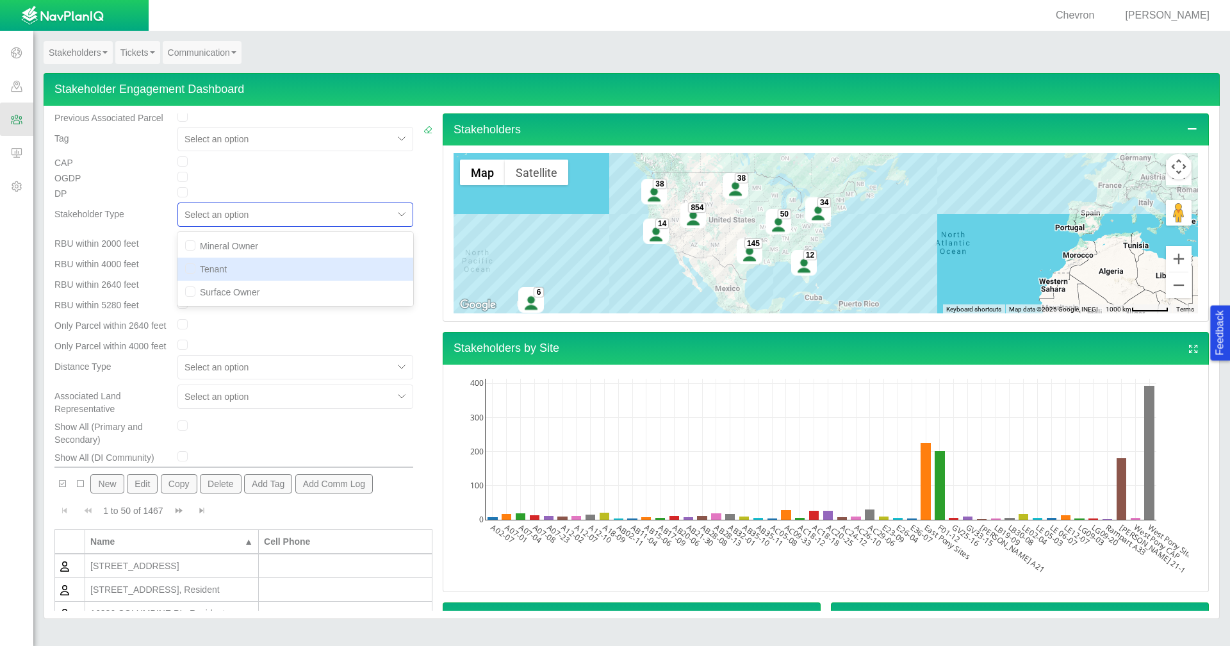
click at [320, 259] on div "Tenant" at bounding box center [295, 269] width 236 height 23
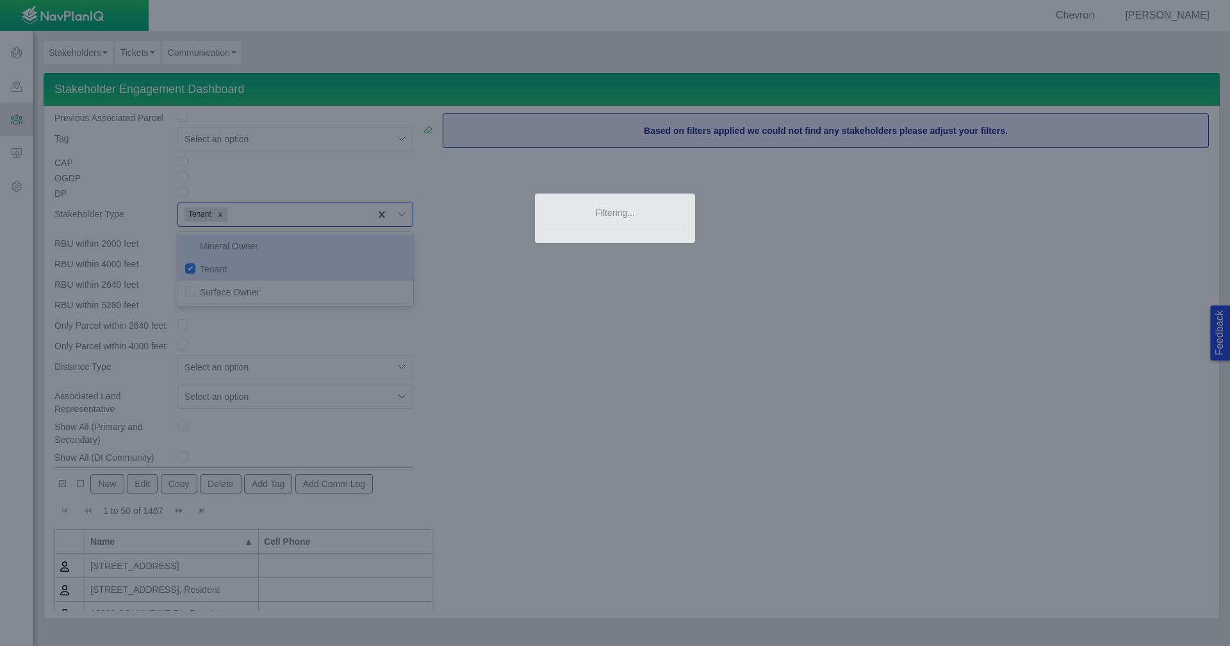
scroll to position [277, 0]
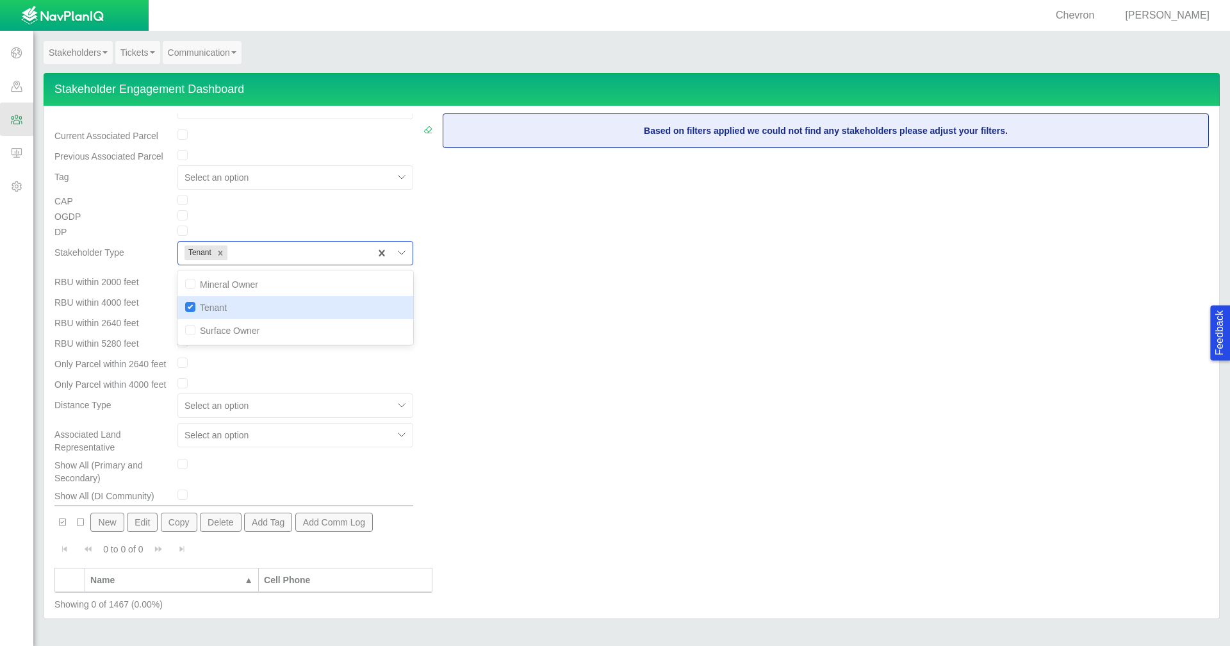
click at [185, 302] on input "checkbox" at bounding box center [190, 307] width 10 height 10
checkbox input "false"
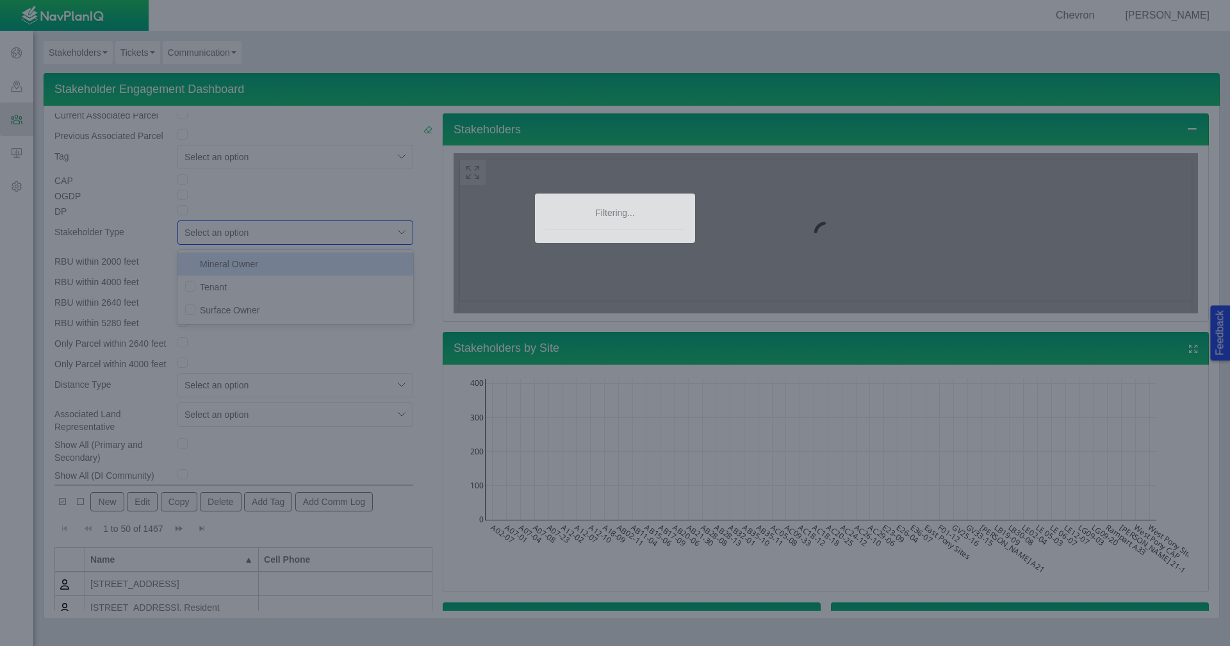
scroll to position [295, 0]
